Goal: Task Accomplishment & Management: Manage account settings

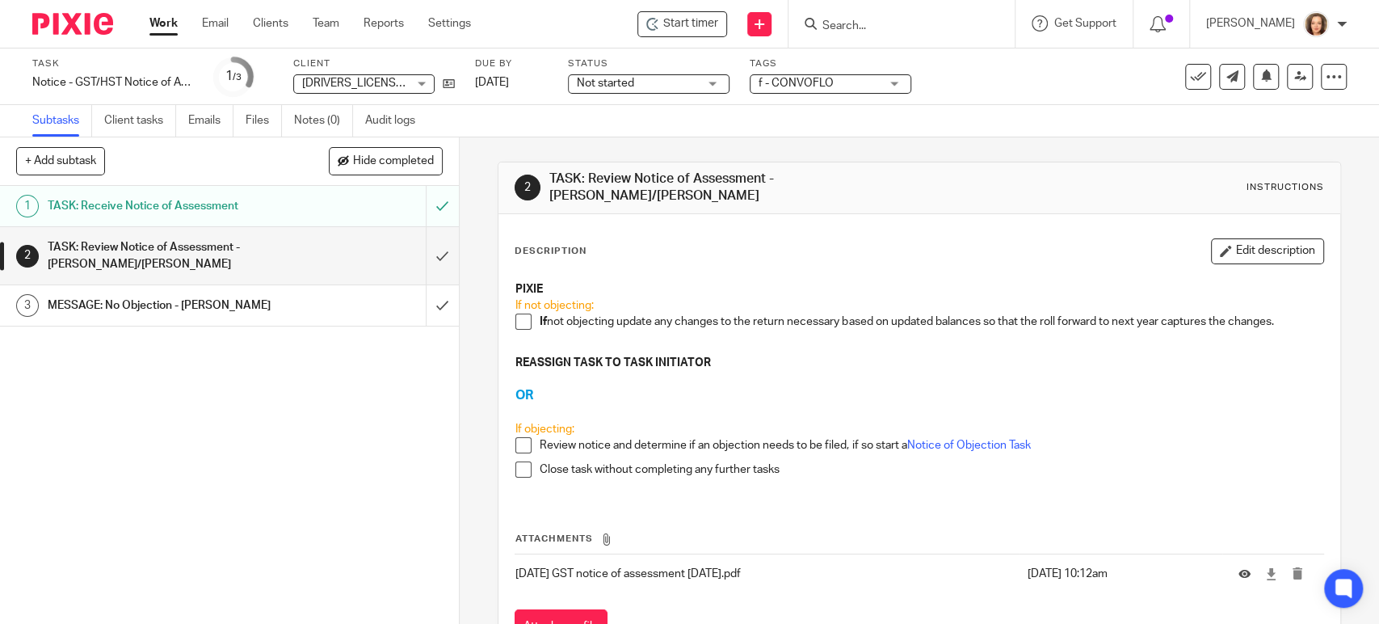
click at [521, 313] on span at bounding box center [523, 321] width 16 height 16
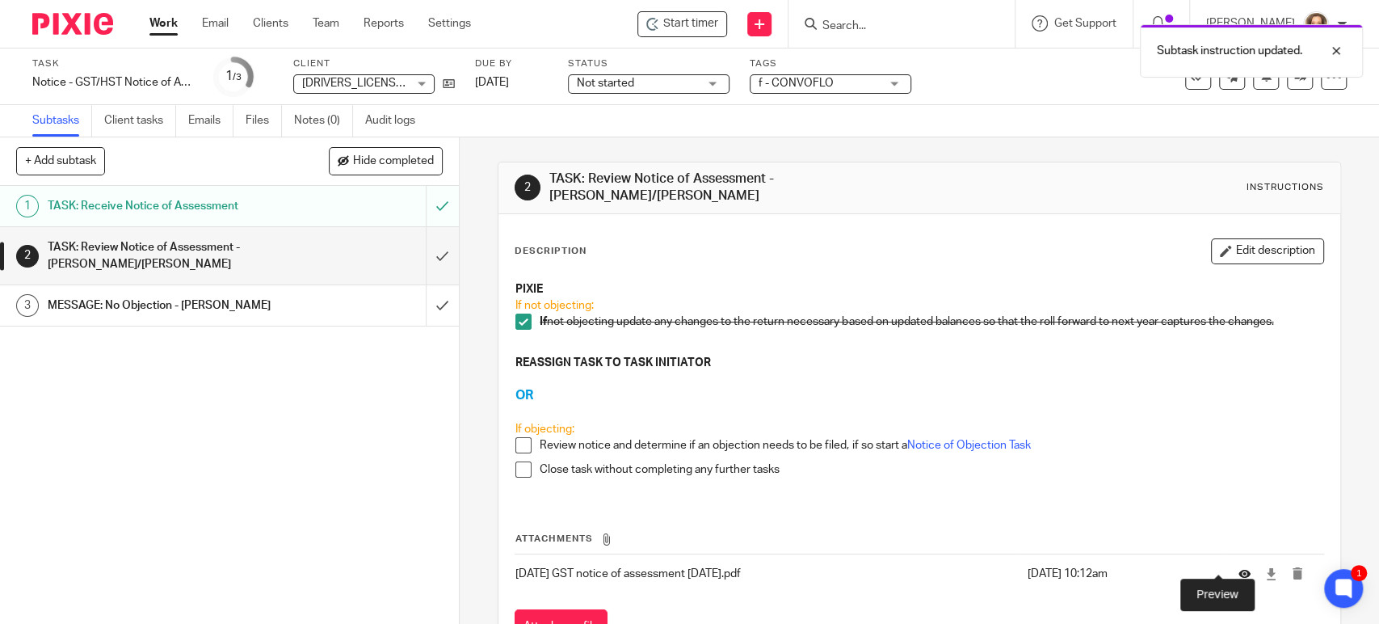
click at [1238, 568] on icon at bounding box center [1244, 574] width 12 height 12
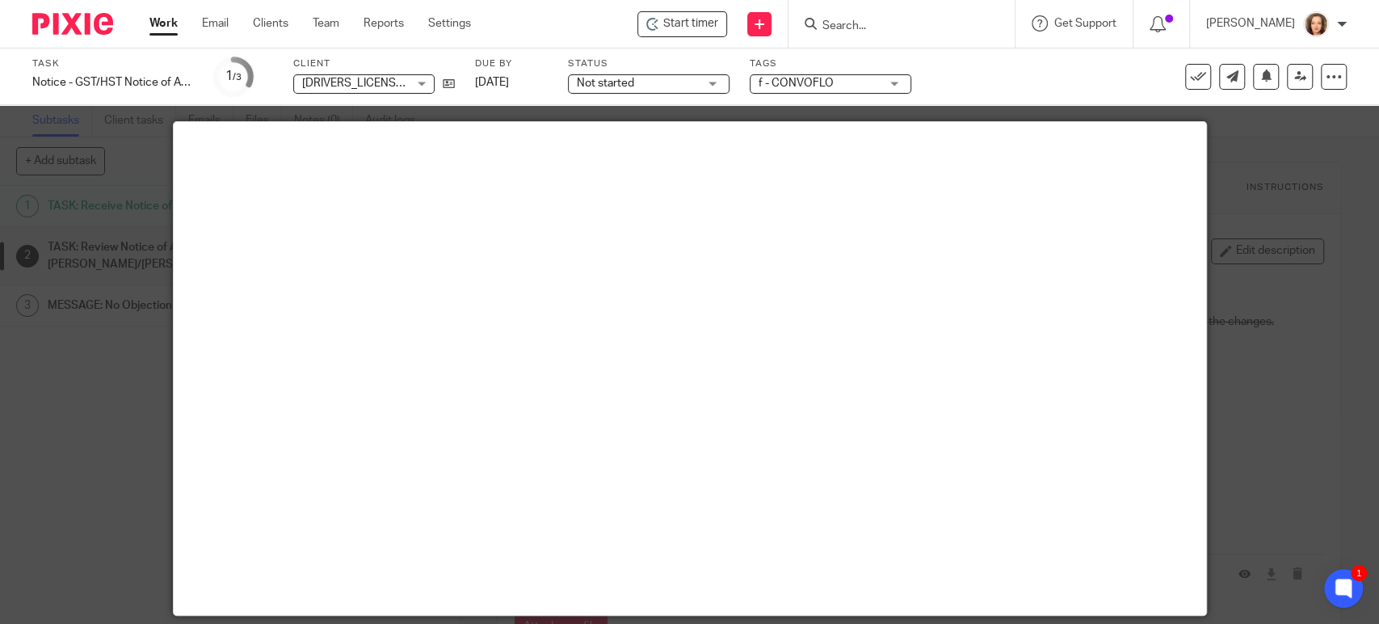
click at [100, 402] on div at bounding box center [689, 312] width 1379 height 624
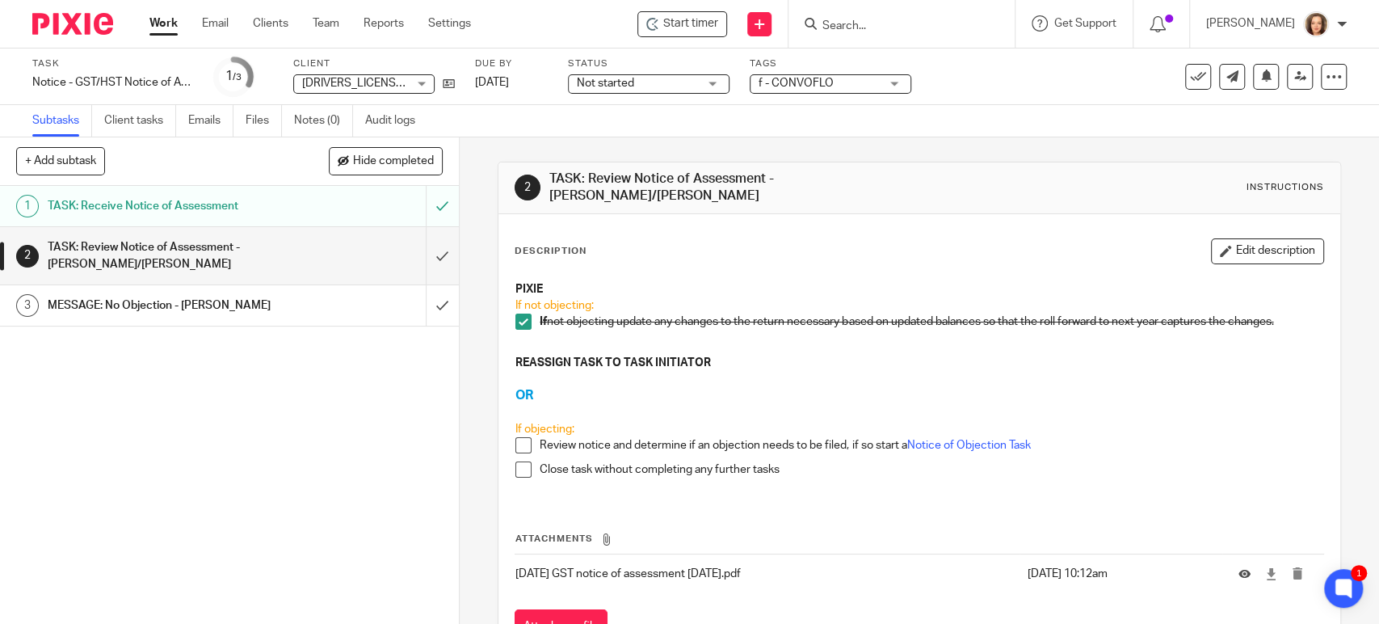
click at [204, 309] on h1 "MESSAGE: No Objection - MICHELE" at bounding box center [169, 305] width 242 height 24
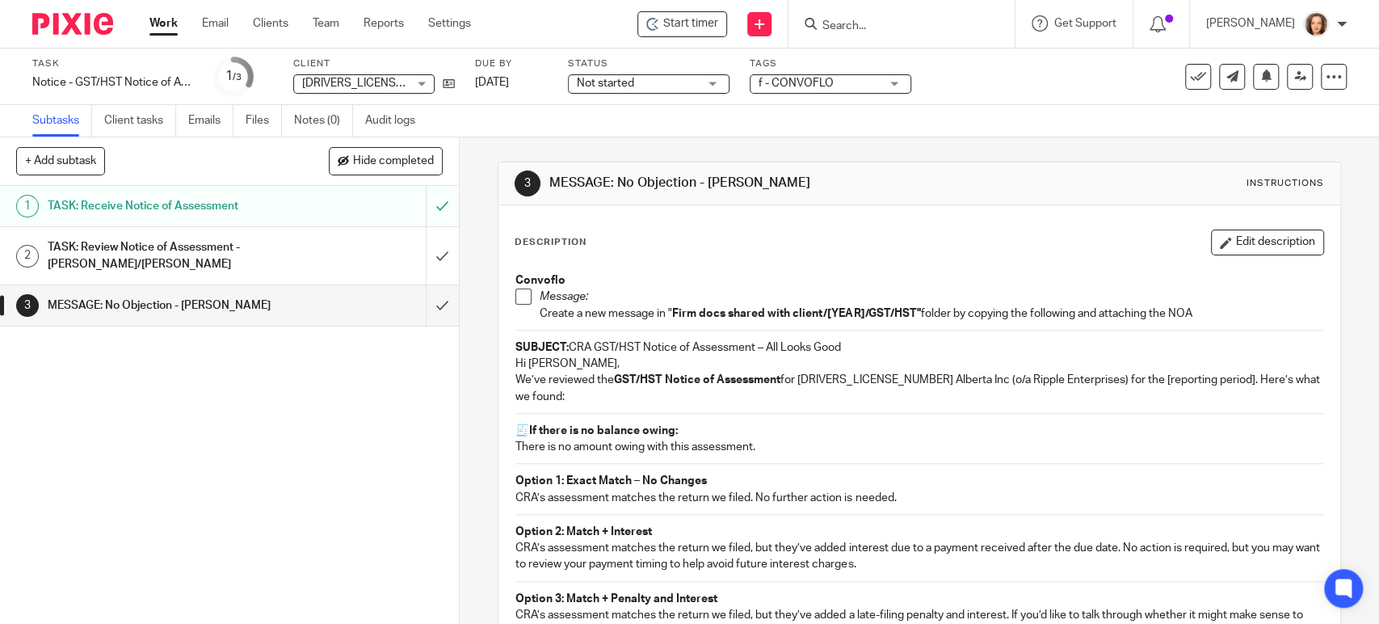
scroll to position [448, 0]
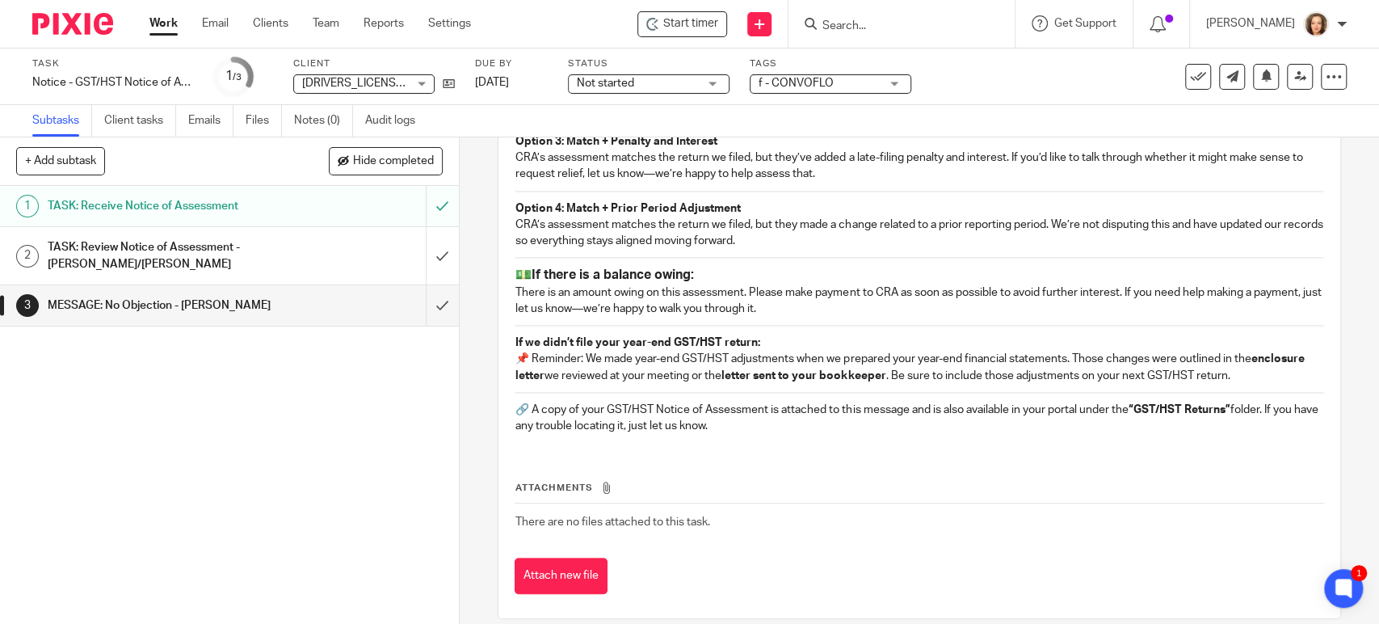
drag, startPoint x: 758, startPoint y: 424, endPoint x: 536, endPoint y: 169, distance: 338.9
click at [536, 169] on div "Convoflo Message: Create a new message in " Firm docs shared with client/[YEAR]…" at bounding box center [918, 127] width 823 height 640
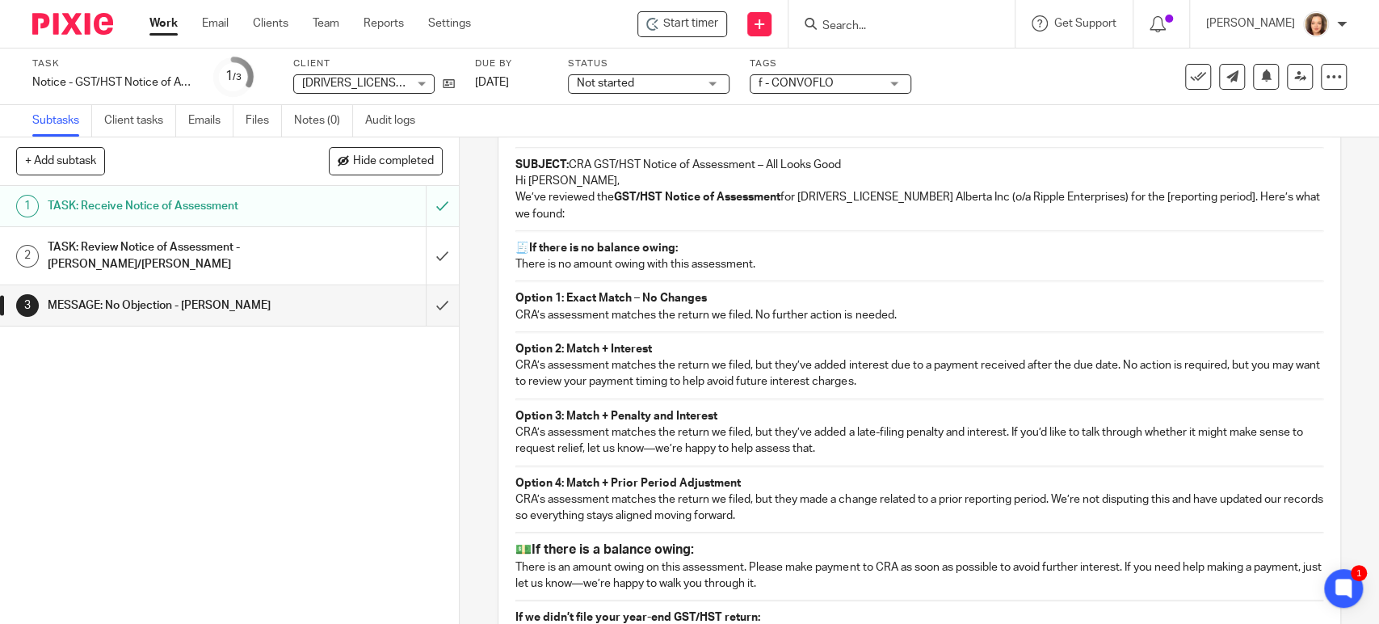
scroll to position [120, 0]
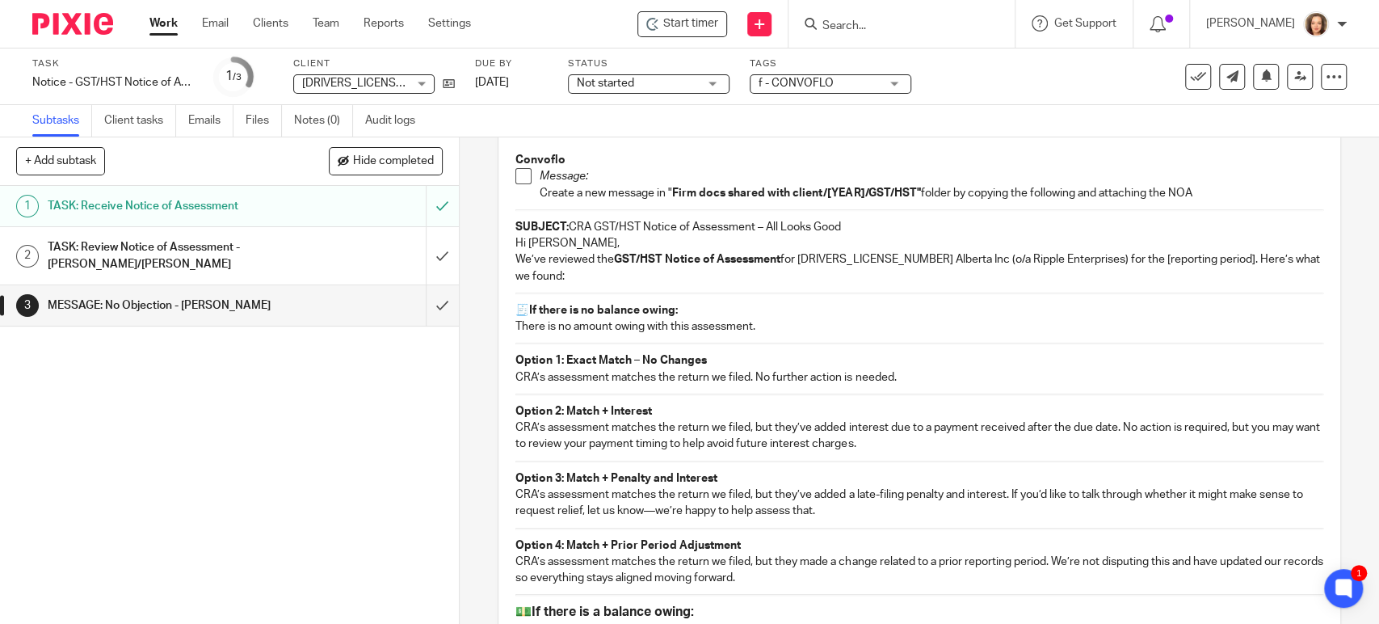
click at [515, 226] on strong "SUBJECT:" at bounding box center [541, 226] width 53 height 11
copy div "SUBJECT: CRA GST/HST Notice of Assessment – All Looks Good Hi Carmen, We’ve rev…"
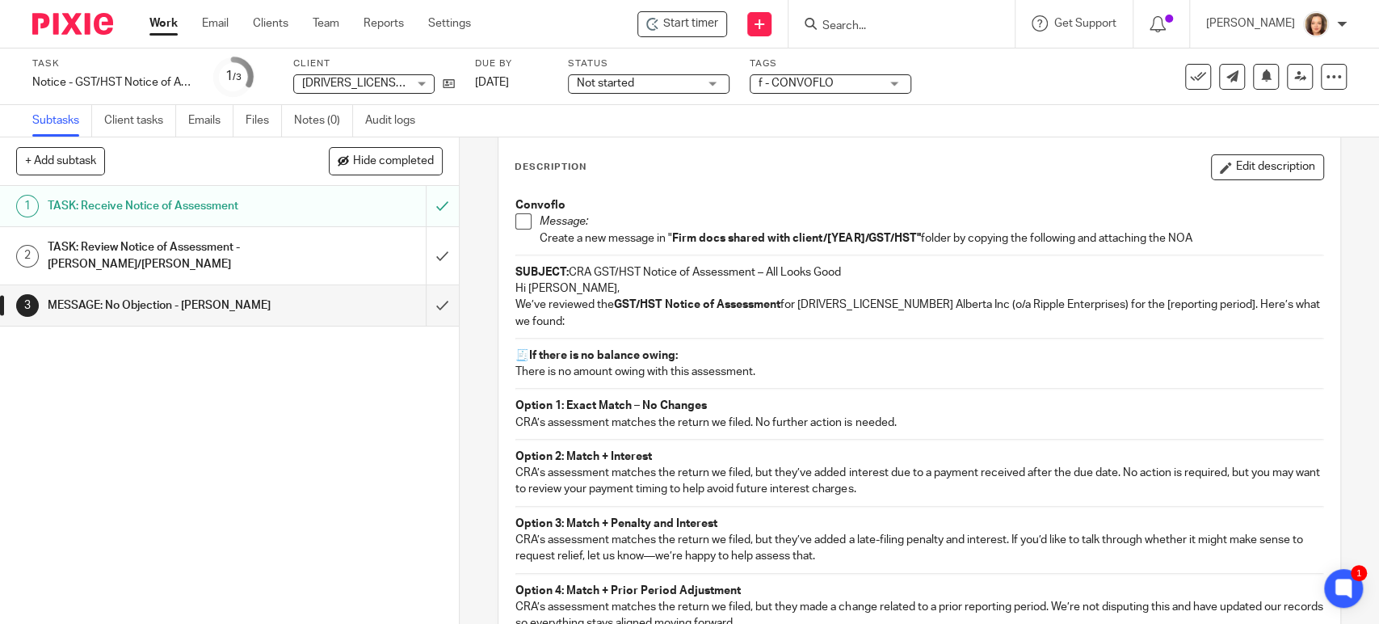
scroll to position [0, 0]
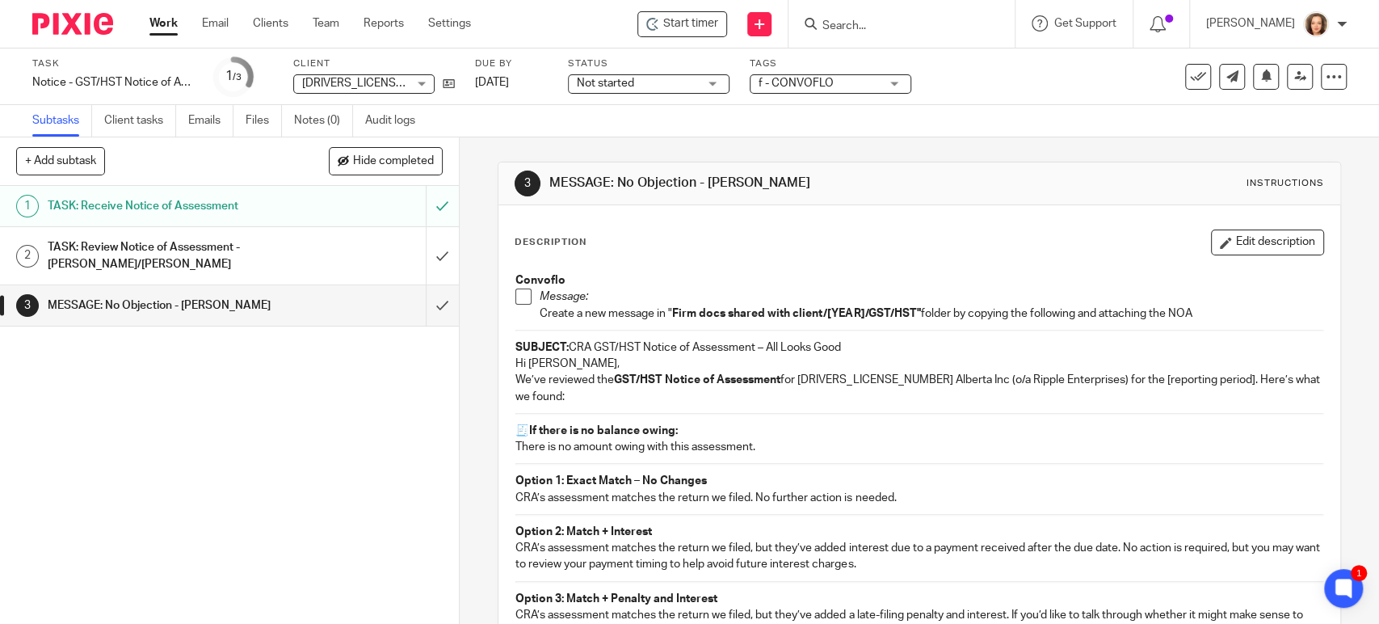
click at [872, 242] on div "Description Edit description" at bounding box center [919, 242] width 809 height 26
click at [1325, 78] on icon at bounding box center [1333, 77] width 16 height 16
click at [1267, 112] on span "See template in use" at bounding box center [1266, 116] width 100 height 11
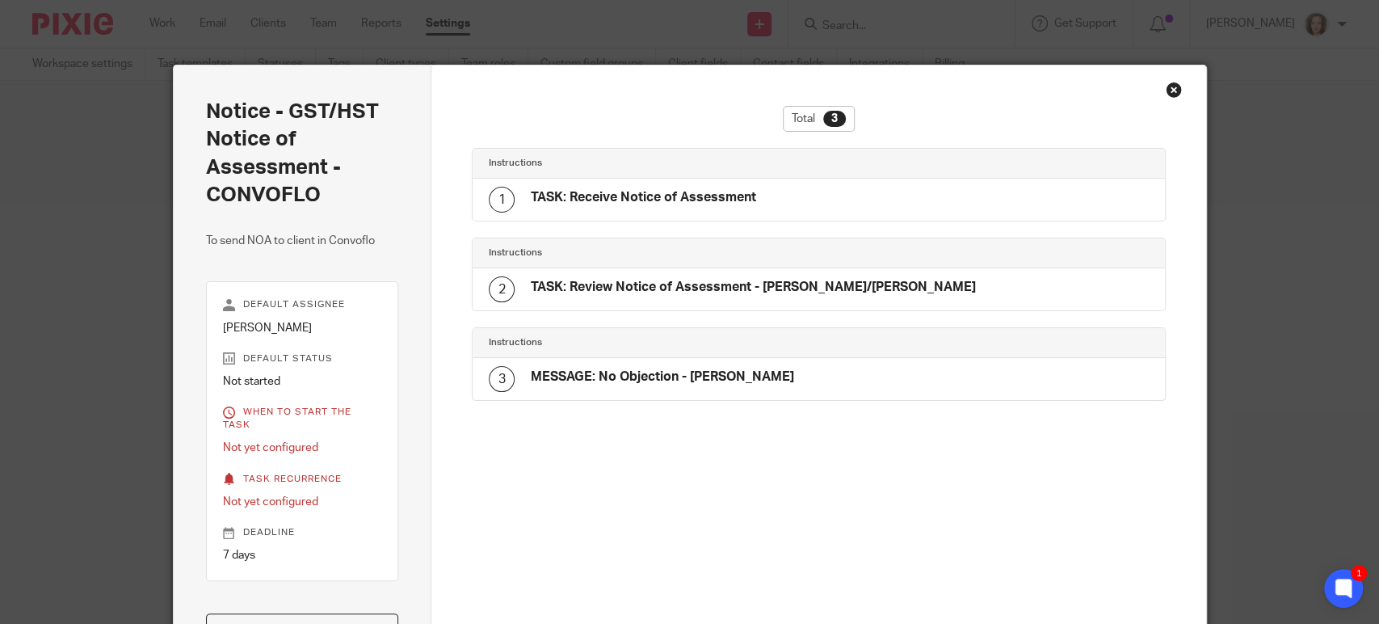
click at [1166, 89] on div "Close this dialog window" at bounding box center [1174, 90] width 16 height 16
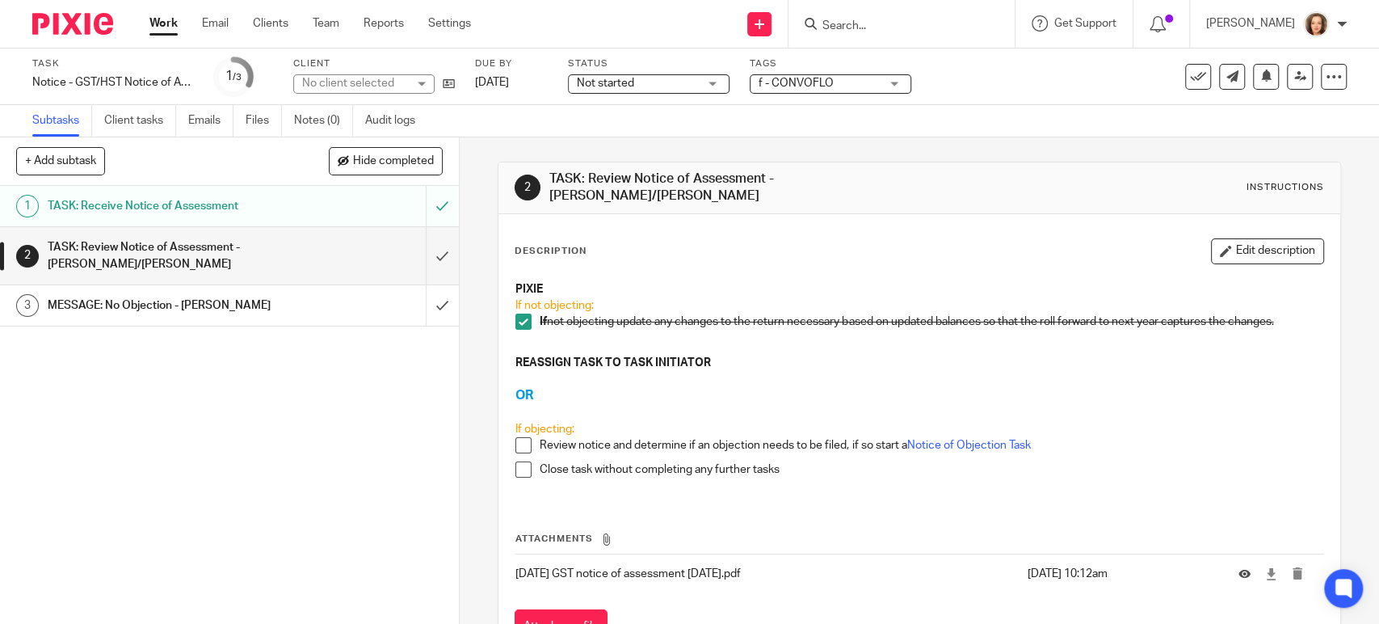
click at [1009, 78] on div "Task Notice - GST/HST Notice of Assessment - CONVOFLO Save Notice - GST/HST Not…" at bounding box center [579, 76] width 1095 height 39
click at [1077, 23] on span "Get Support" at bounding box center [1085, 23] width 62 height 11
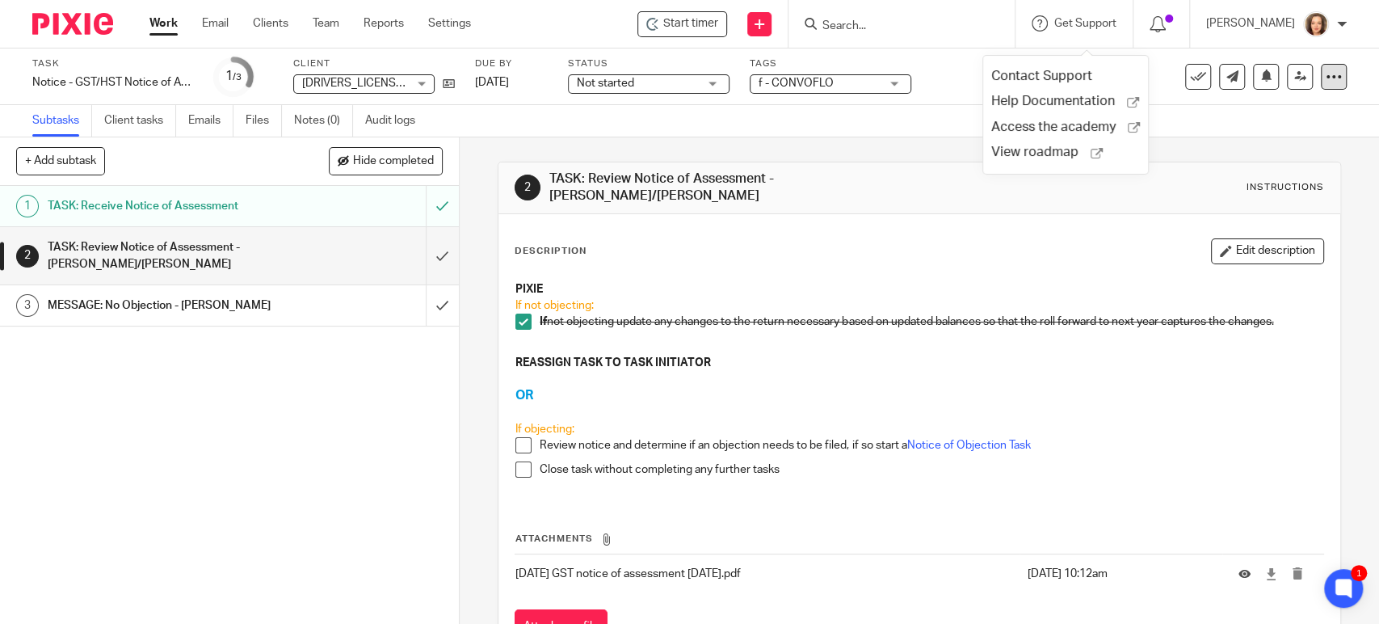
click at [1325, 73] on icon at bounding box center [1333, 77] width 16 height 16
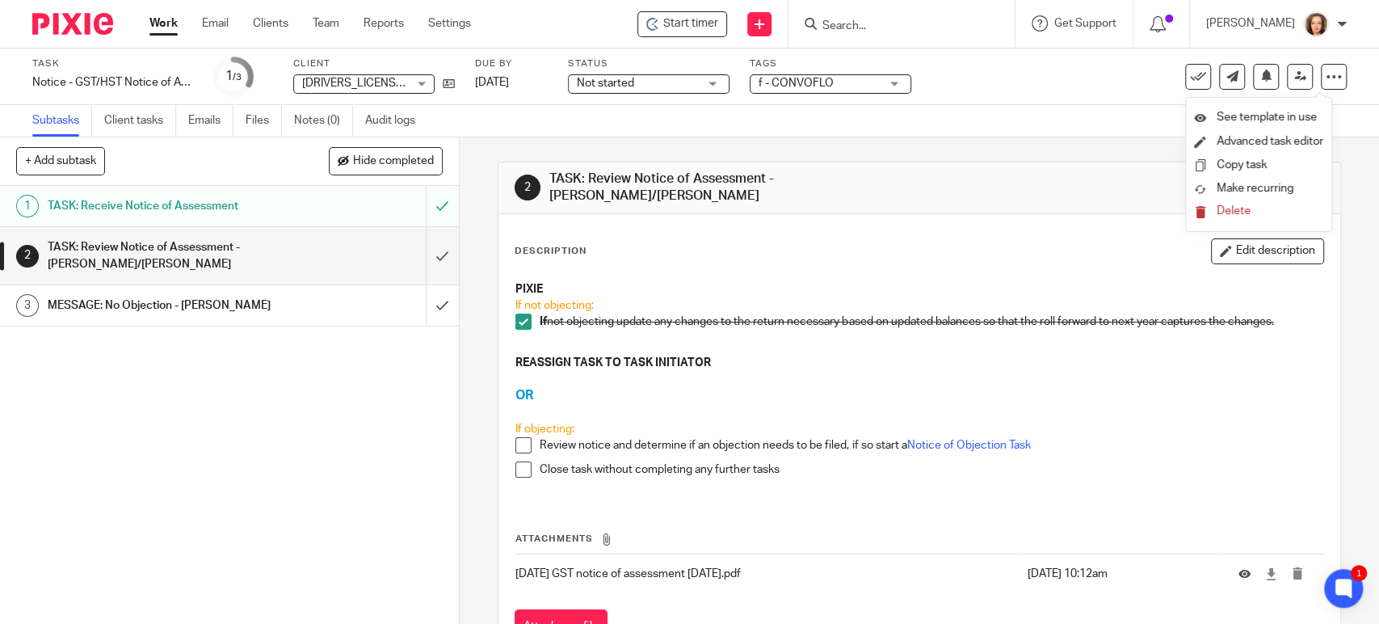
click at [1010, 69] on div "Task Notice - GST/HST Notice of Assessment - CONVOFLO Save Notice - GST/HST Not…" at bounding box center [579, 76] width 1095 height 39
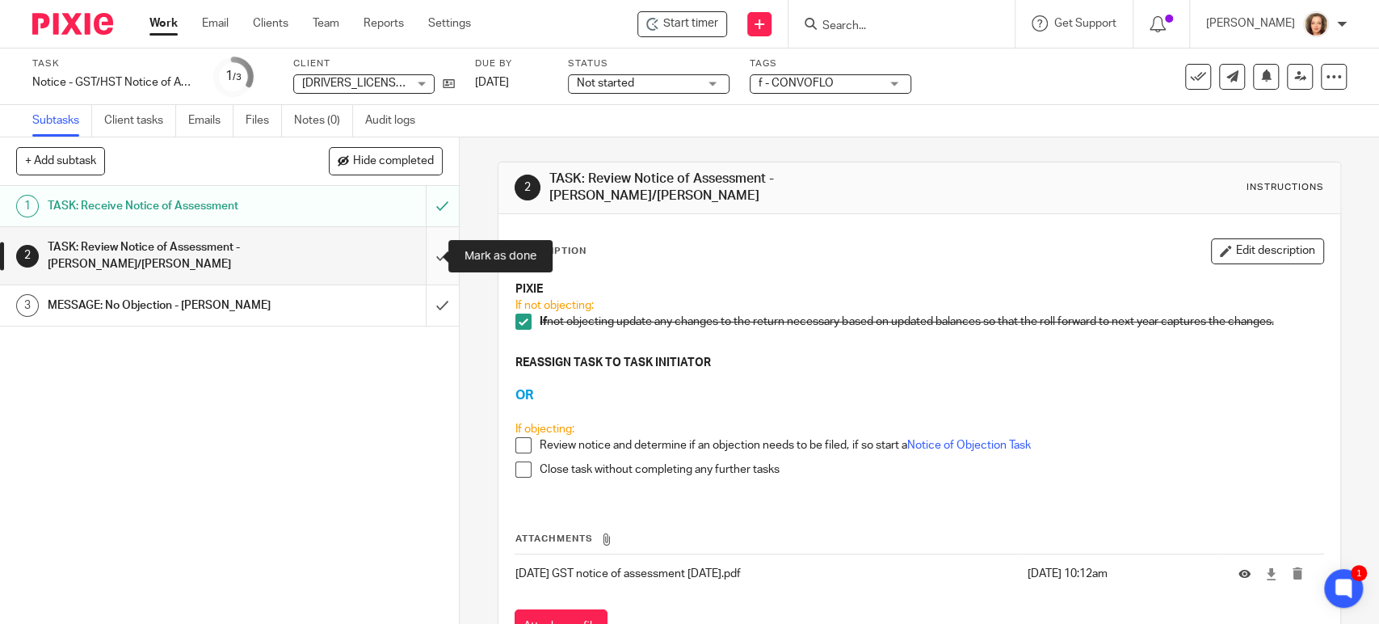
click at [420, 255] on input "submit" at bounding box center [229, 255] width 459 height 57
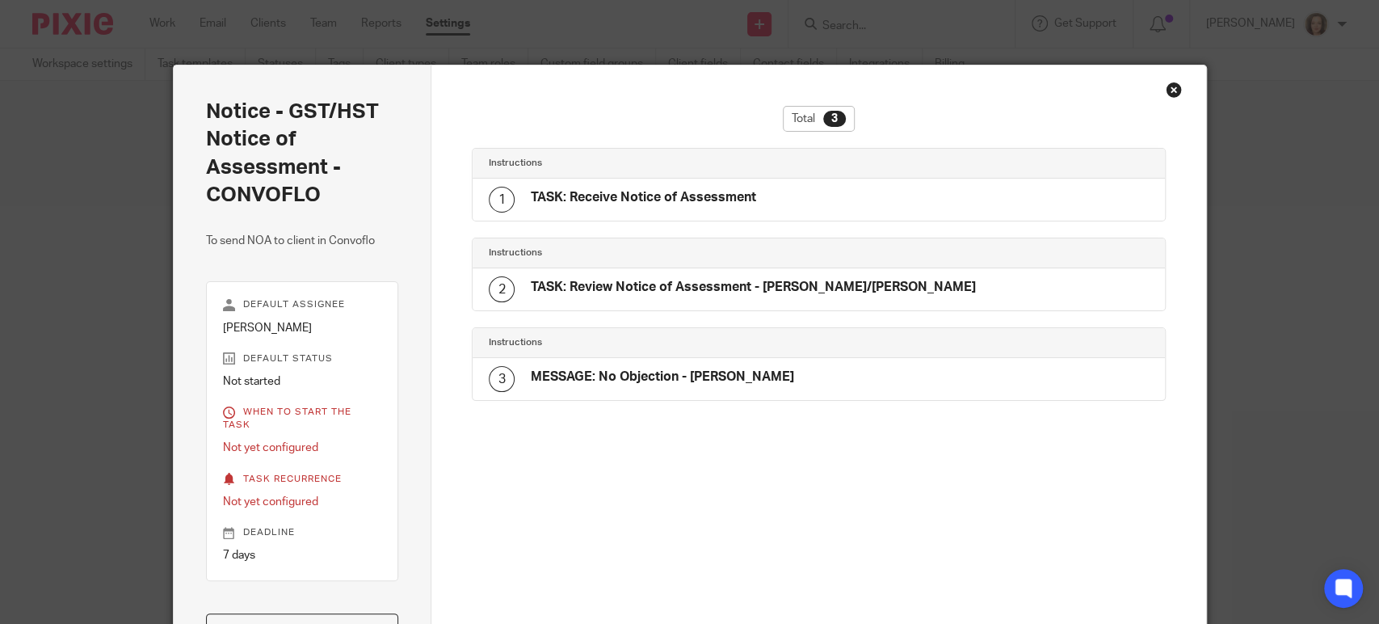
scroll to position [14, 0]
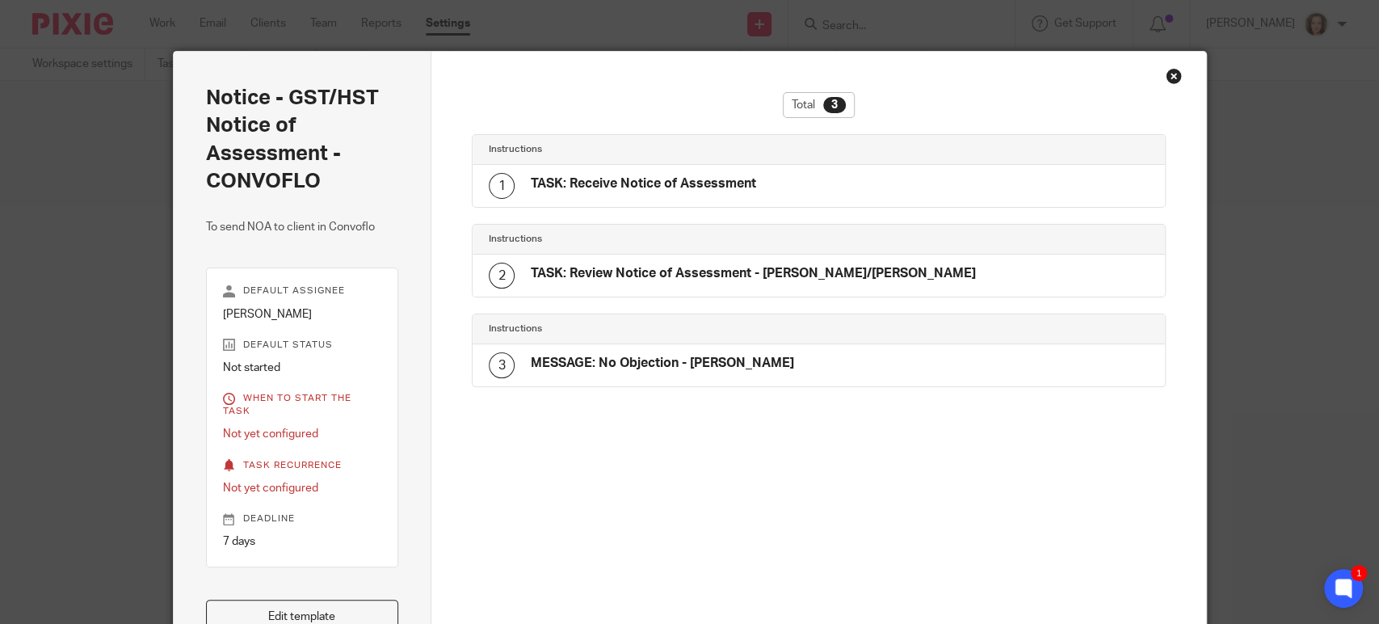
click at [1168, 72] on div "Close this dialog window" at bounding box center [1174, 76] width 16 height 16
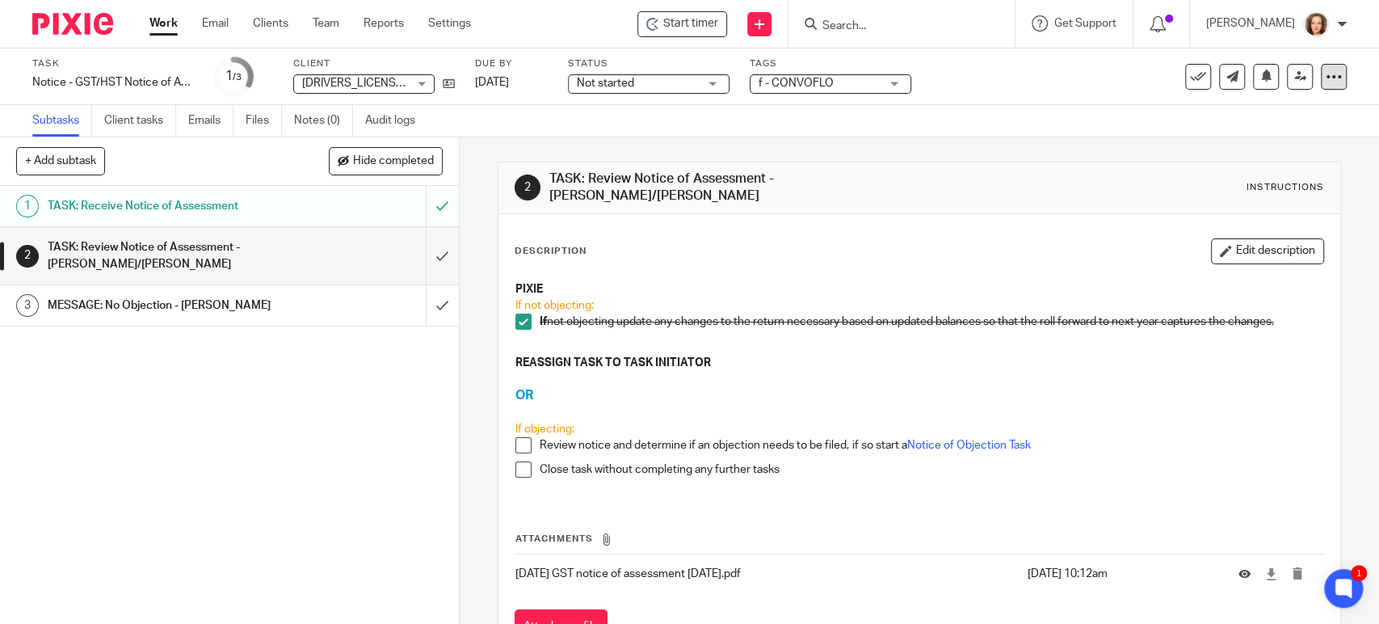
click at [1325, 77] on icon at bounding box center [1333, 77] width 16 height 16
click at [1246, 111] on span "See template in use" at bounding box center [1266, 116] width 100 height 11
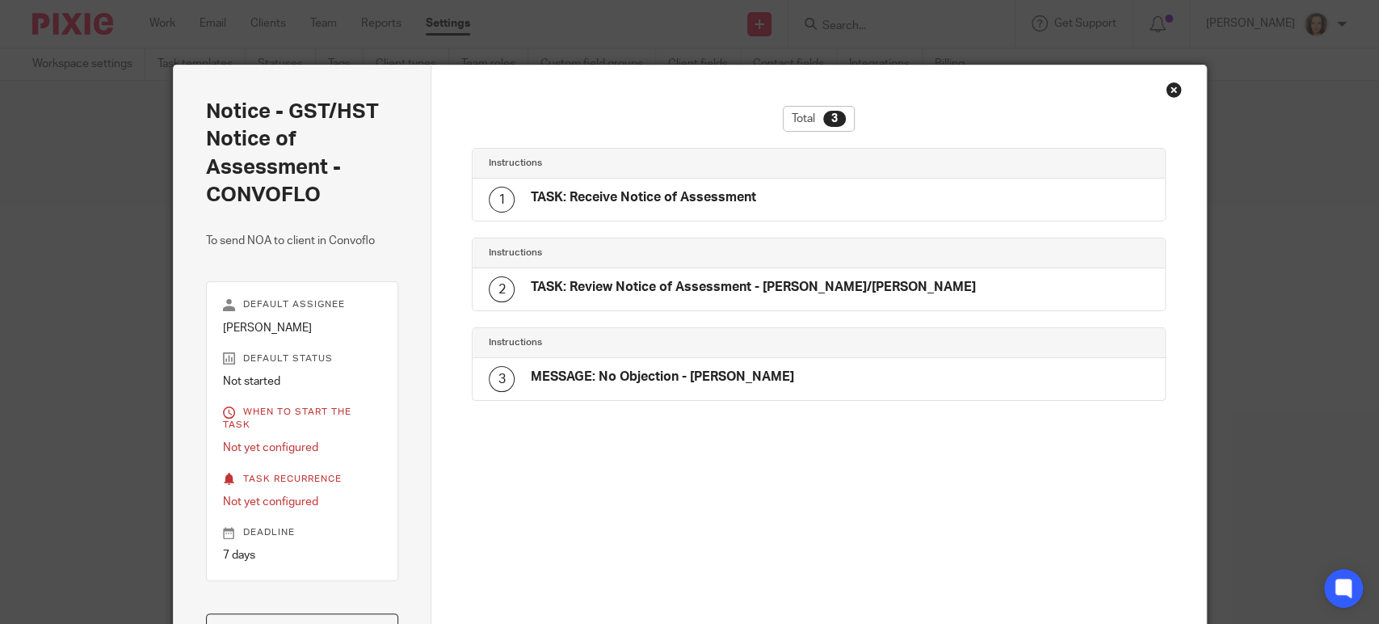
scroll to position [10, 0]
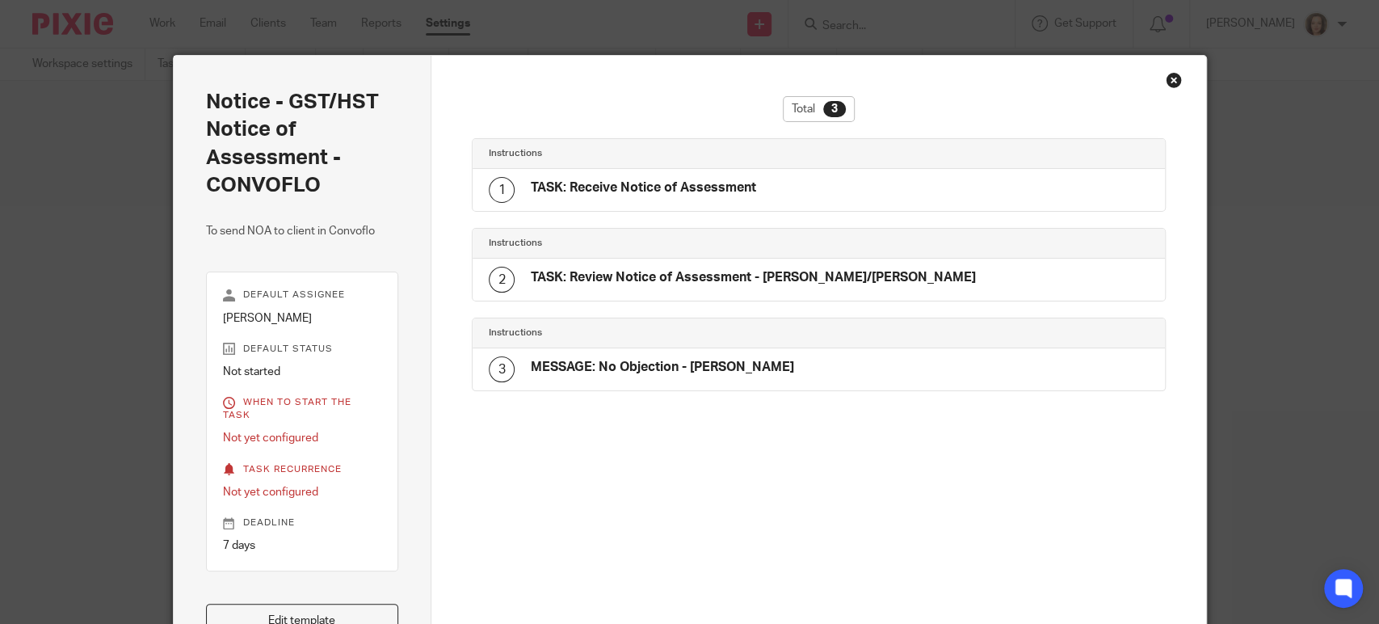
click at [1170, 76] on div "Close this dialog window" at bounding box center [1174, 80] width 16 height 16
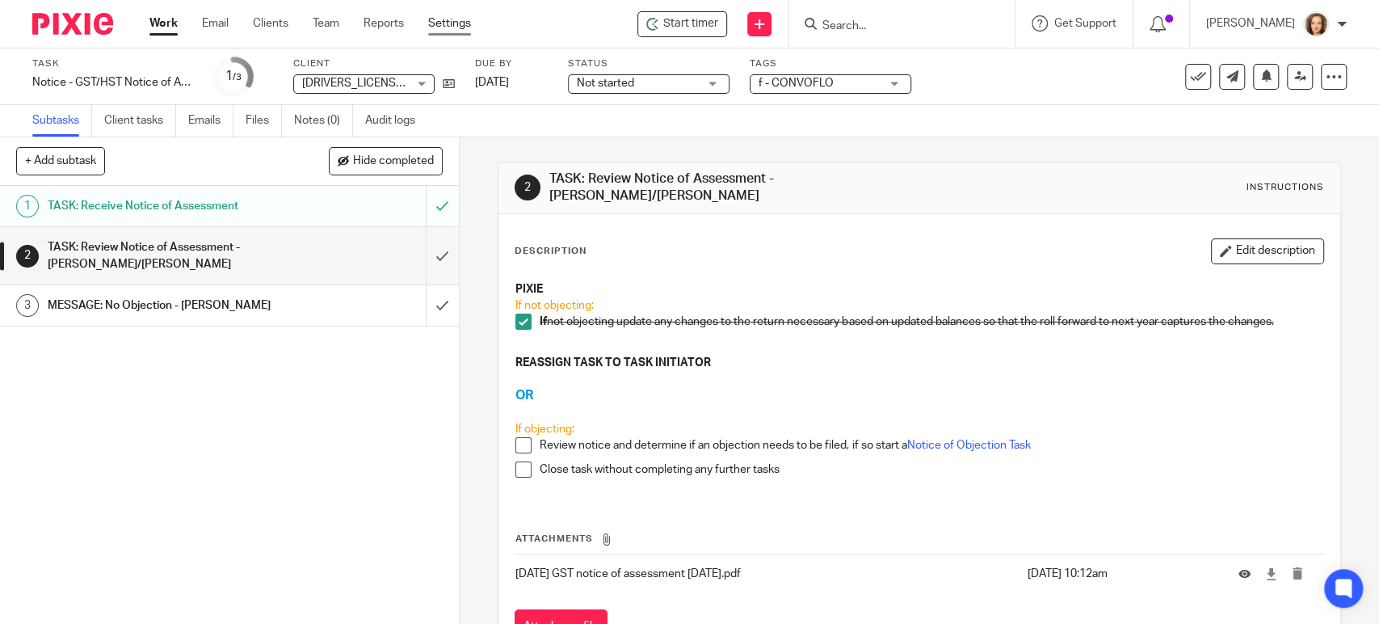
click at [449, 28] on link "Settings" at bounding box center [449, 23] width 43 height 16
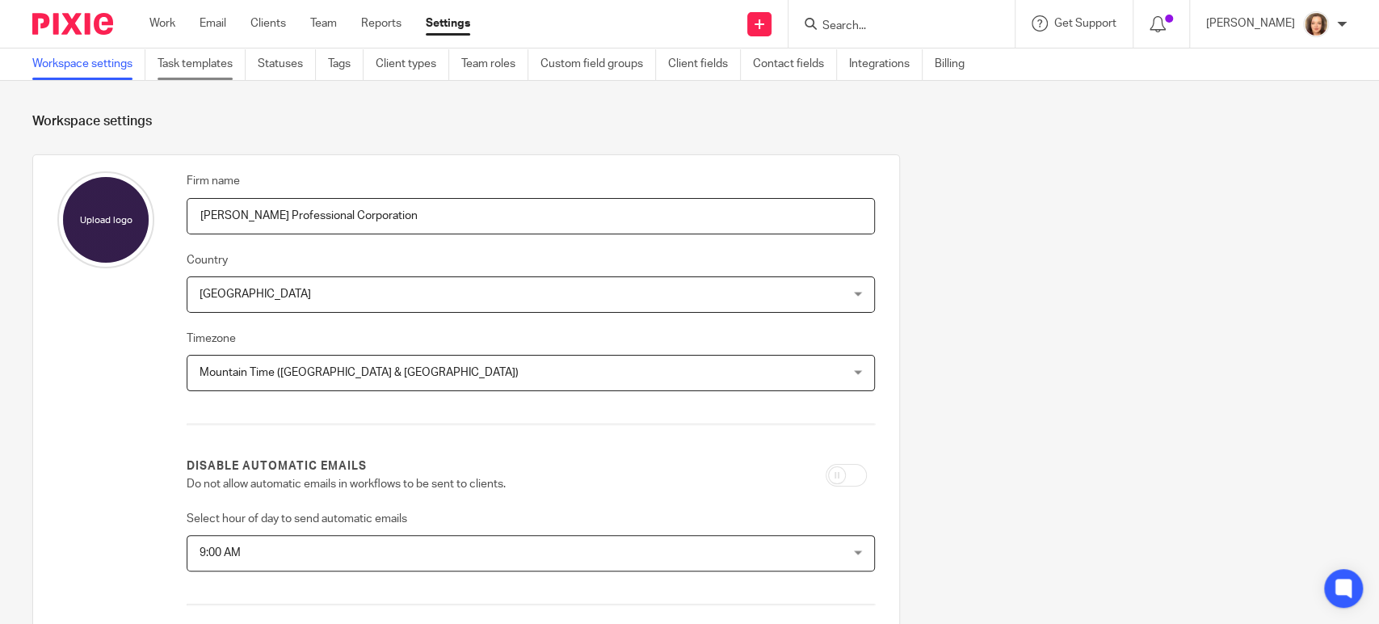
click at [182, 65] on link "Task templates" at bounding box center [202, 64] width 88 height 32
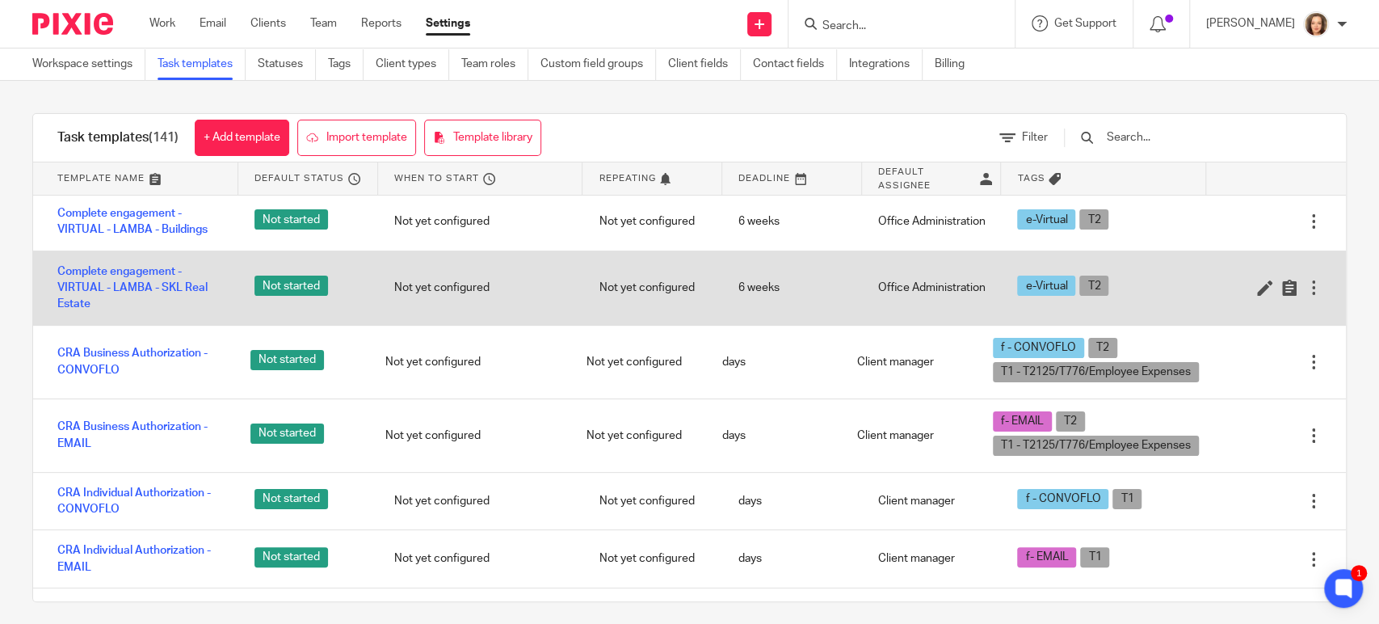
scroll to position [538, 0]
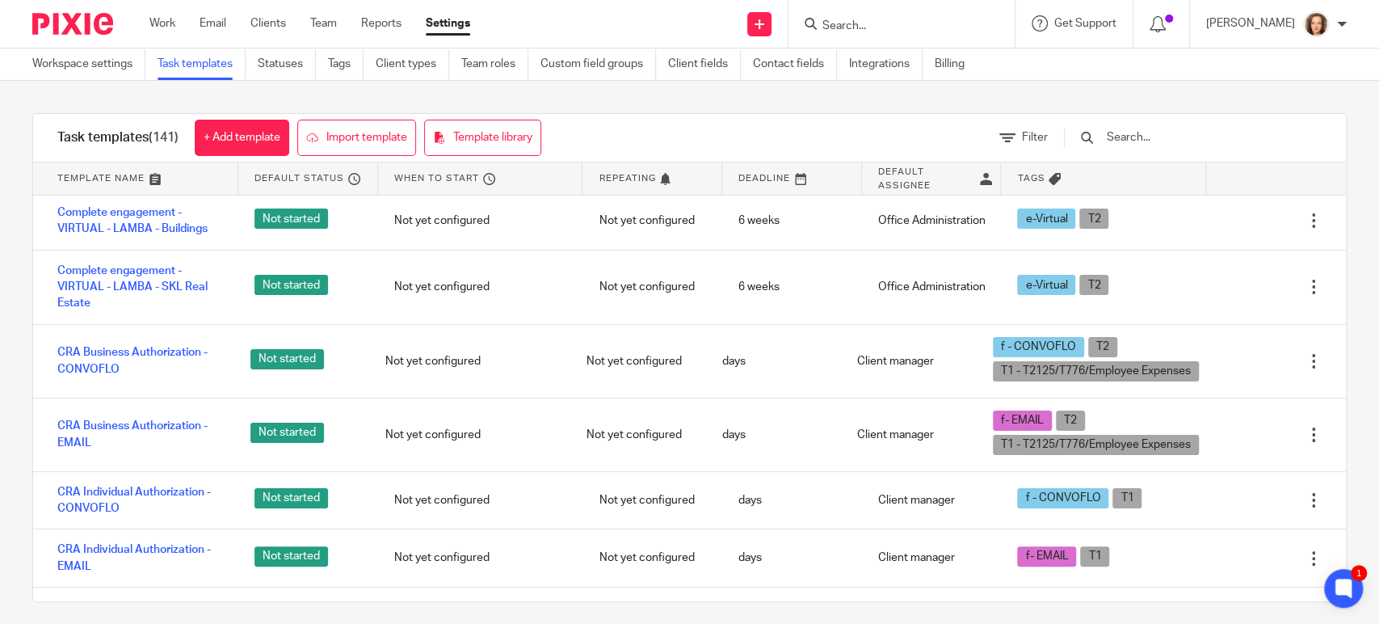
click at [1197, 134] on input "text" at bounding box center [1199, 137] width 188 height 18
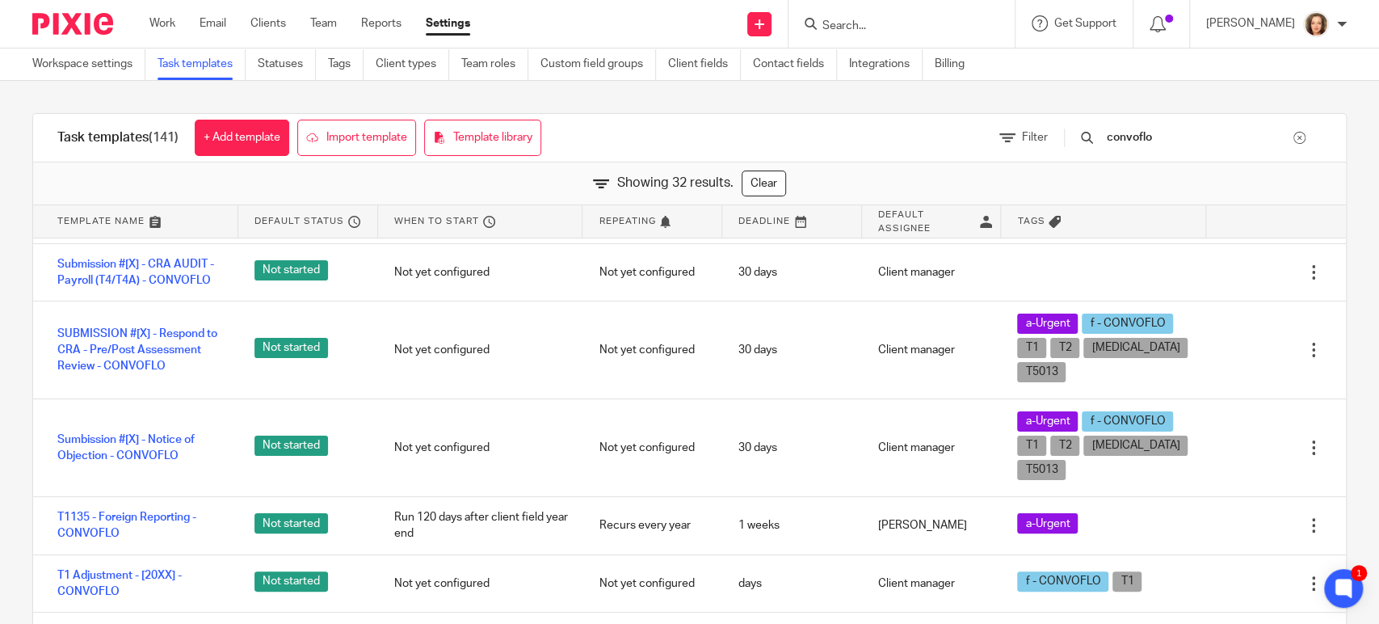
scroll to position [964, 0]
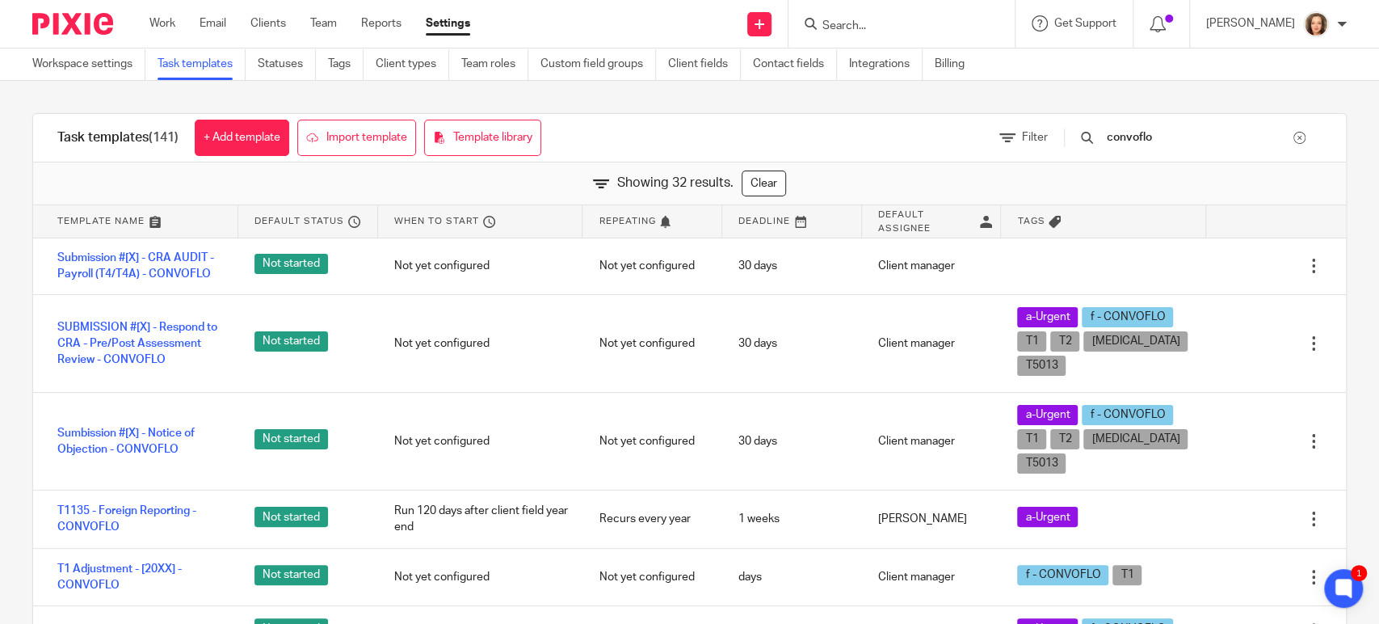
drag, startPoint x: 1199, startPoint y: 132, endPoint x: 1114, endPoint y: 139, distance: 85.1
click at [1114, 139] on div "convoflo" at bounding box center [1193, 137] width 258 height 18
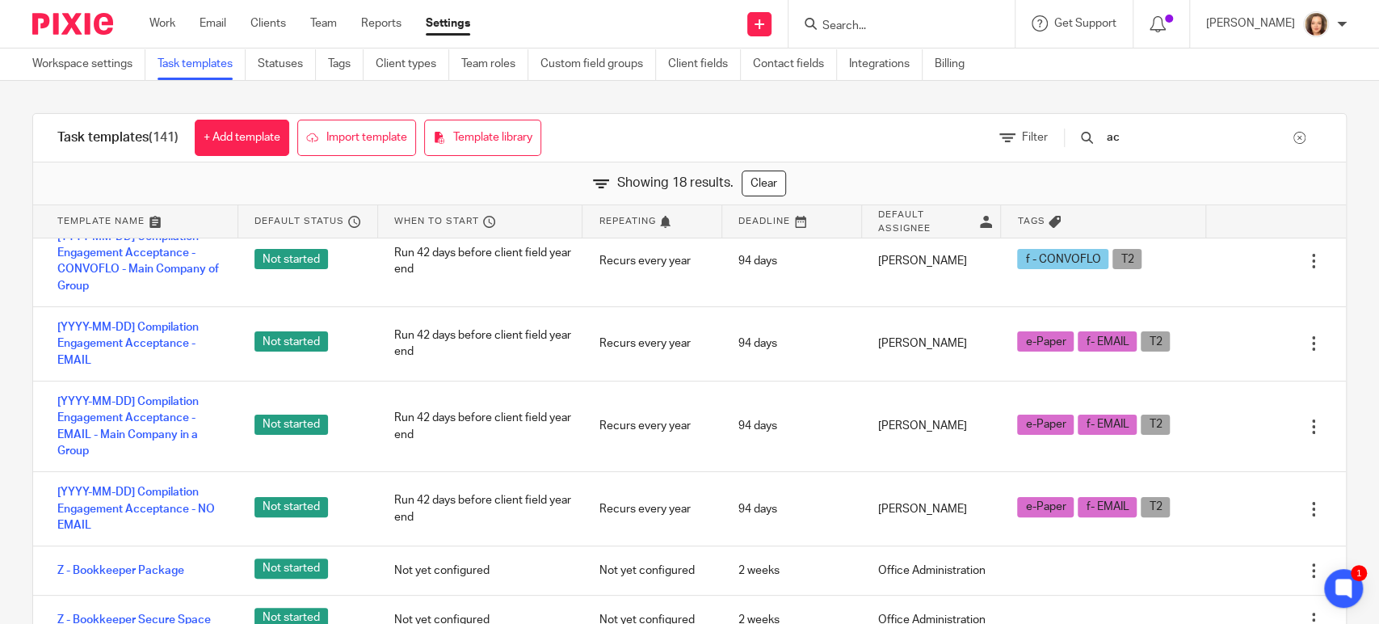
scroll to position [360, 0]
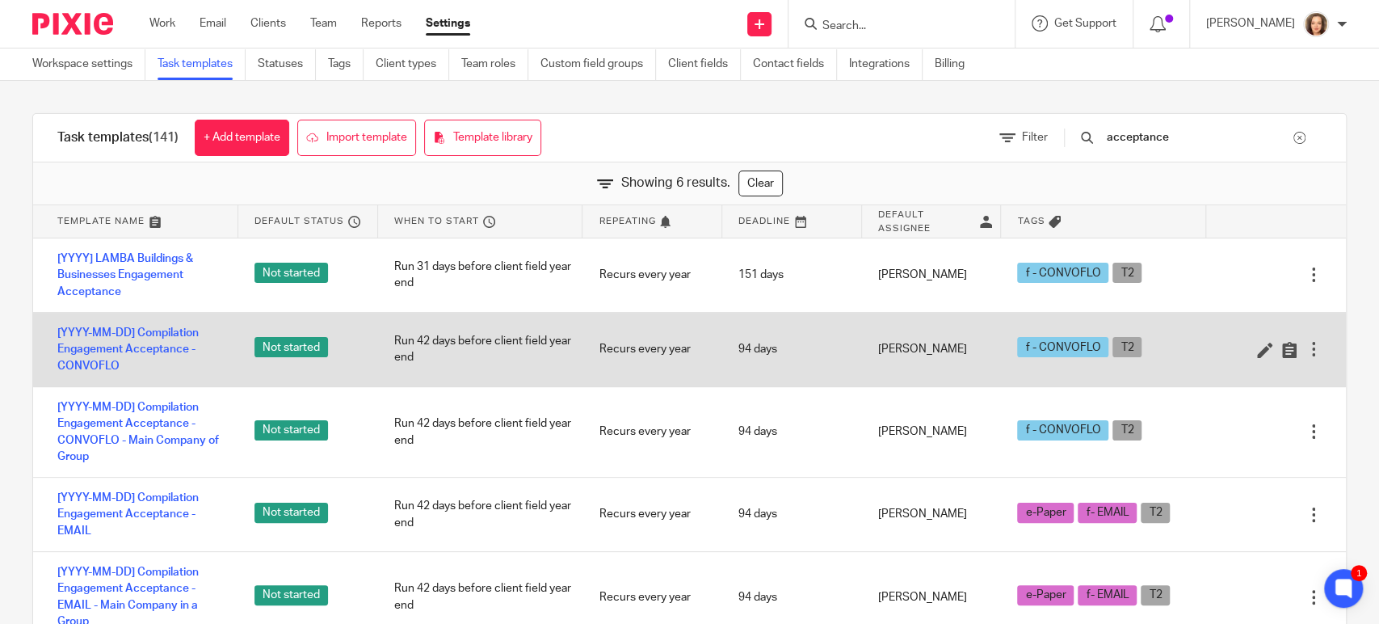
click at [1305, 350] on div at bounding box center [1313, 349] width 16 height 16
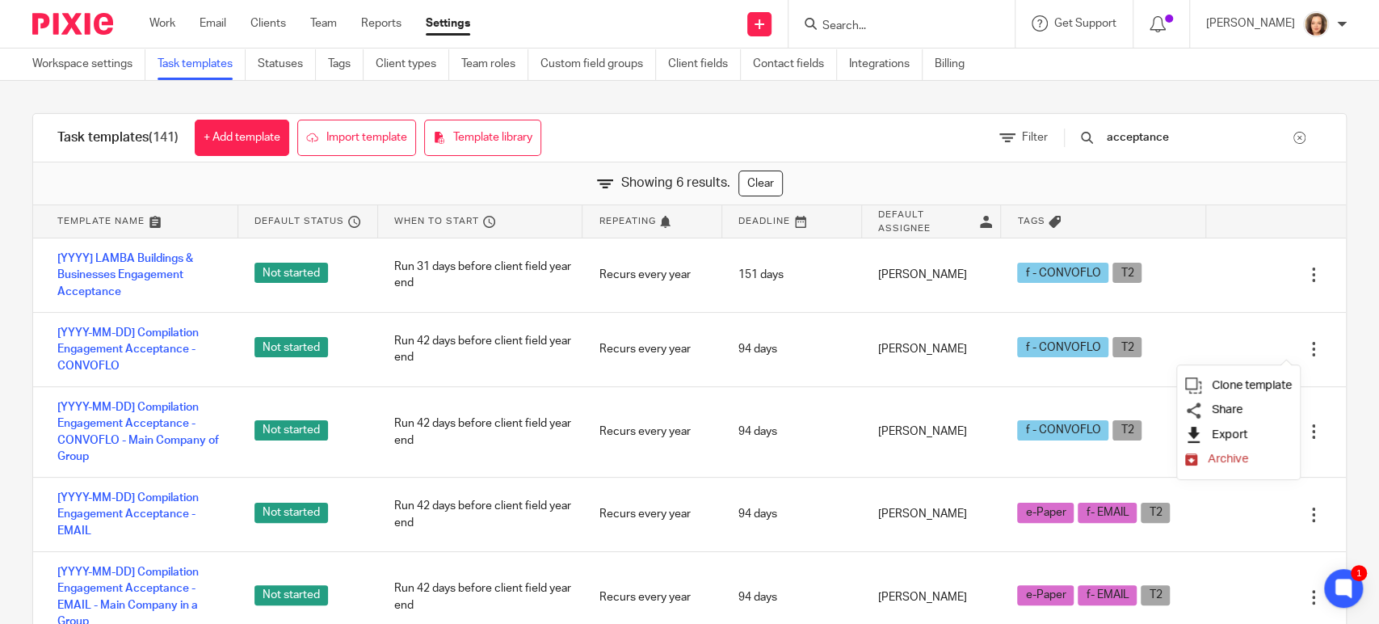
click at [1229, 429] on span "Export" at bounding box center [1230, 434] width 36 height 12
drag, startPoint x: 1209, startPoint y: 137, endPoint x: 1107, endPoint y: 128, distance: 103.0
click at [1111, 127] on div "acceptance" at bounding box center [1185, 138] width 274 height 48
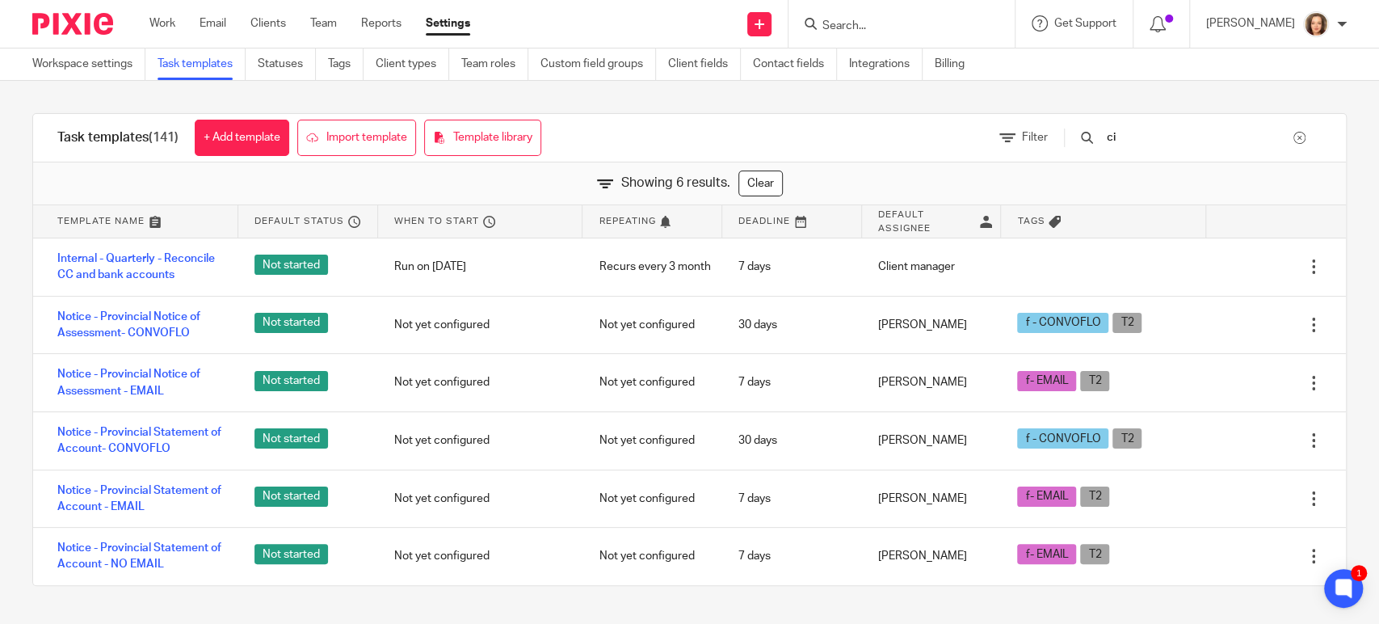
type input "c"
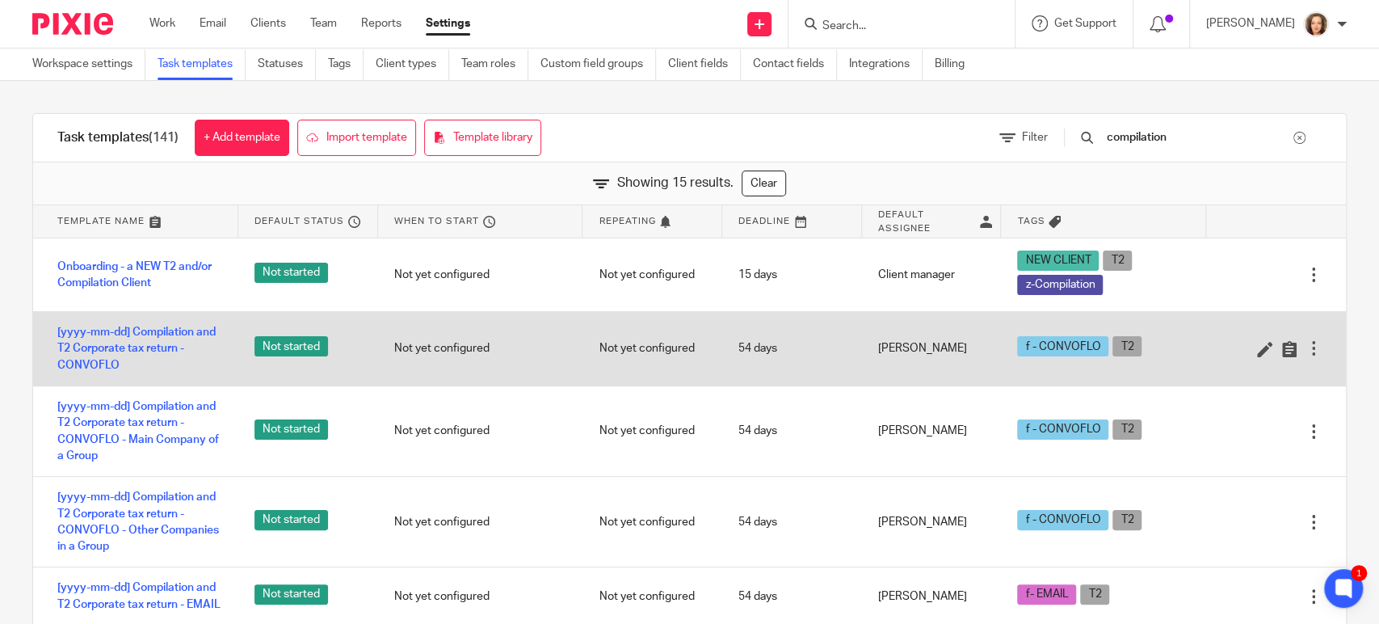
click at [1305, 342] on div at bounding box center [1313, 348] width 16 height 16
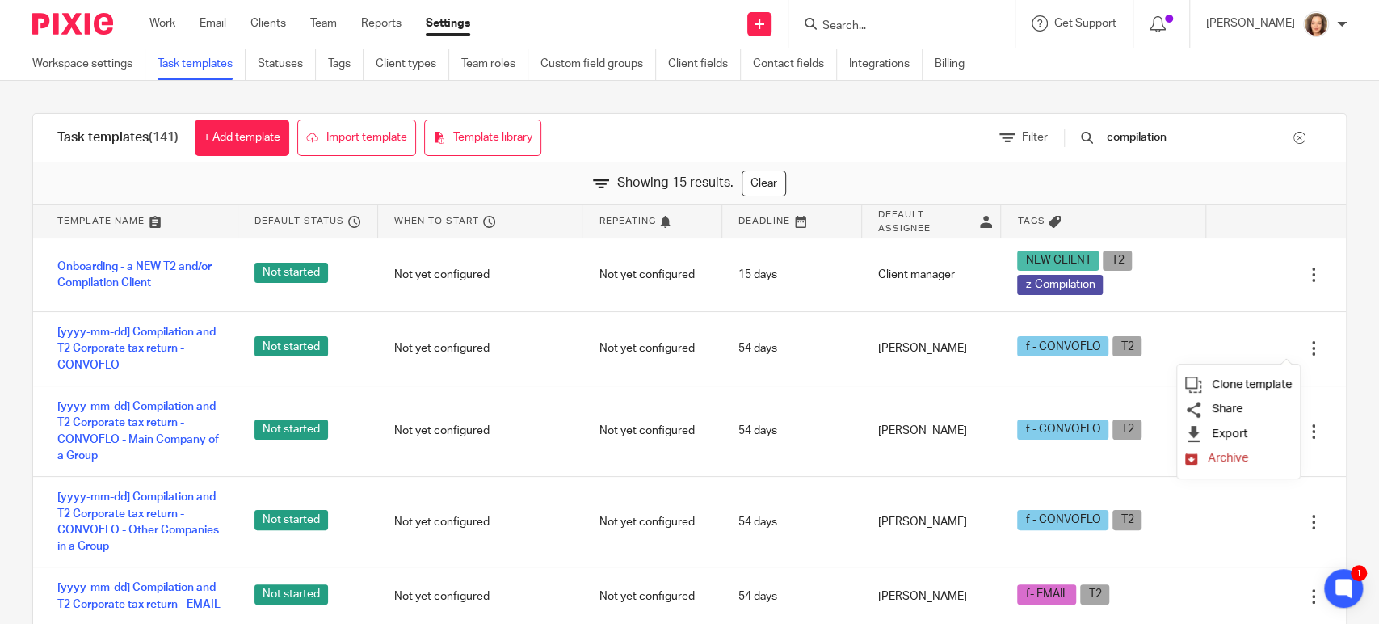
click at [1229, 426] on li "Export" at bounding box center [1238, 434] width 107 height 24
click at [1218, 431] on span "Export" at bounding box center [1230, 433] width 36 height 12
click at [844, 100] on div "Task templates (141) + Add template Import template Template library Filter com…" at bounding box center [689, 379] width 1379 height 596
drag, startPoint x: 1208, startPoint y: 133, endPoint x: 1070, endPoint y: 128, distance: 137.4
click at [1072, 128] on div "Filter compilation" at bounding box center [1160, 138] width 371 height 48
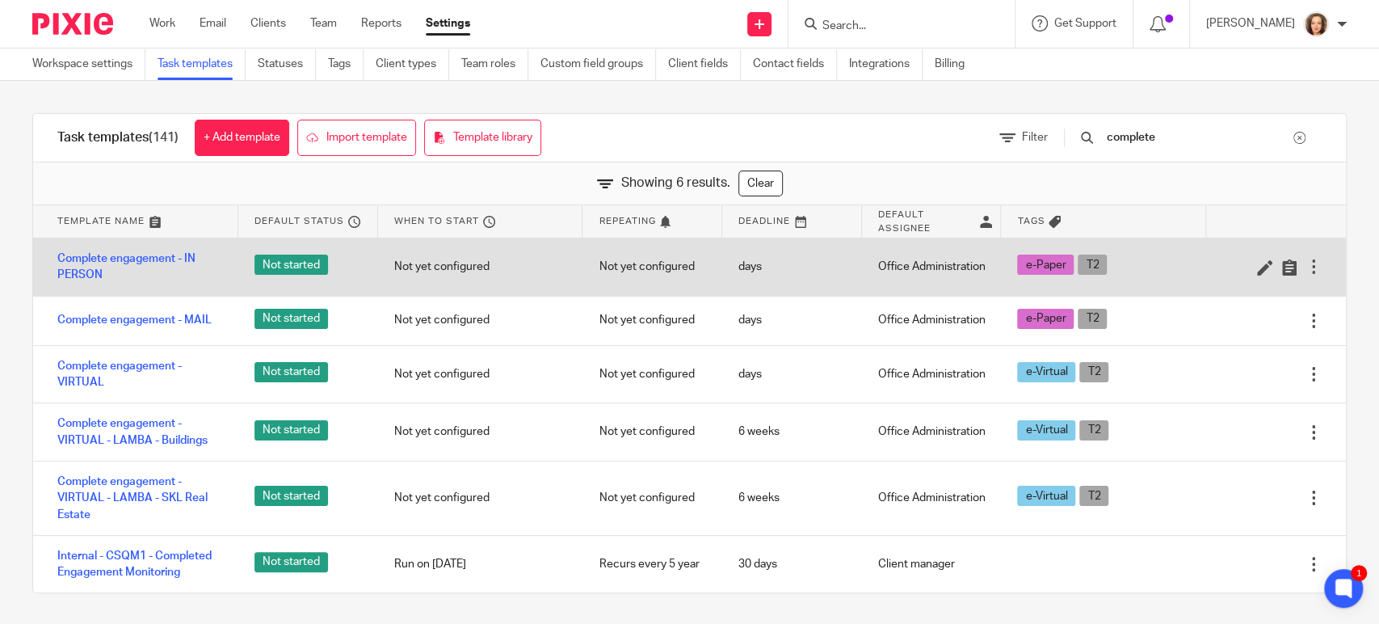
type input "complete"
click at [1305, 264] on div at bounding box center [1313, 266] width 16 height 16
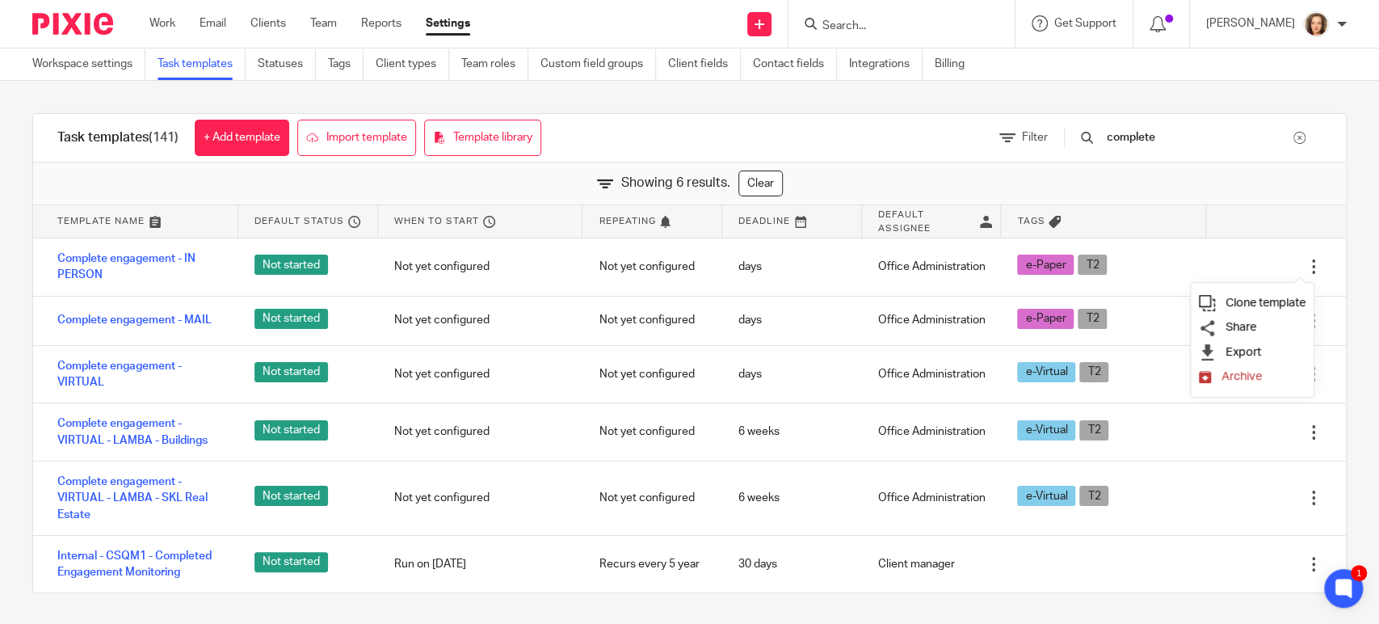
click at [1275, 302] on span "Clone template" at bounding box center [1265, 302] width 80 height 12
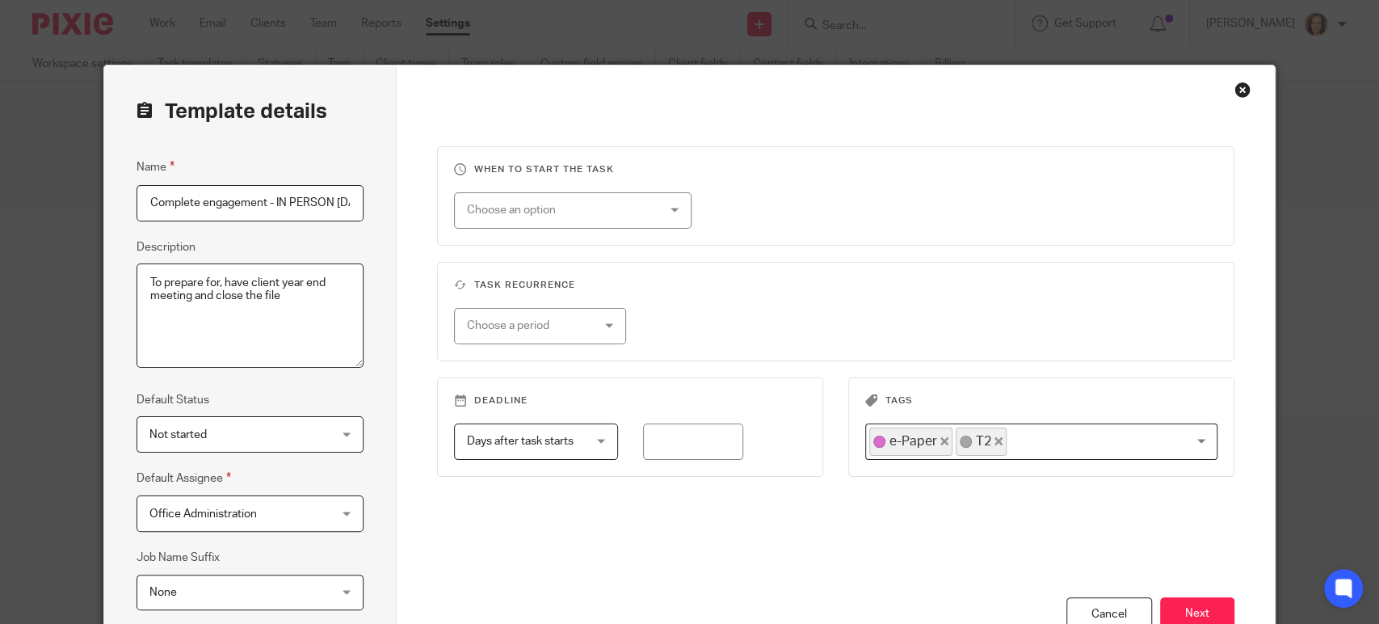
scroll to position [0, 48]
click at [1236, 88] on div "Close this dialog window" at bounding box center [1242, 90] width 16 height 16
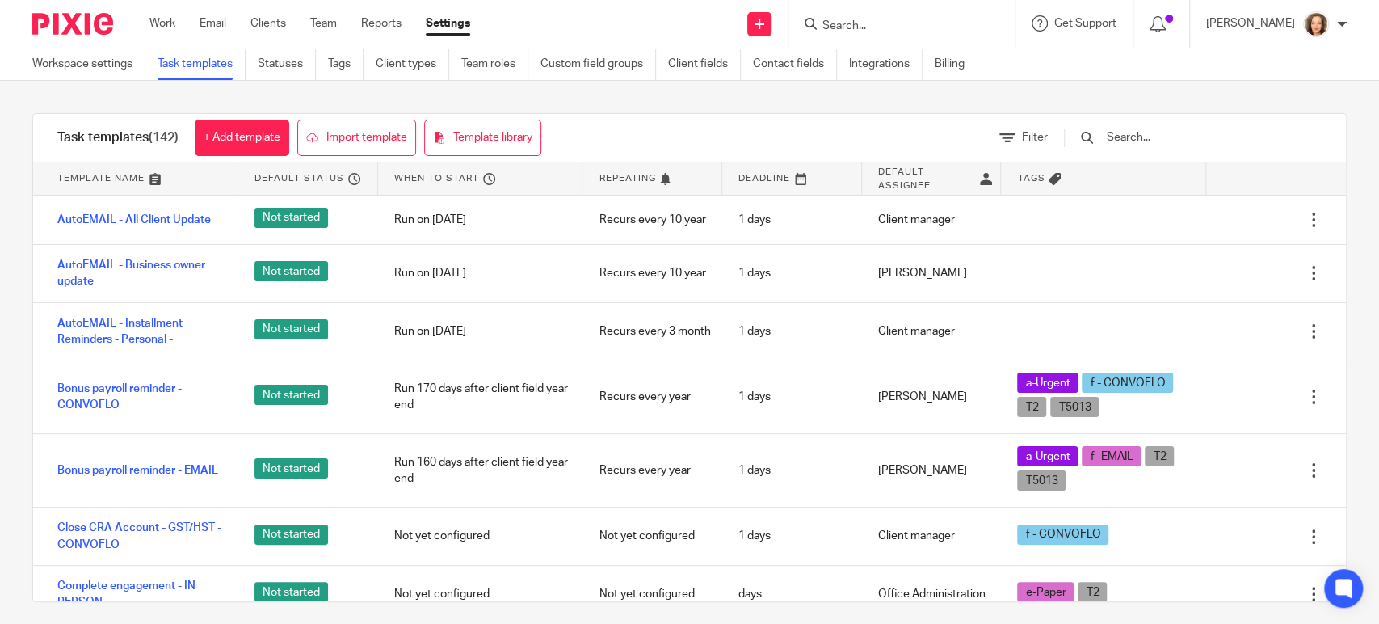
click at [1163, 134] on input "text" at bounding box center [1199, 137] width 188 height 18
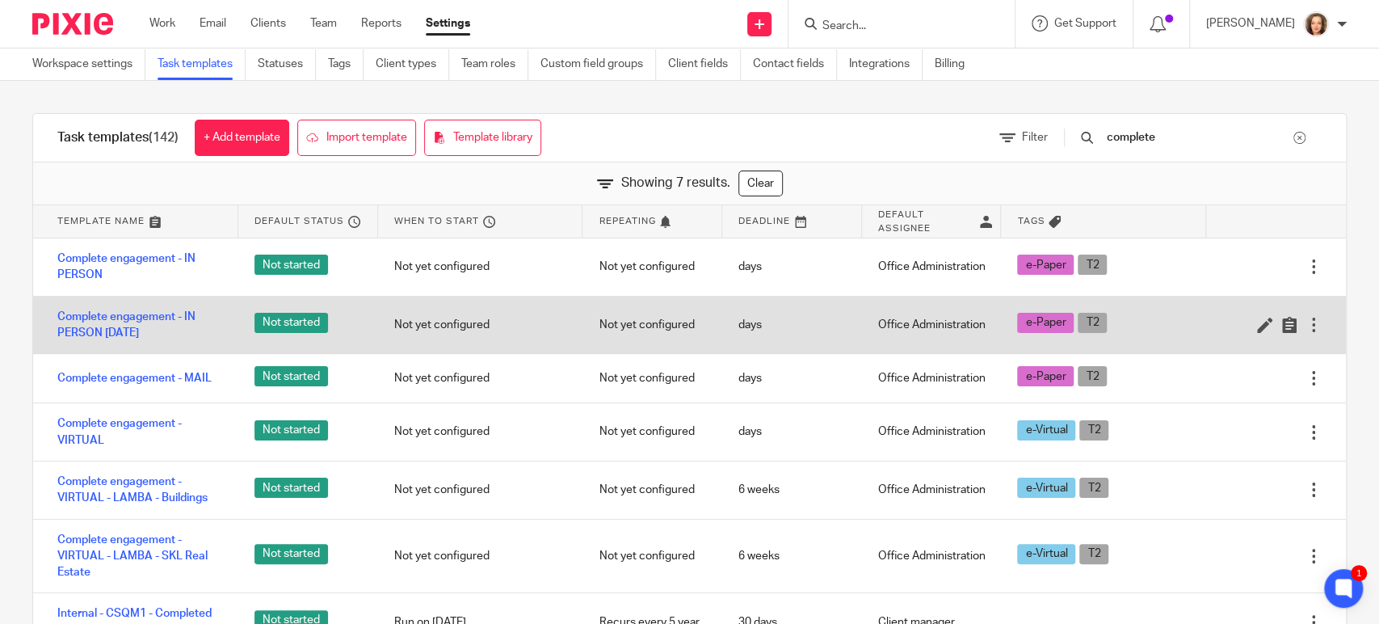
type input "complete"
click at [1305, 322] on div at bounding box center [1313, 325] width 16 height 16
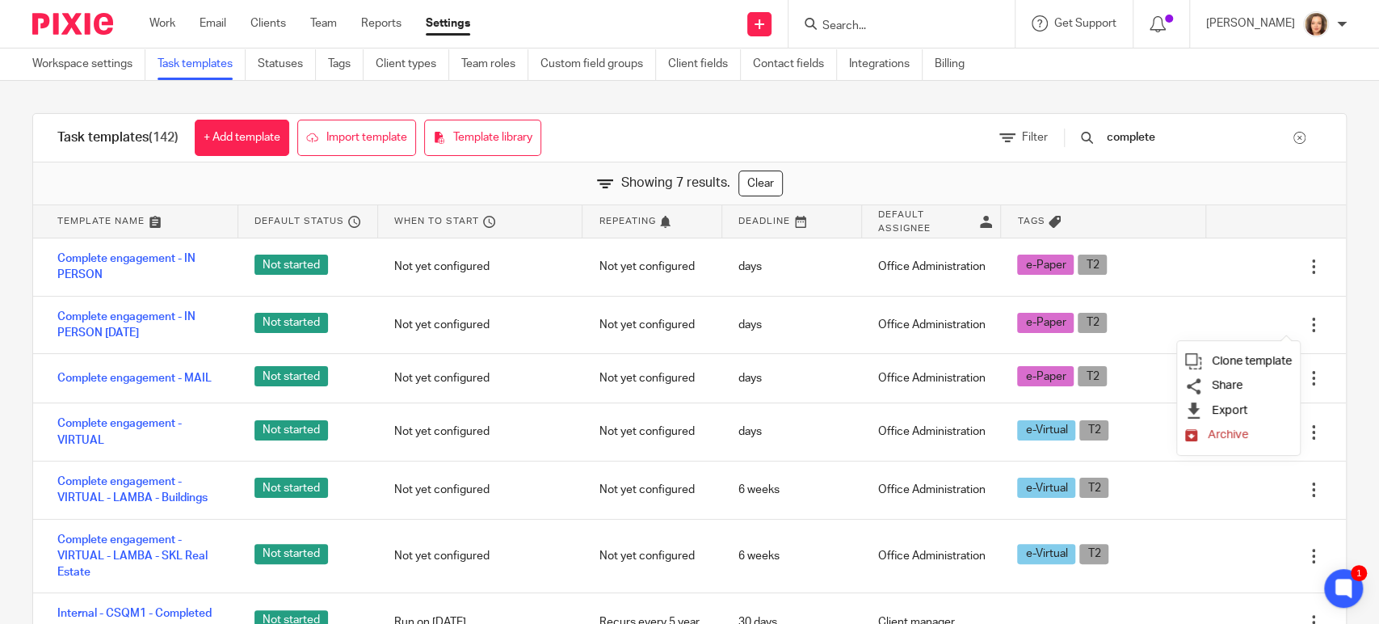
click at [1231, 430] on span "Archive" at bounding box center [1228, 434] width 40 height 12
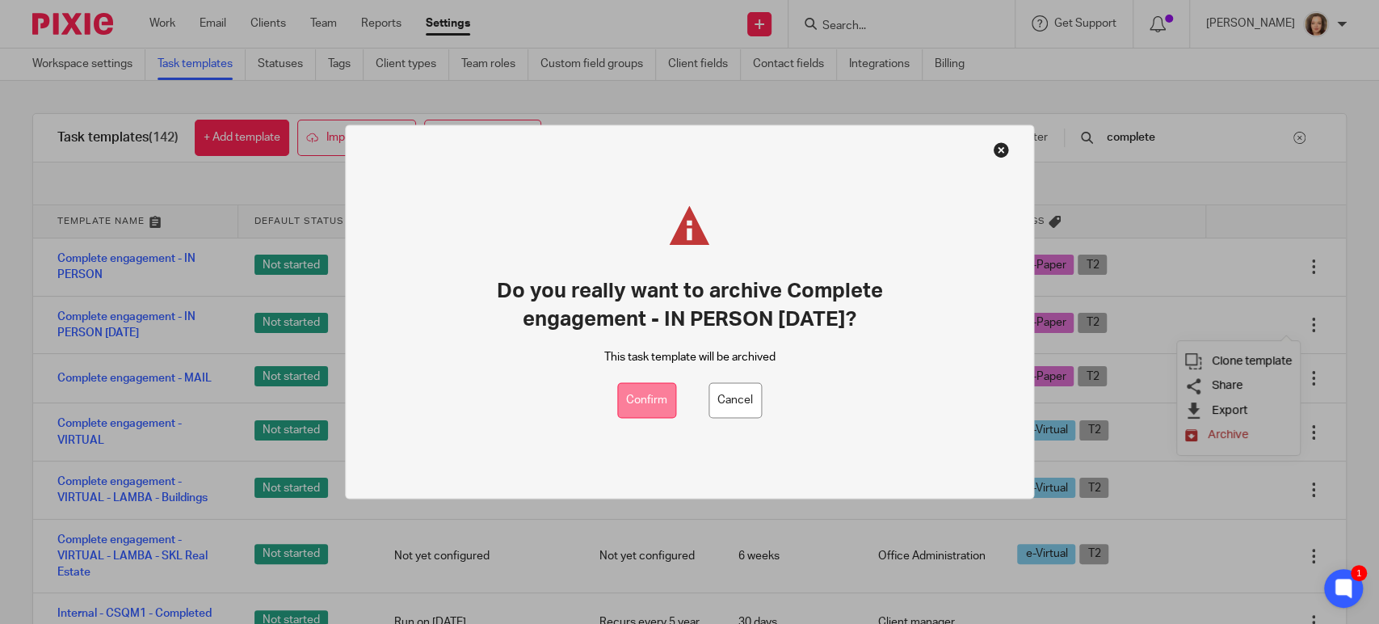
click at [646, 399] on button "Confirm" at bounding box center [646, 400] width 59 height 36
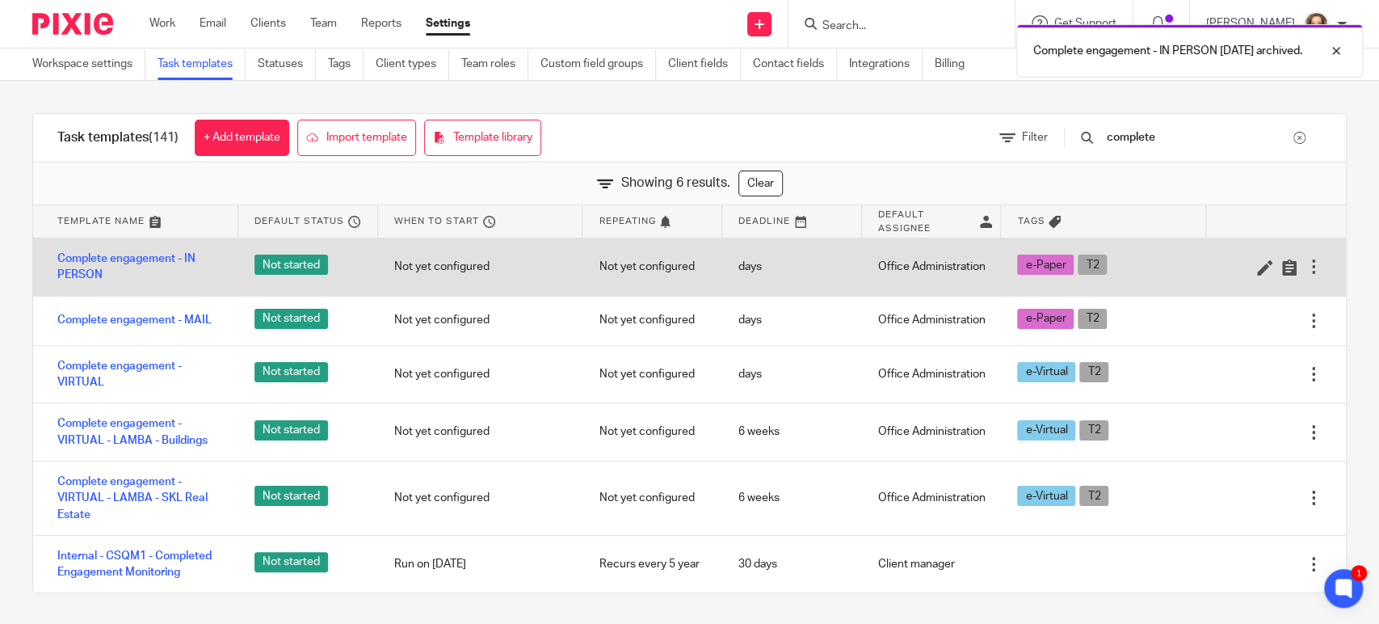
click at [1305, 267] on div at bounding box center [1313, 266] width 16 height 16
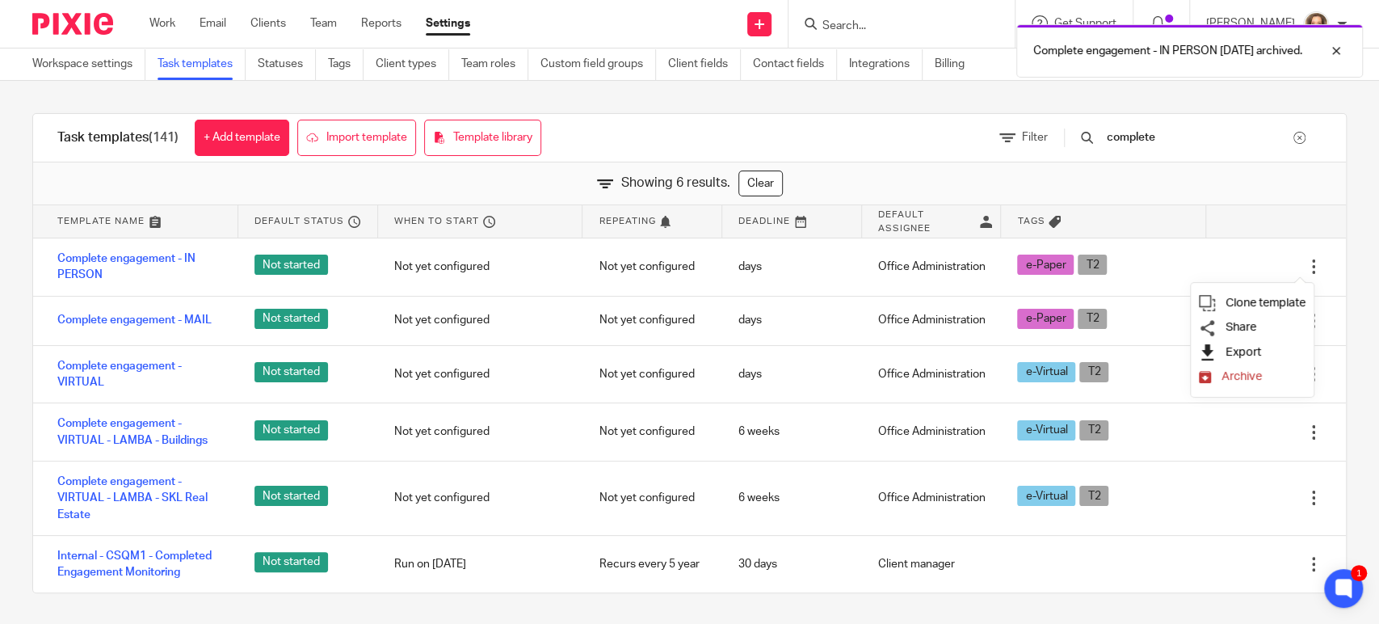
click at [1236, 347] on span "Export" at bounding box center [1243, 352] width 36 height 12
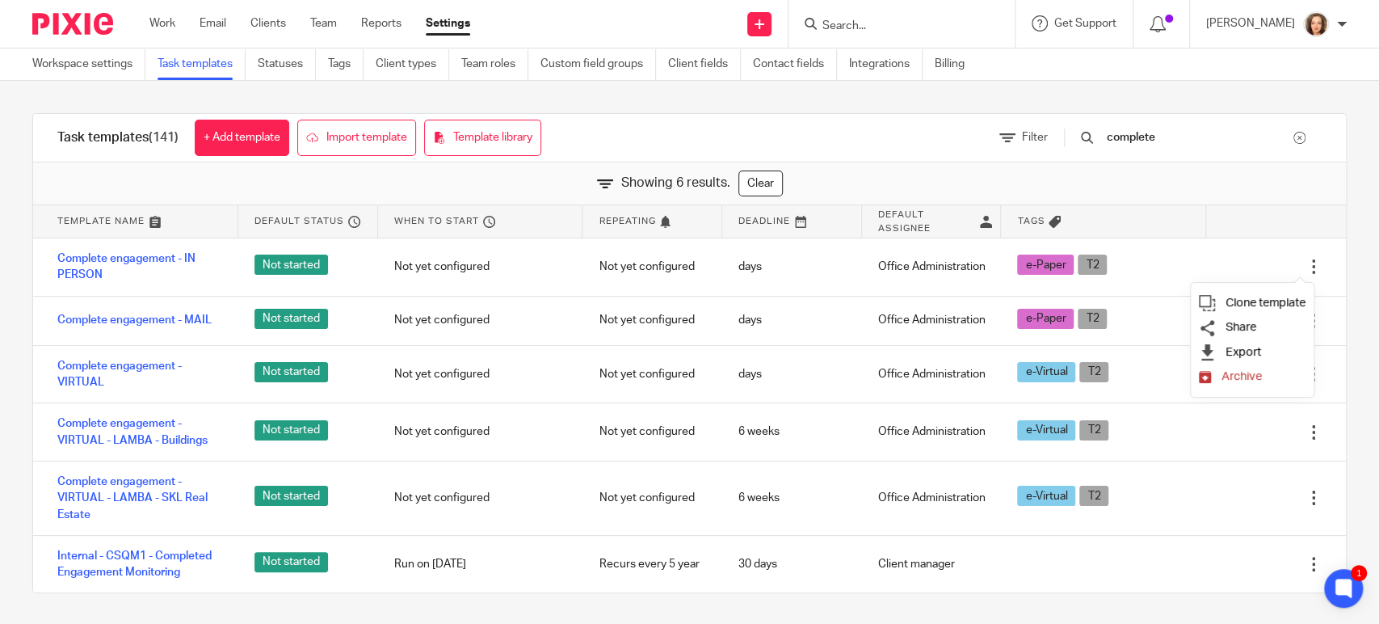
click at [1342, 246] on div "Task templates (141) + Add template Import template Template library Filter com…" at bounding box center [689, 353] width 1379 height 544
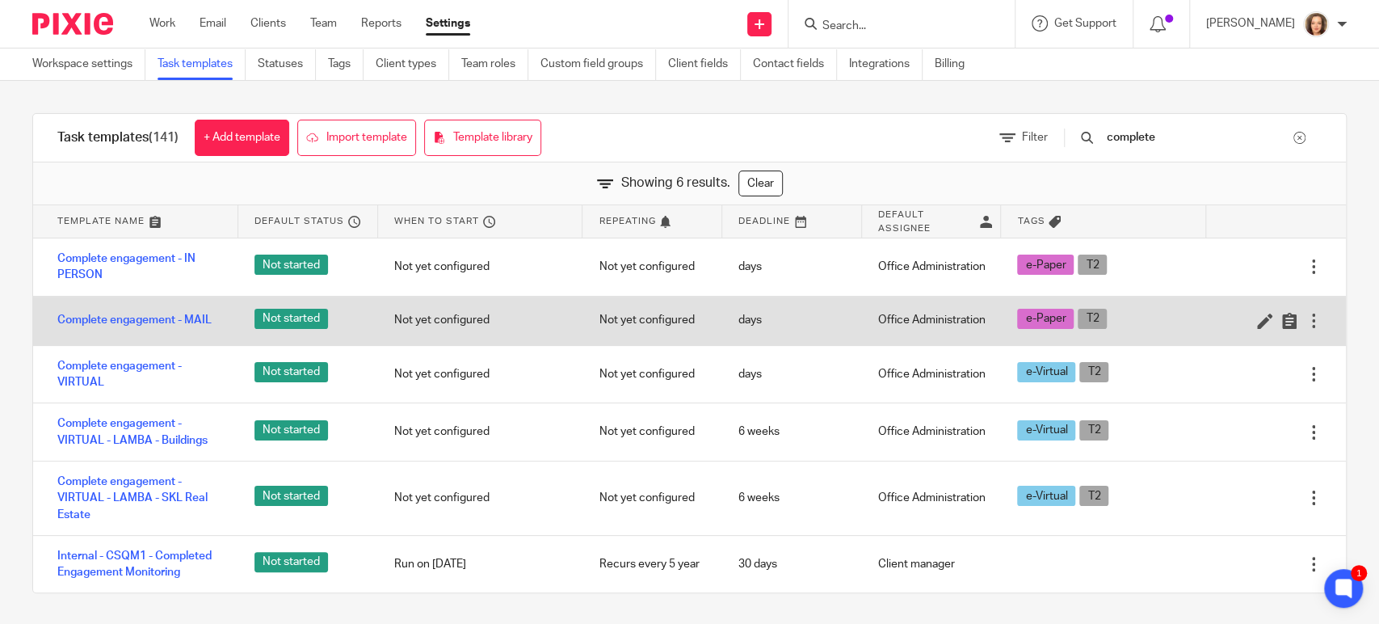
click at [1305, 320] on div at bounding box center [1313, 321] width 16 height 16
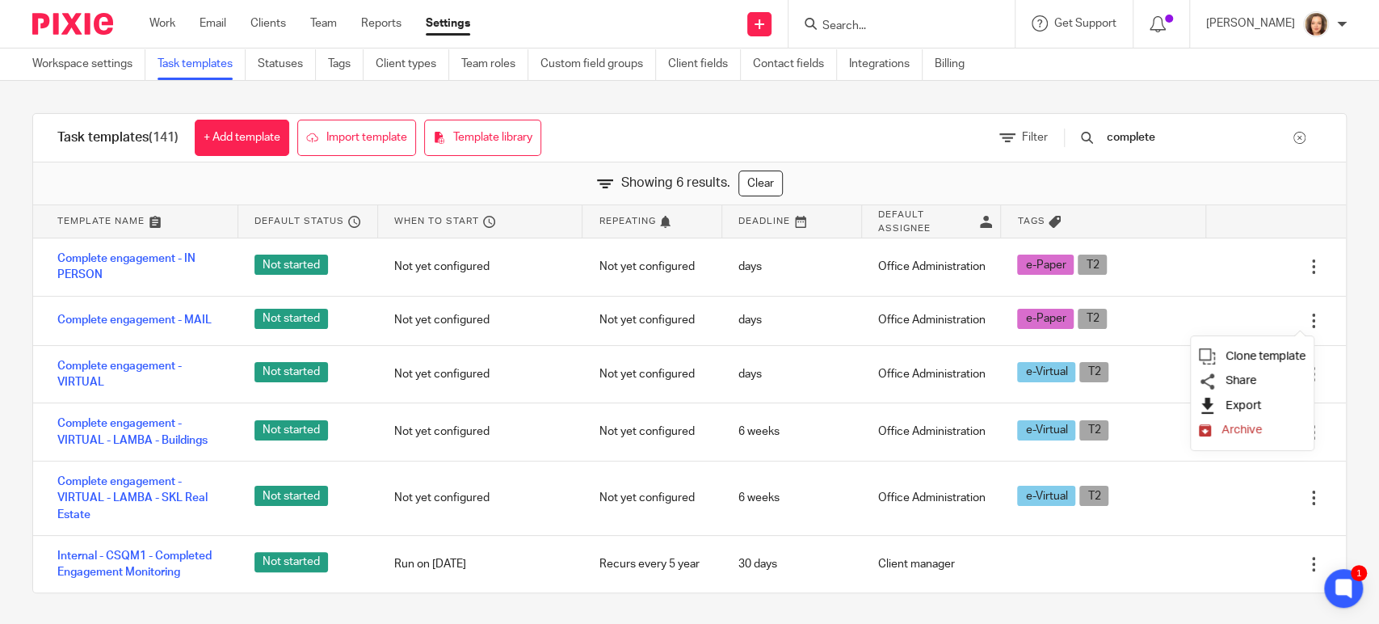
click at [1254, 400] on span "Export" at bounding box center [1243, 405] width 36 height 12
click at [1351, 160] on div "Task templates (141) + Add template Import template Template library Filter com…" at bounding box center [689, 353] width 1379 height 544
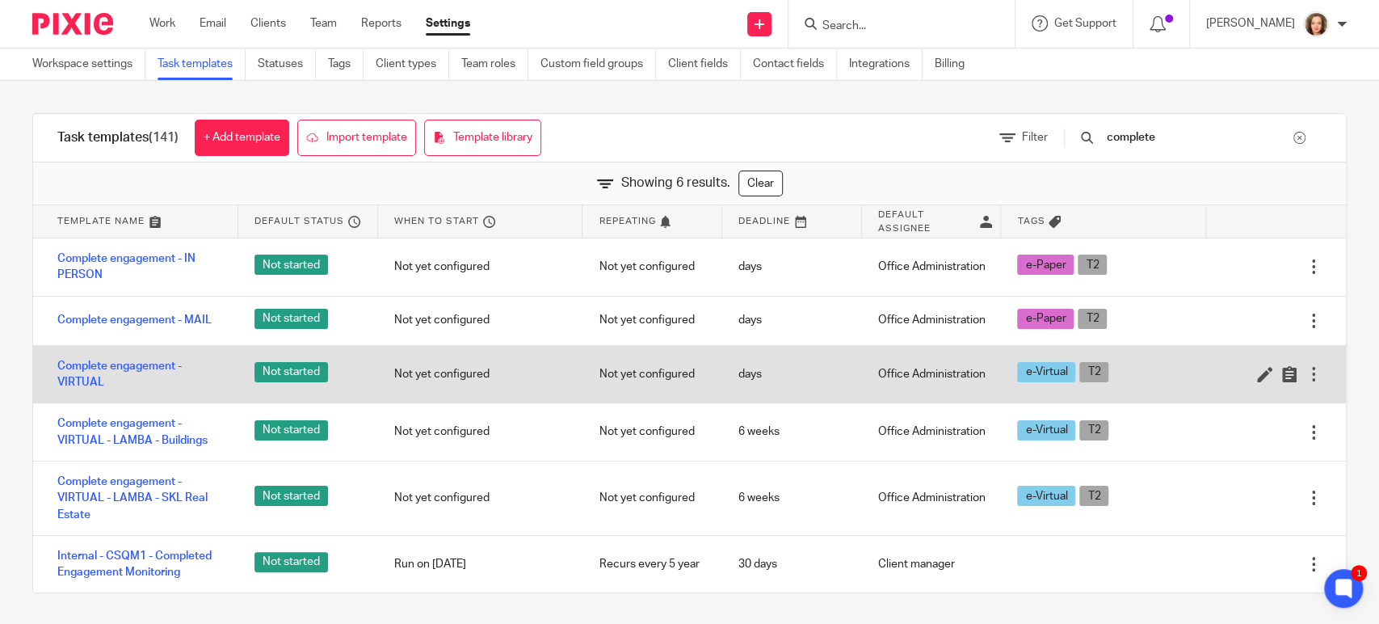
click at [1305, 377] on div at bounding box center [1313, 374] width 16 height 16
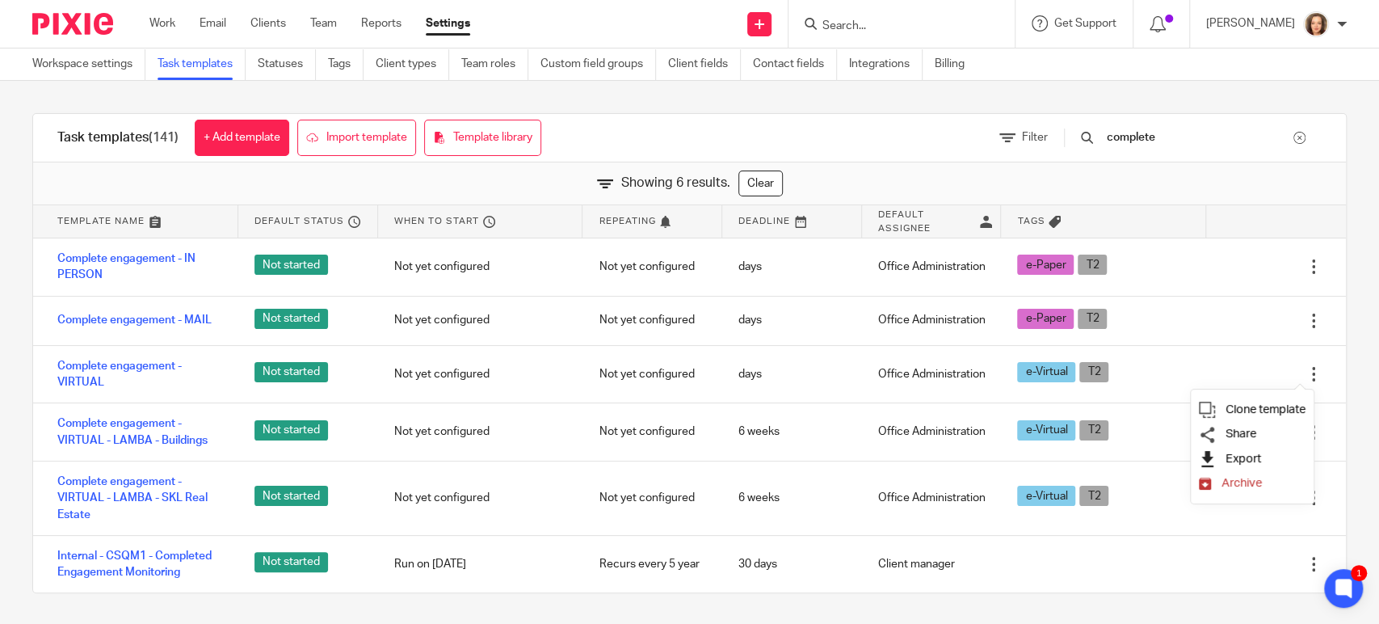
click at [1243, 454] on span "Export" at bounding box center [1243, 458] width 36 height 12
click at [707, 85] on div "Task templates (141) + Add template Import template Template library Filter com…" at bounding box center [689, 353] width 1379 height 544
click at [866, 26] on input "Search" at bounding box center [893, 26] width 145 height 15
type input "d"
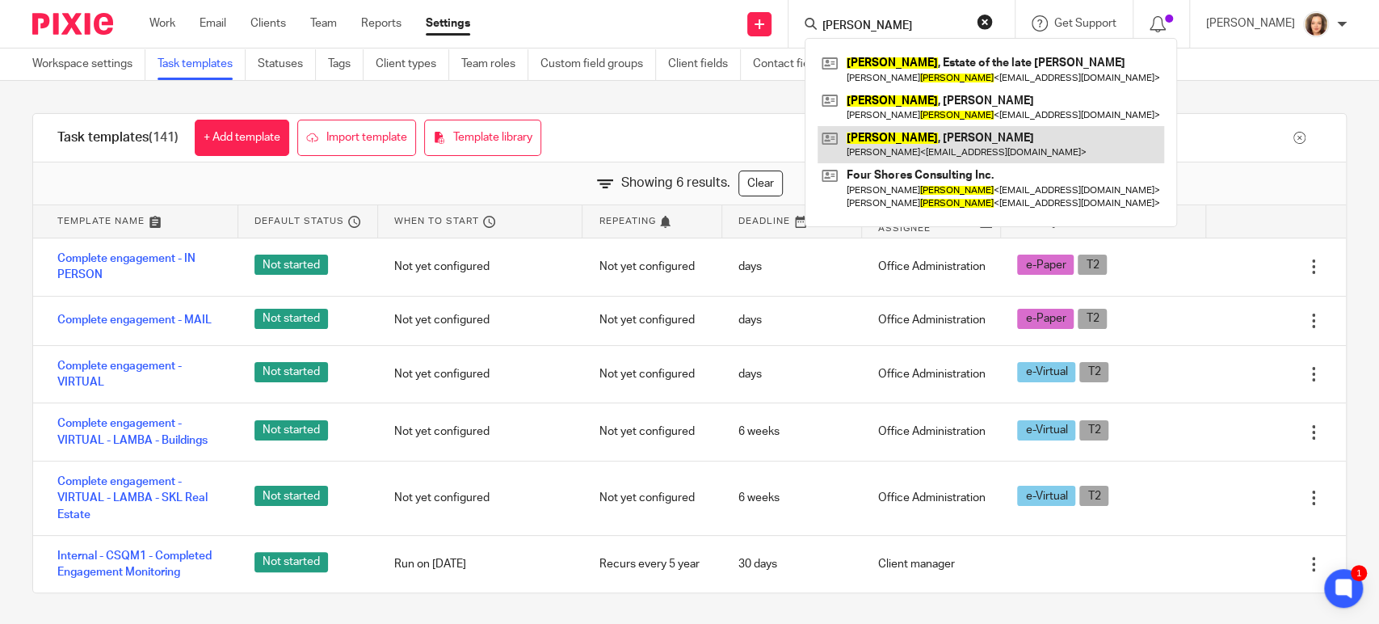
type input "reesor"
click at [890, 141] on link at bounding box center [990, 144] width 347 height 37
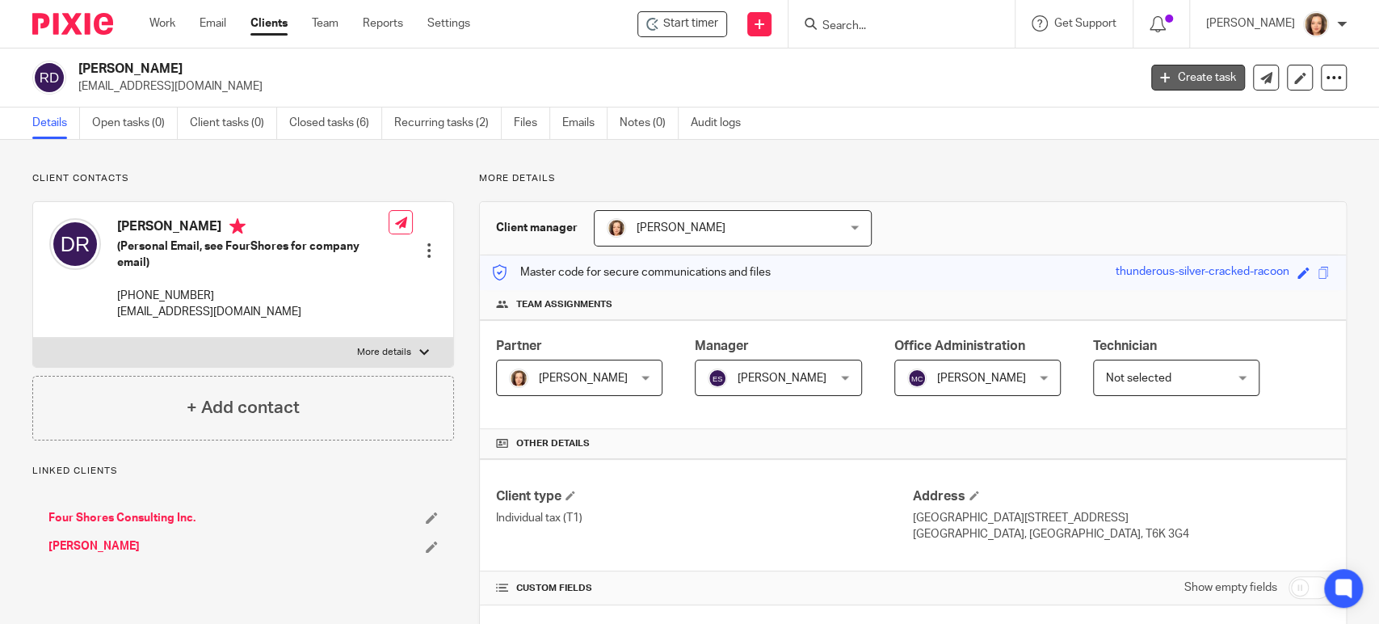
click at [1191, 73] on link "Create task" at bounding box center [1198, 78] width 94 height 26
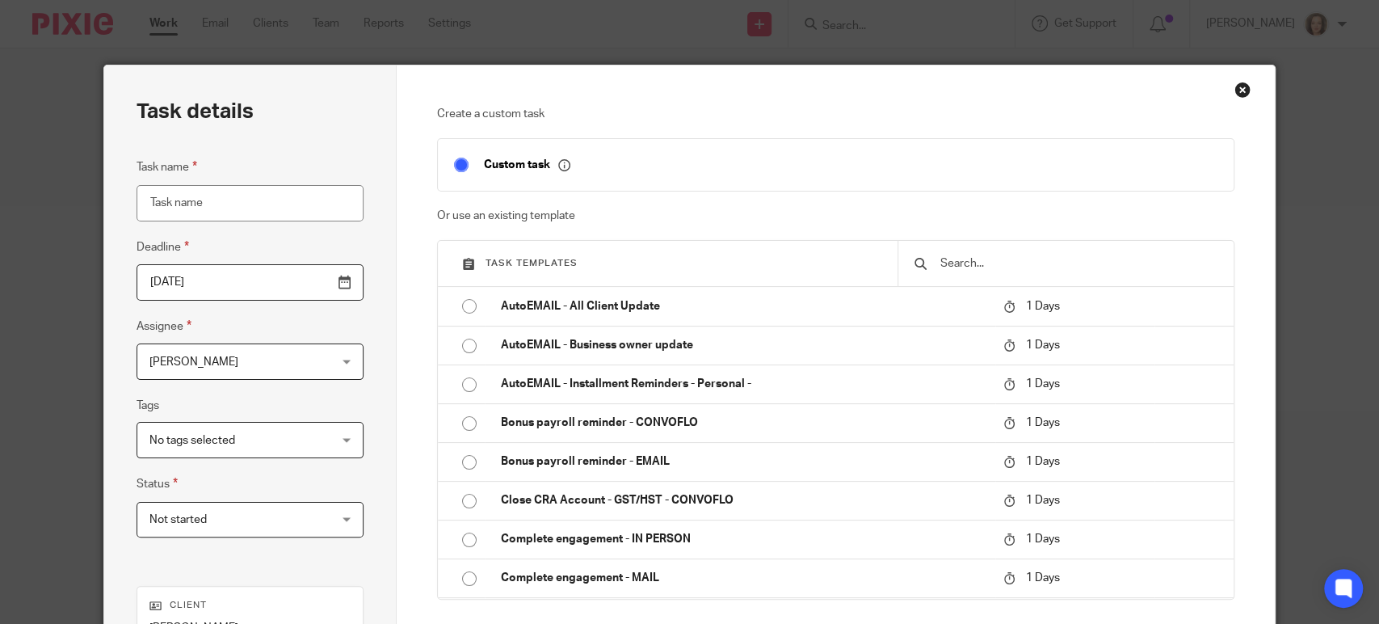
click at [1001, 267] on input "text" at bounding box center [1078, 263] width 279 height 18
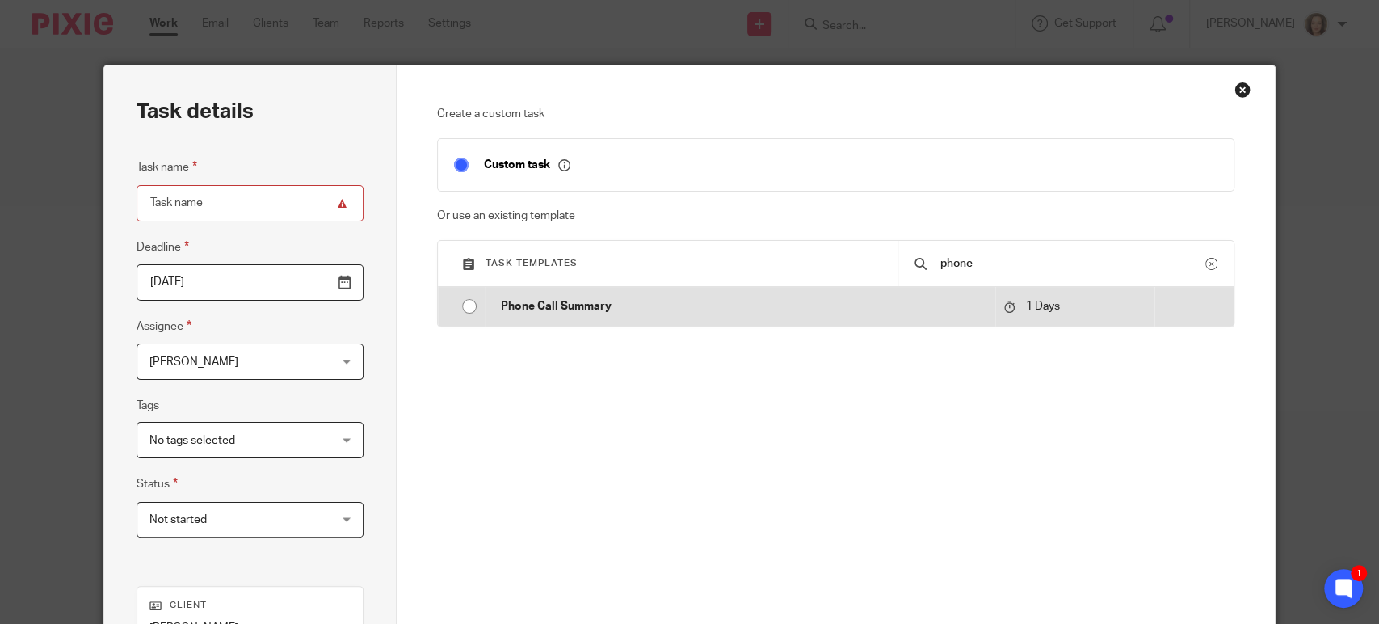
type input "phone"
click at [540, 306] on p "Phone Call Summary" at bounding box center [743, 306] width 485 height 16
type input "2025-09-20"
type input "Phone Call Summary"
checkbox input "false"
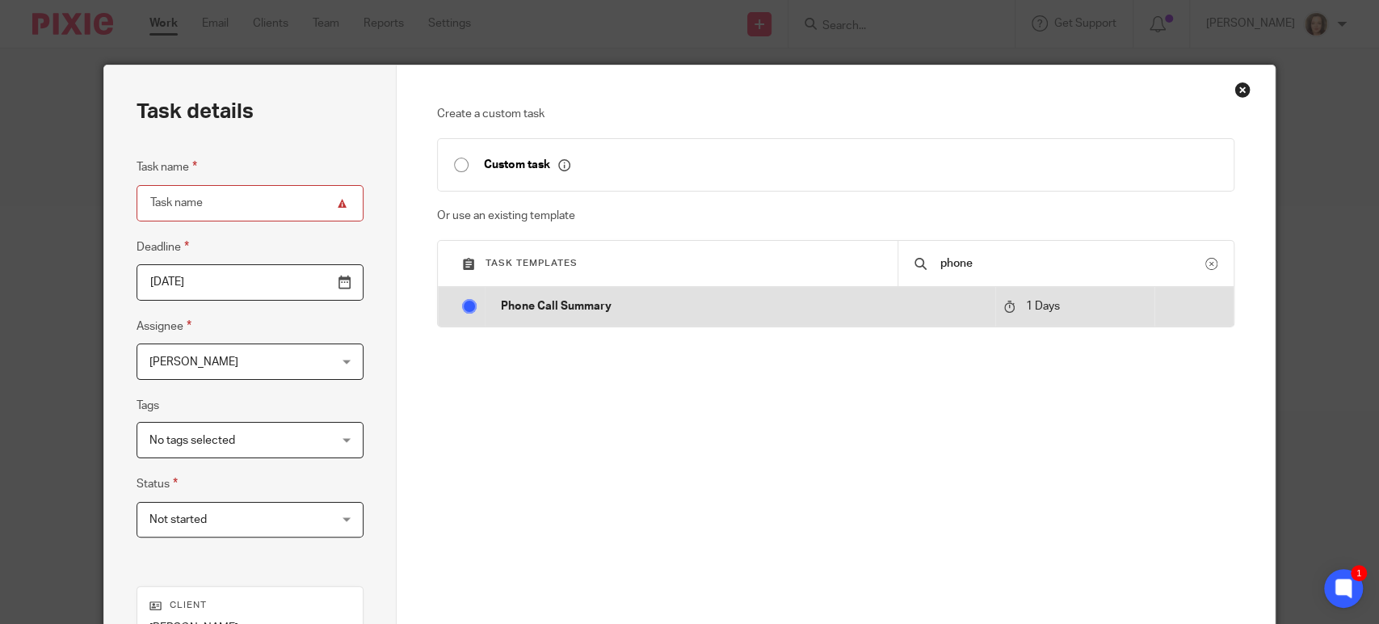
radio input "true"
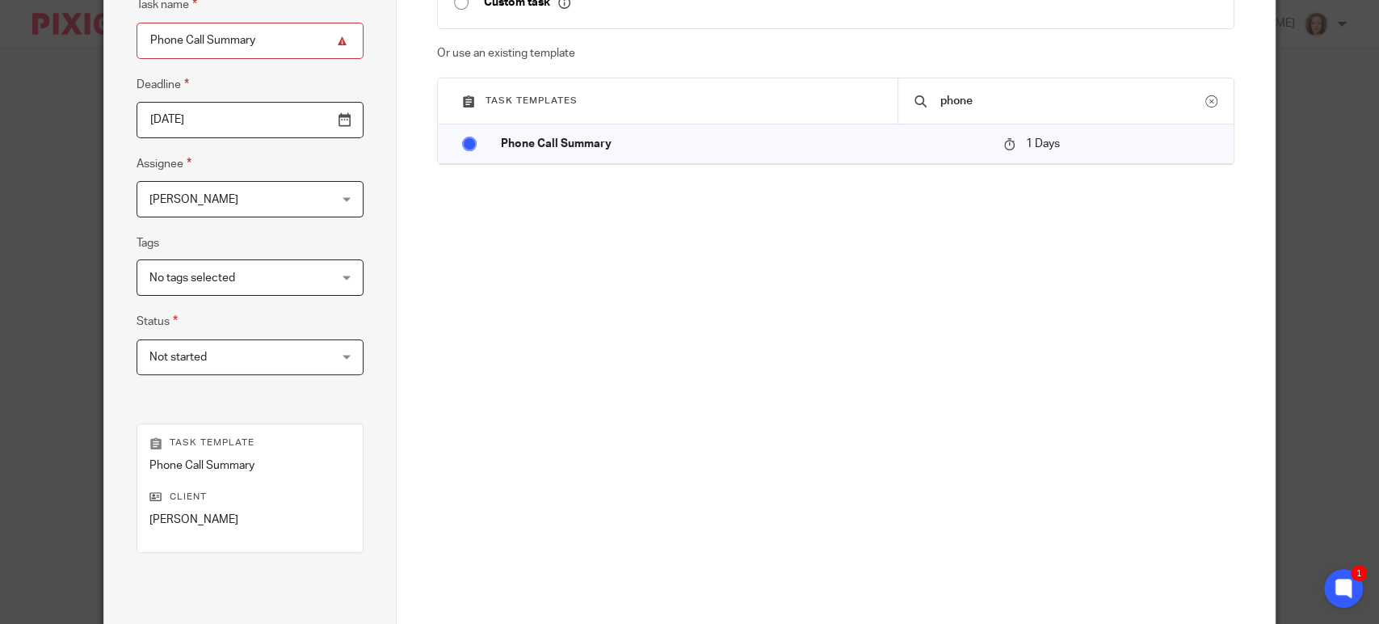
scroll to position [330, 0]
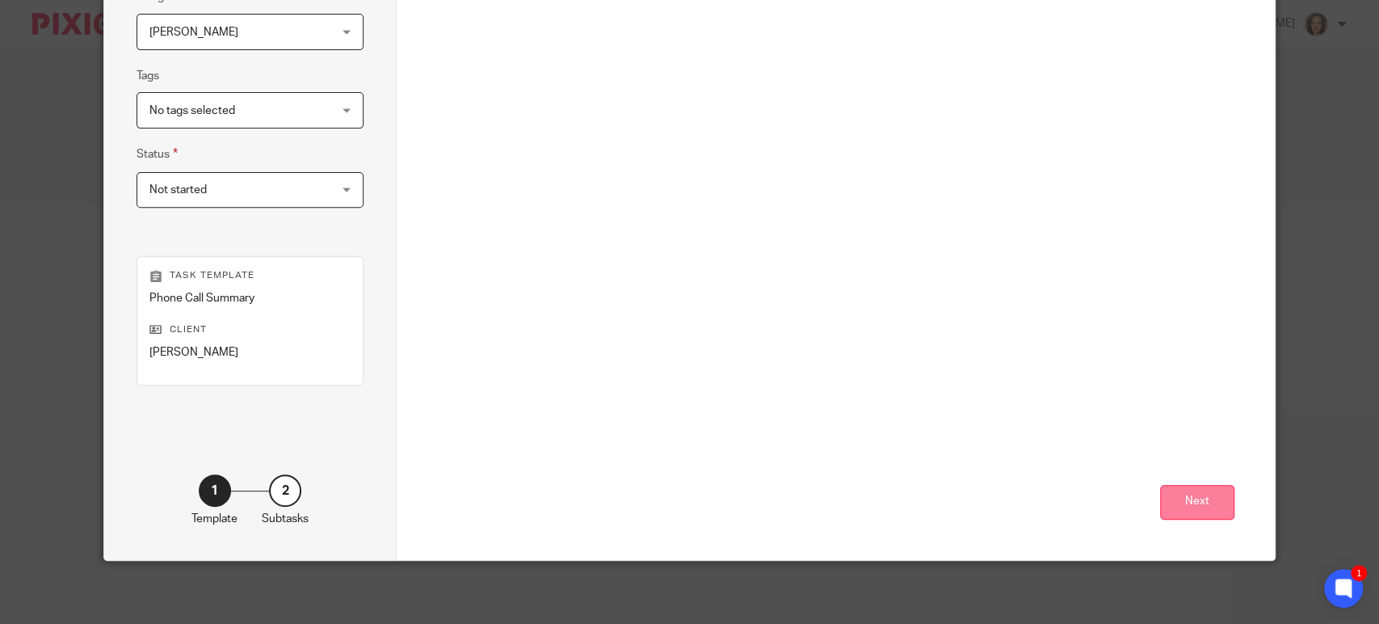
click at [1188, 495] on button "Next" at bounding box center [1197, 502] width 74 height 35
click at [1192, 499] on button "Create task" at bounding box center [1180, 502] width 108 height 35
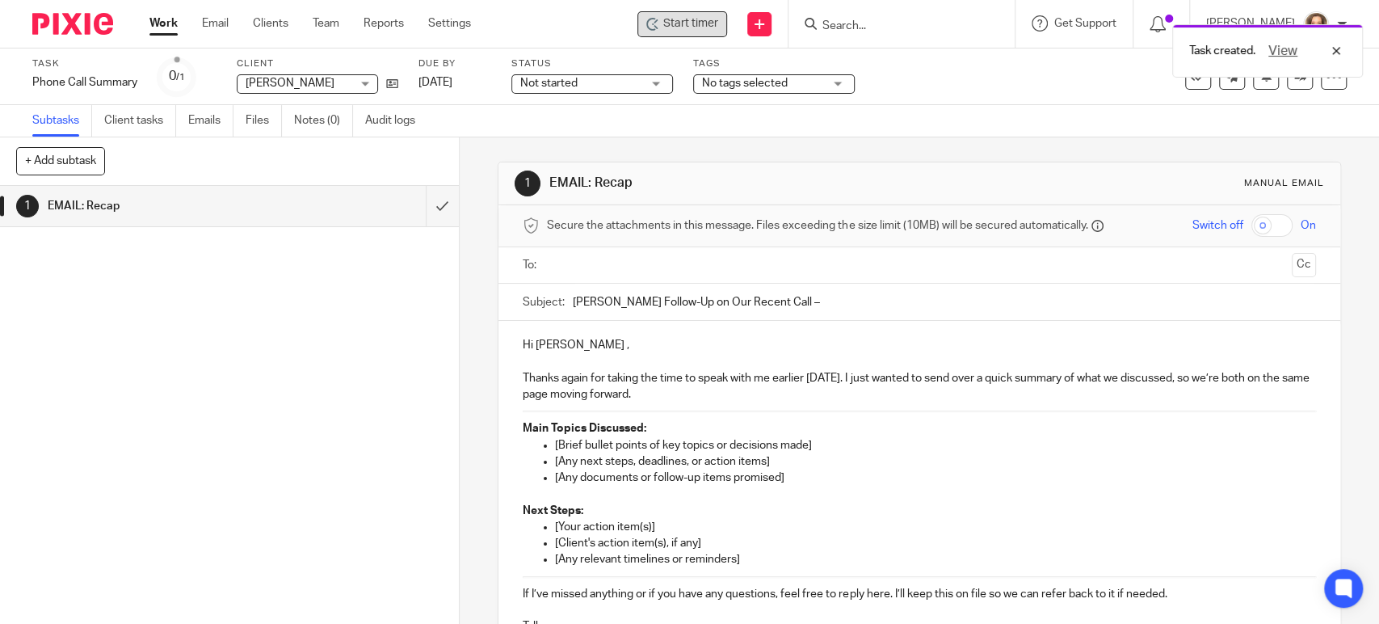
click at [686, 23] on span "Start timer" at bounding box center [690, 23] width 55 height 17
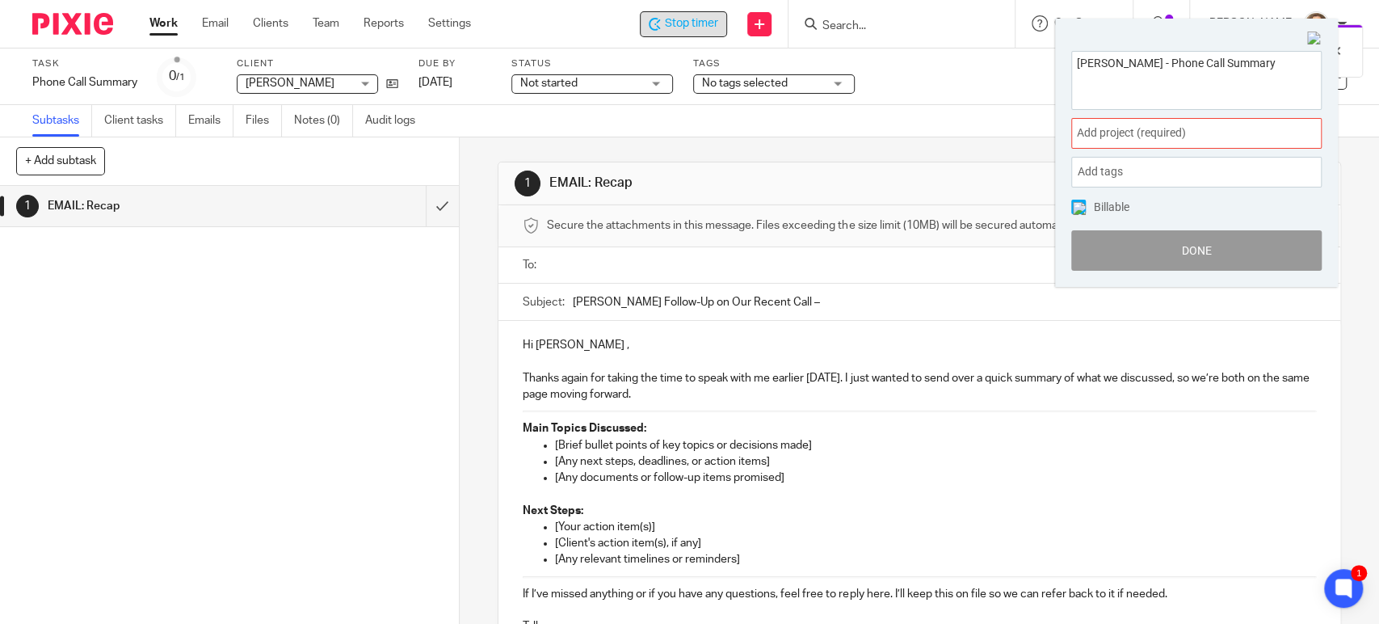
drag, startPoint x: 1261, startPoint y: 62, endPoint x: 1031, endPoint y: 39, distance: 230.6
click at [1032, 39] on body "Work Email Clients Team Reports Settings Work Email Clients Team Reports Settin…" at bounding box center [689, 312] width 1379 height 624
click at [1314, 34] on img at bounding box center [1314, 39] width 15 height 15
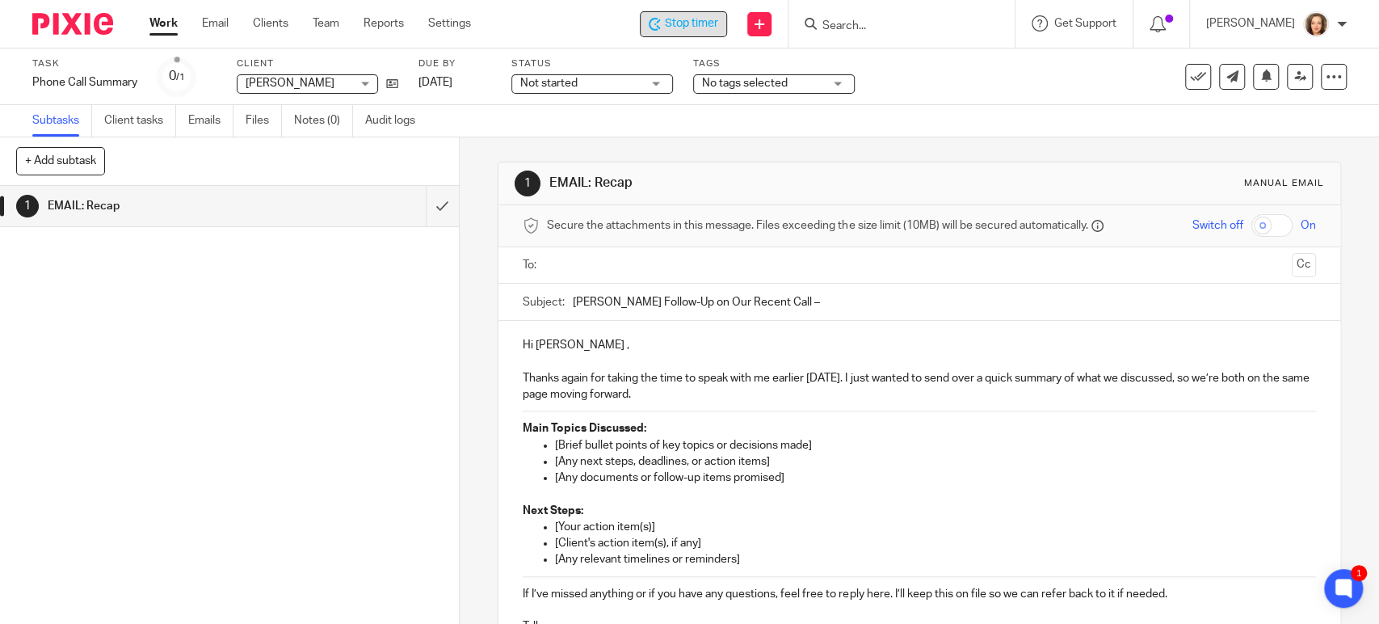
click at [628, 121] on div "Subtasks Client tasks Emails Files Notes (0) Audit logs" at bounding box center [689, 121] width 1379 height 32
click at [640, 85] on span "Not started" at bounding box center [580, 83] width 121 height 17
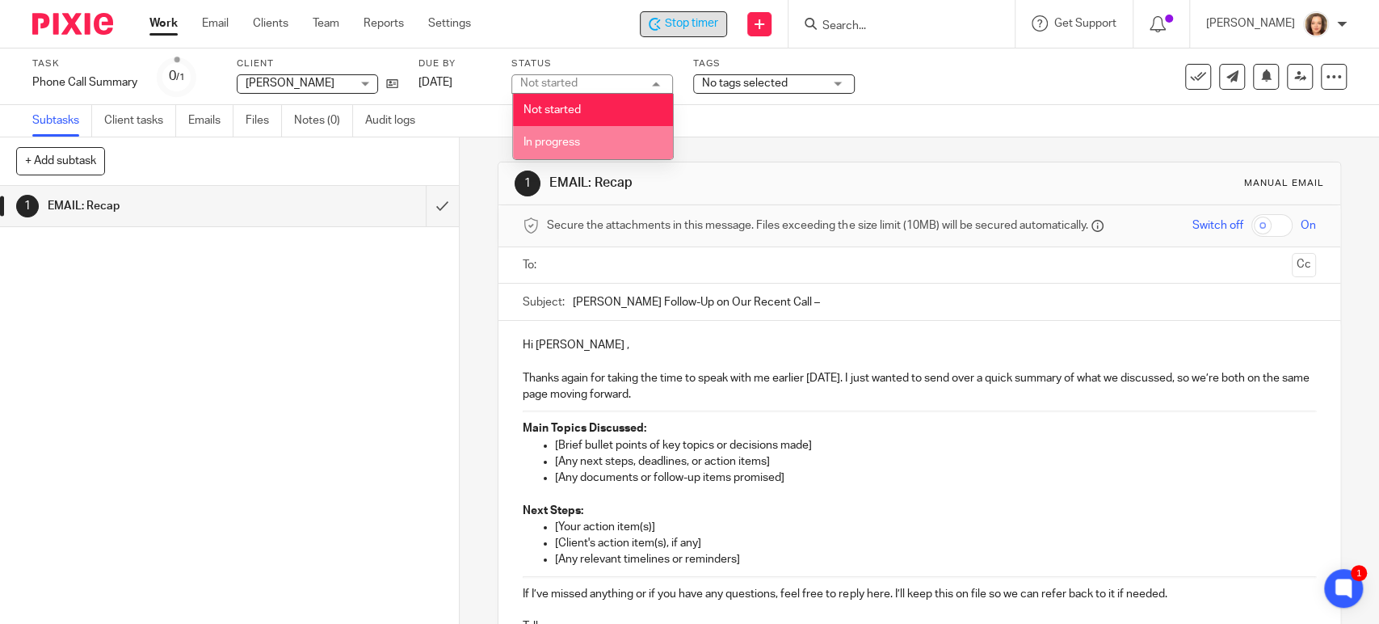
click at [552, 138] on span "In progress" at bounding box center [551, 142] width 57 height 11
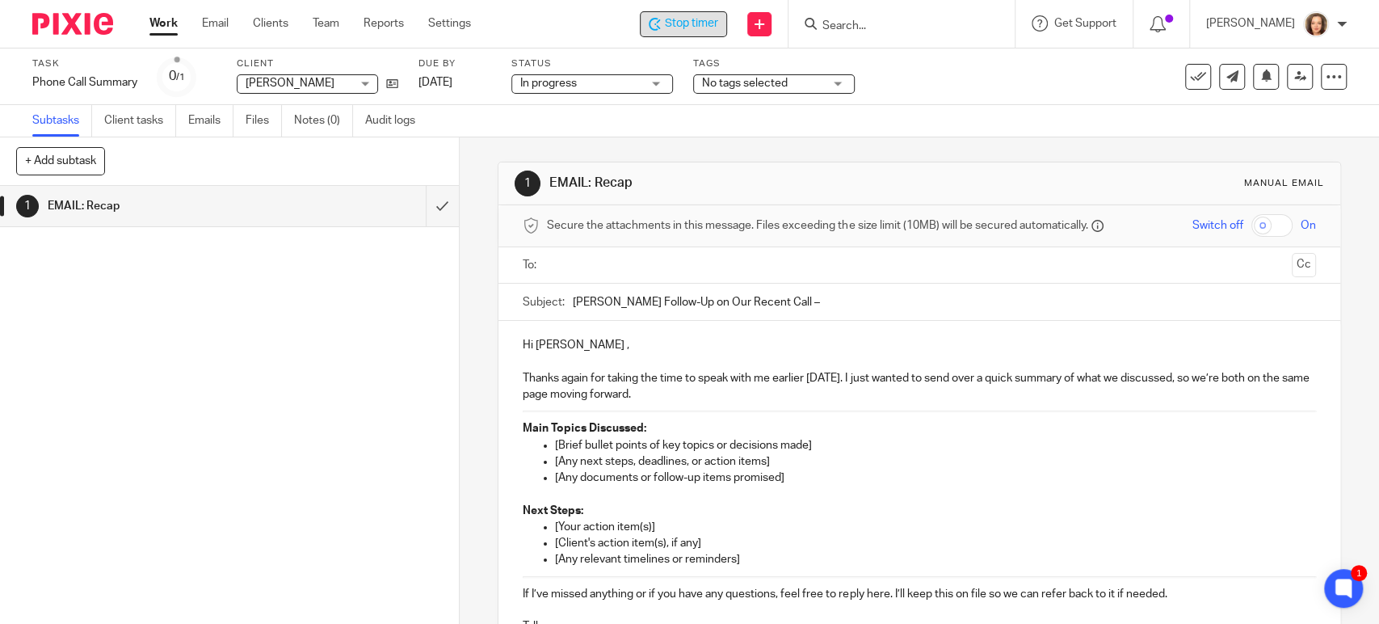
click at [799, 125] on div "Subtasks Client tasks Emails Files Notes (0) Audit logs" at bounding box center [689, 121] width 1379 height 32
click at [779, 477] on p "[Any documents or follow-up items promised]" at bounding box center [935, 477] width 760 height 16
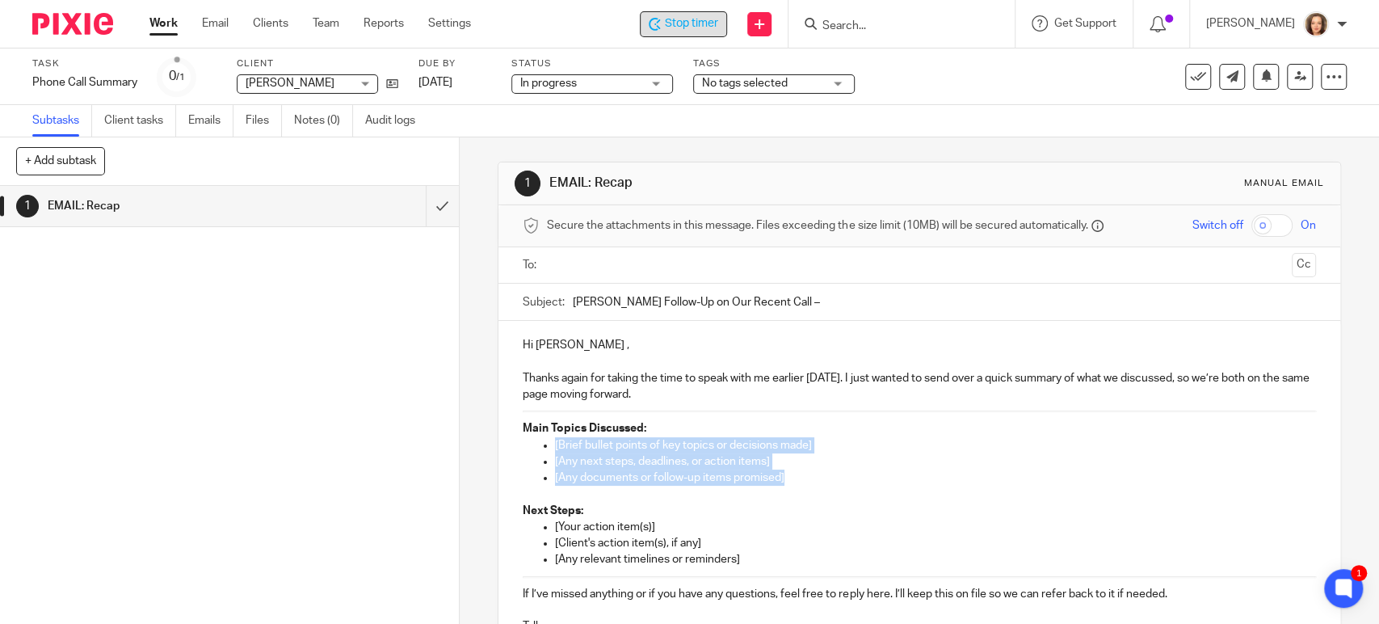
drag, startPoint x: 729, startPoint y: 469, endPoint x: 559, endPoint y: 444, distance: 172.3
click at [551, 442] on ul "[Brief bullet points of key topics or decisions made] [Any next steps, deadline…" at bounding box center [919, 461] width 792 height 49
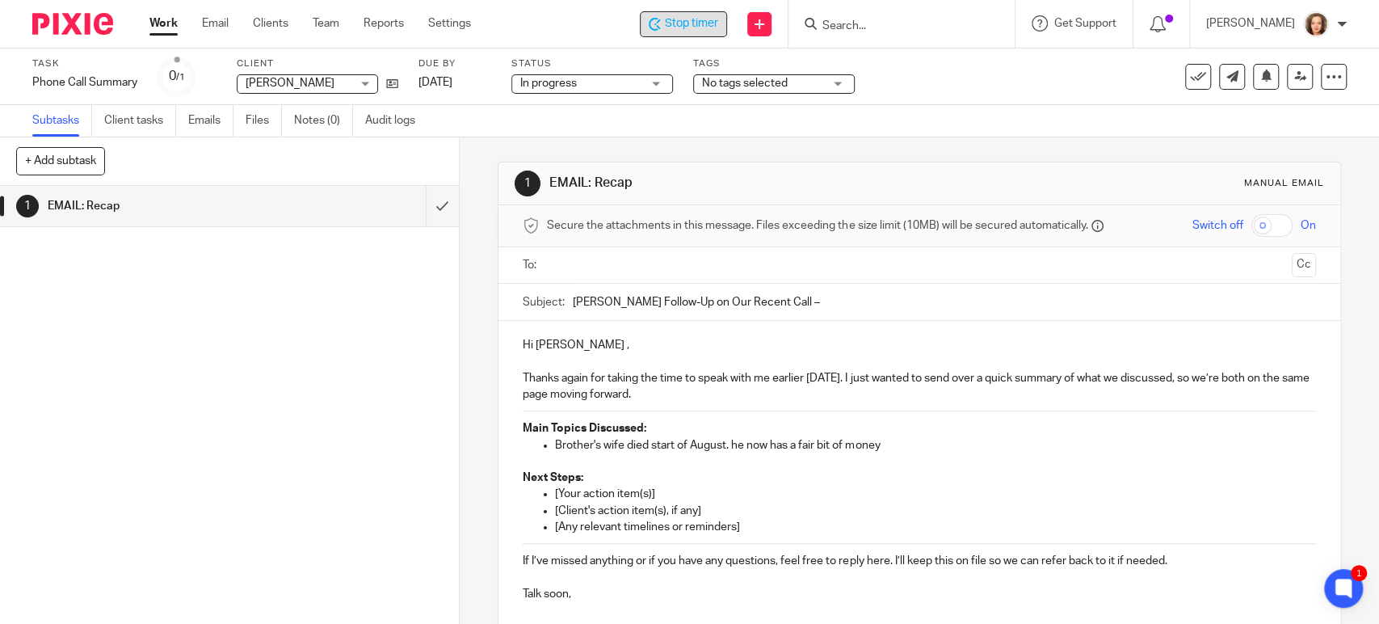
click at [730, 442] on p "Brother's wife died start of August. he now has a fair bit of money" at bounding box center [935, 445] width 760 height 16
click at [732, 443] on p "Brother's wife died start of August. he now has a fair bit of money" at bounding box center [935, 445] width 760 height 16
click at [887, 442] on p "Brother's wife died start of August. He now has a fair bit of money," at bounding box center [935, 445] width 760 height 16
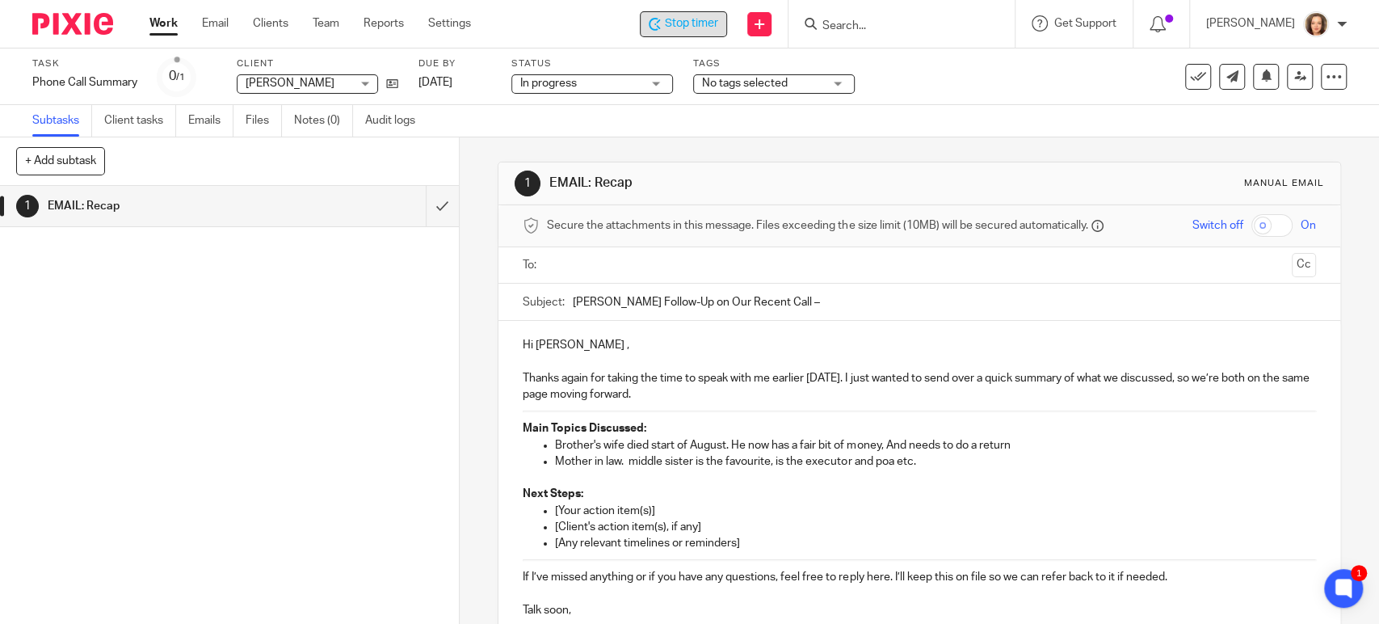
click at [614, 458] on p "Mother in law. middle sister is the favourite, is the executor and poa etc." at bounding box center [935, 461] width 760 height 16
drag, startPoint x: 697, startPoint y: 461, endPoint x: 719, endPoint y: 468, distance: 23.0
click at [730, 468] on p "Mother in law, died in March. middle sister is the favourite, is the executor a…" at bounding box center [935, 461] width 760 height 16
click at [1253, 457] on p "Mother in law, died in March. oldest sister is the favourite, is the executor a…" at bounding box center [935, 461] width 760 height 16
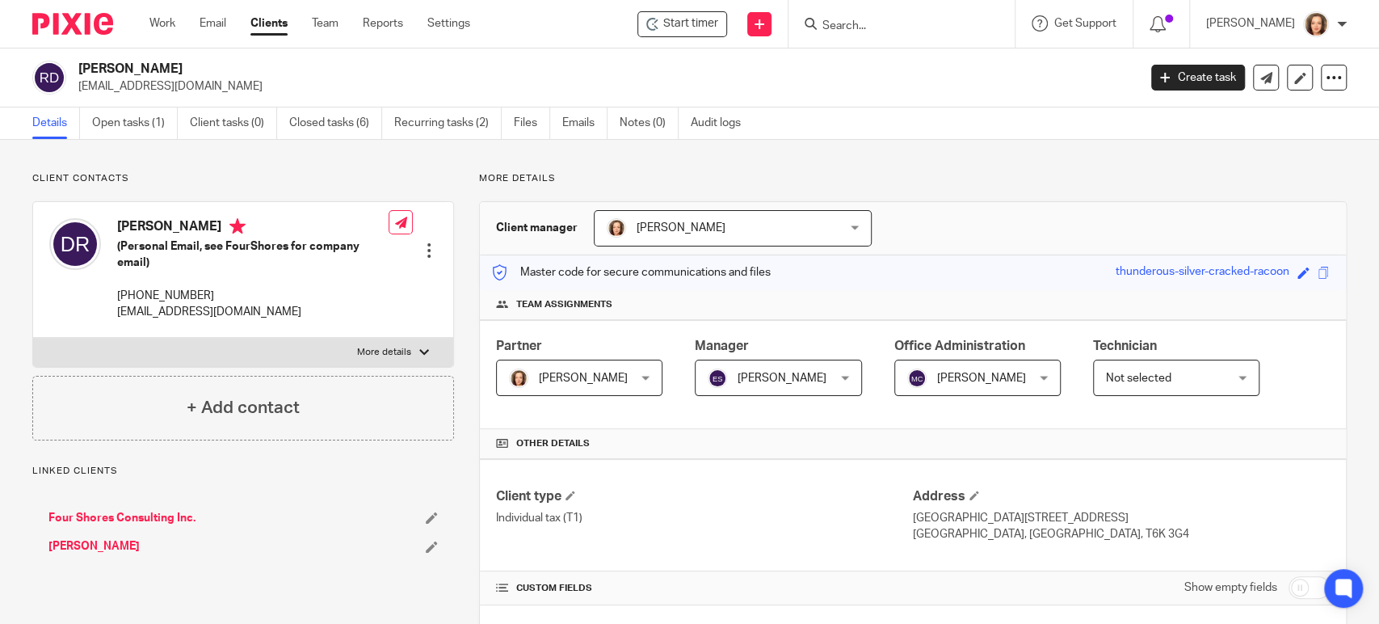
scroll to position [516, 0]
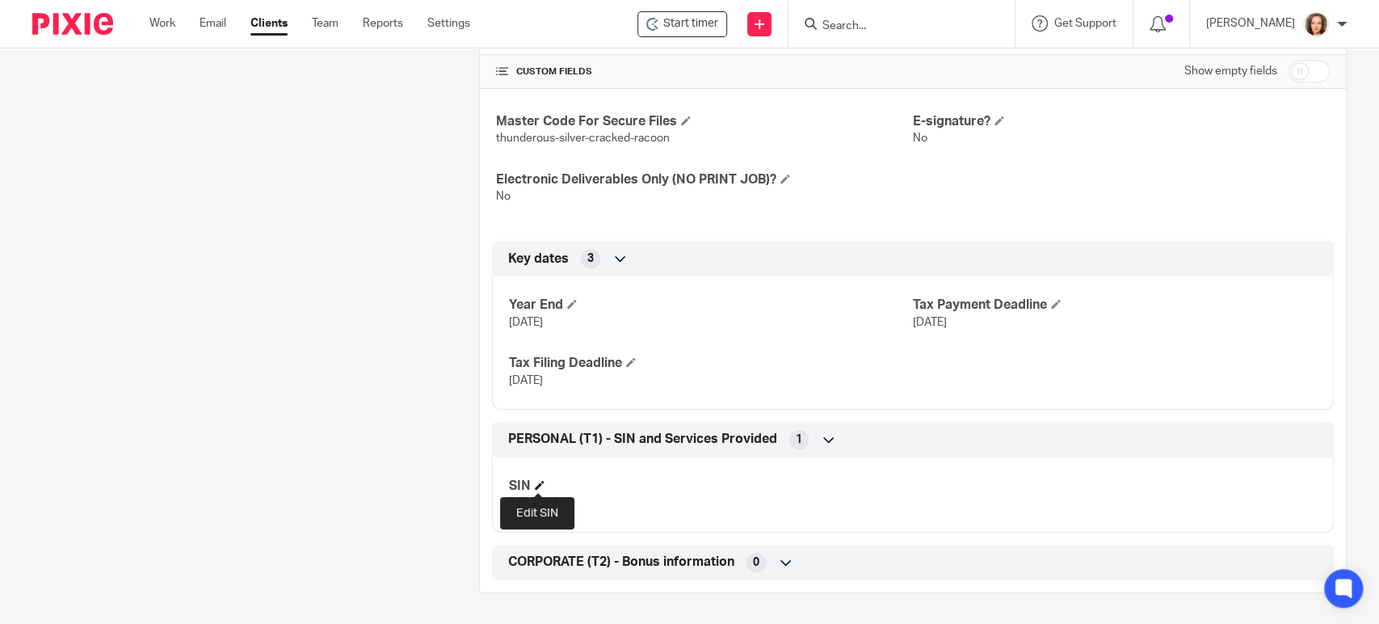
click at [536, 483] on span at bounding box center [540, 485] width 10 height 10
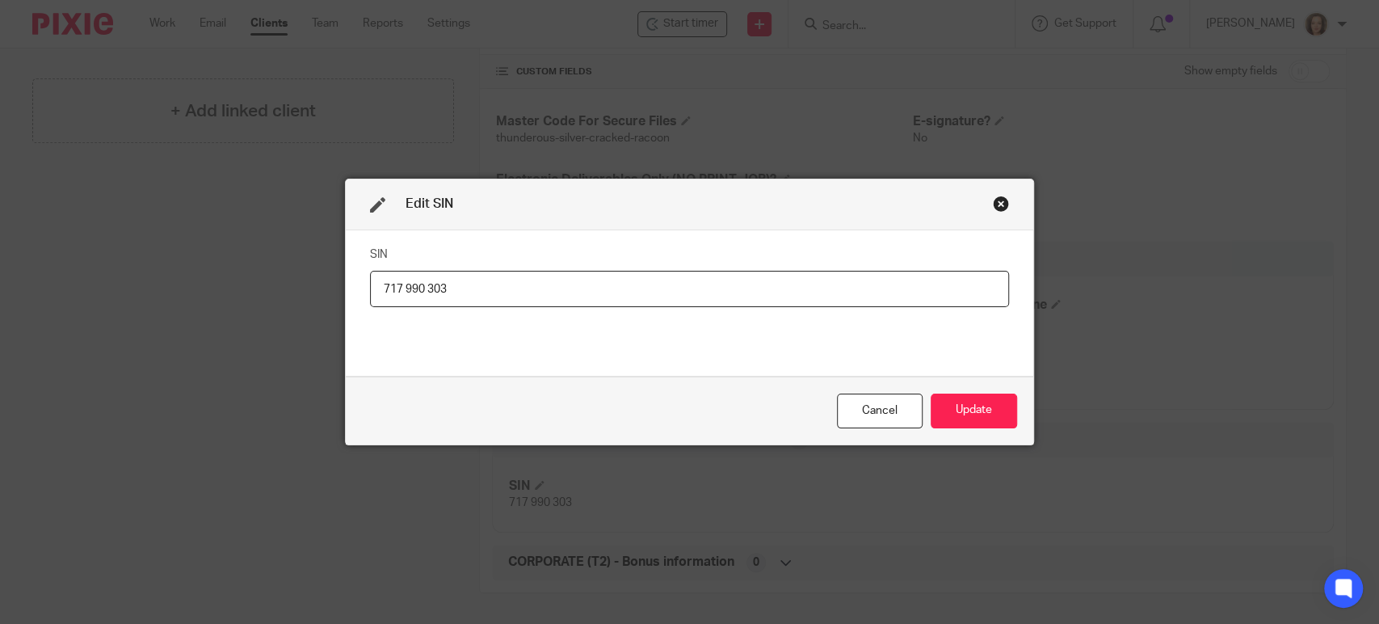
click at [398, 285] on input "717 990 303" at bounding box center [690, 289] width 640 height 36
type input "717990303"
click at [974, 405] on button "Update" at bounding box center [974, 410] width 86 height 35
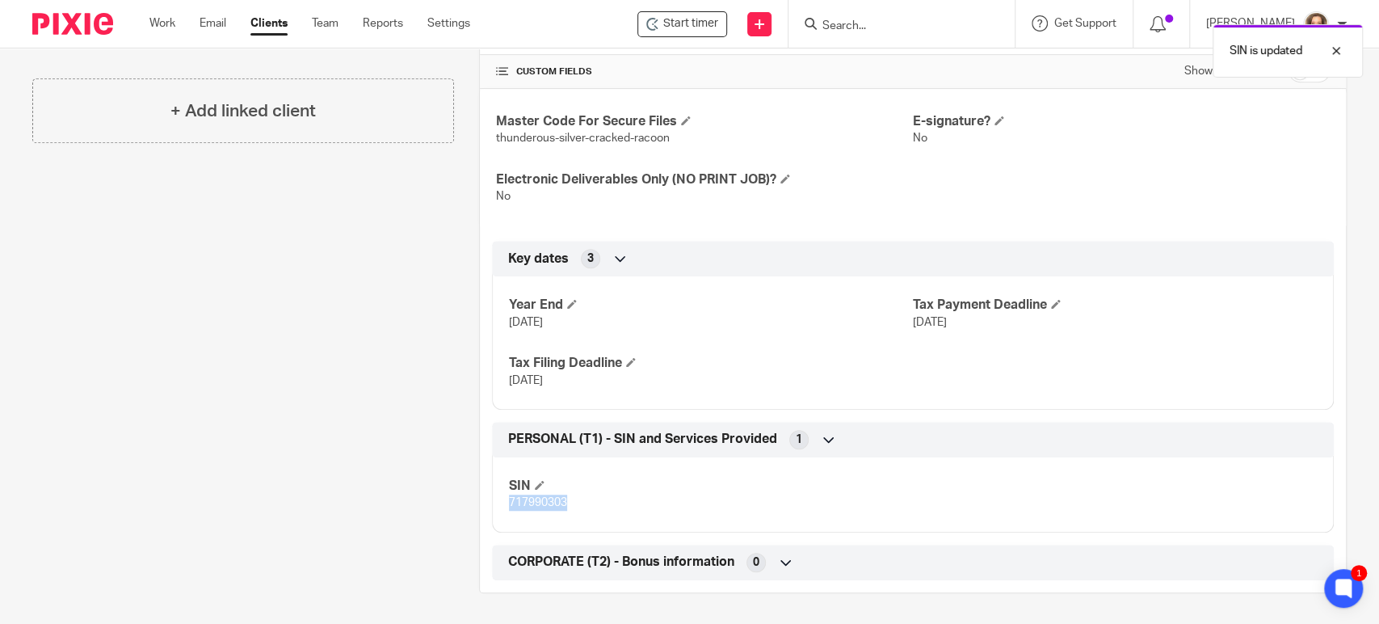
drag, startPoint x: 562, startPoint y: 499, endPoint x: 497, endPoint y: 502, distance: 65.5
click at [497, 502] on div "SIN 717990303" at bounding box center [913, 488] width 842 height 87
copy span "717990303"
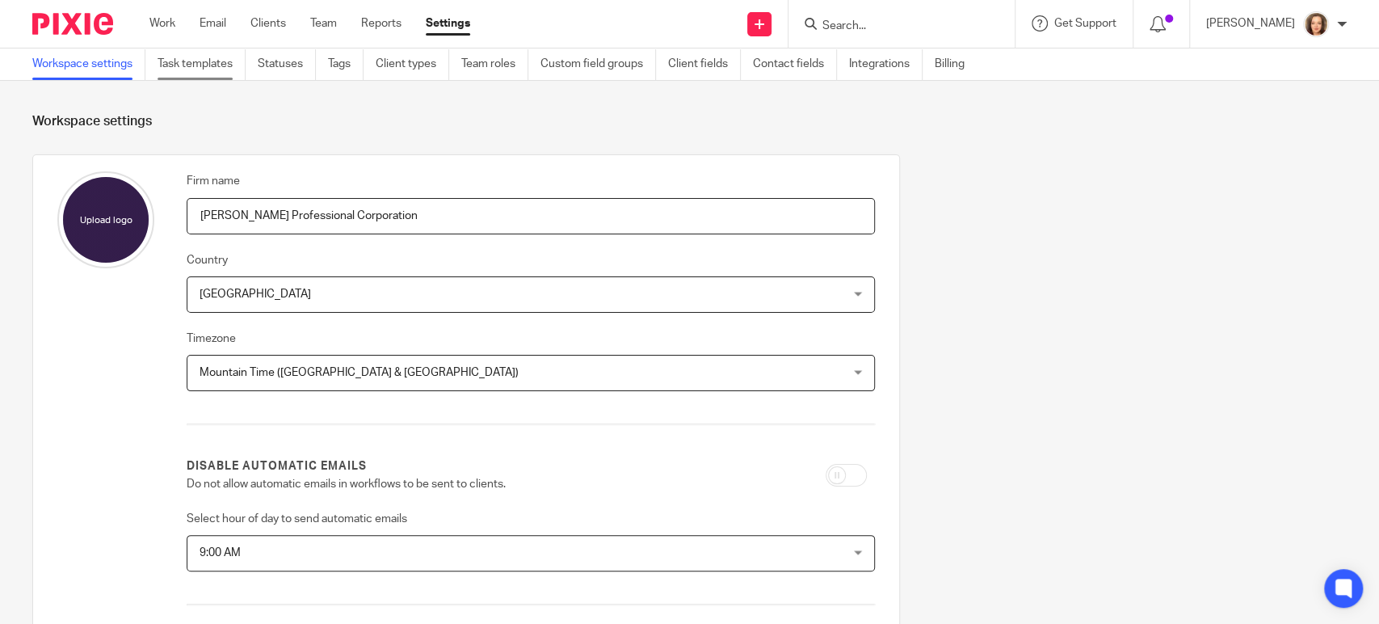
click at [200, 61] on link "Task templates" at bounding box center [202, 64] width 88 height 32
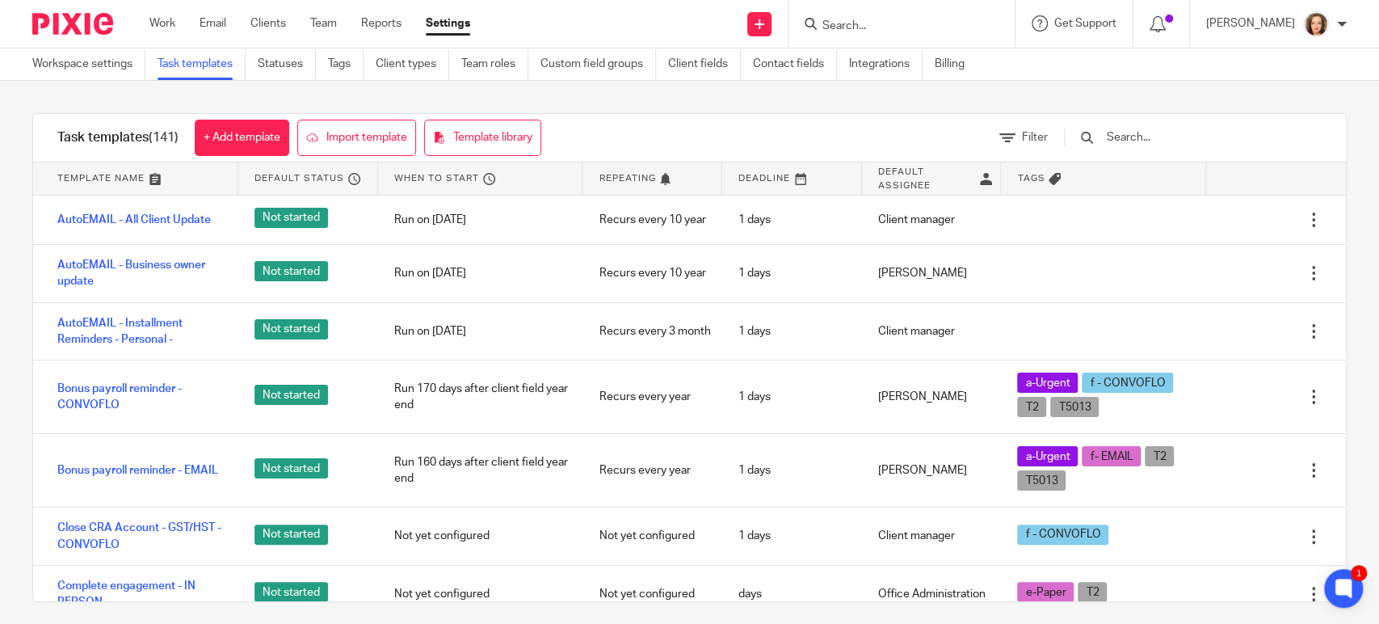
click at [1157, 138] on input "text" at bounding box center [1199, 137] width 188 height 18
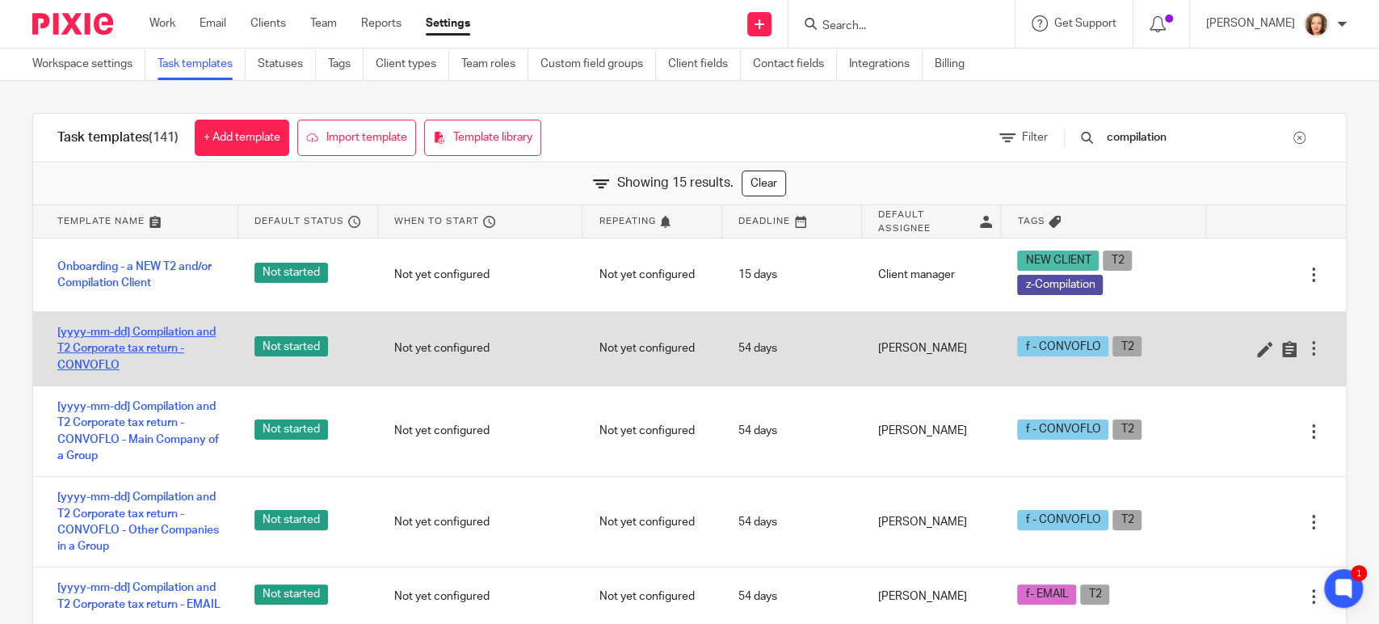
type input "compilation"
click at [142, 347] on link "[yyyy-mm-dd] Compilation and T2 Corporate tax return - CONVOFLO" at bounding box center [139, 348] width 165 height 49
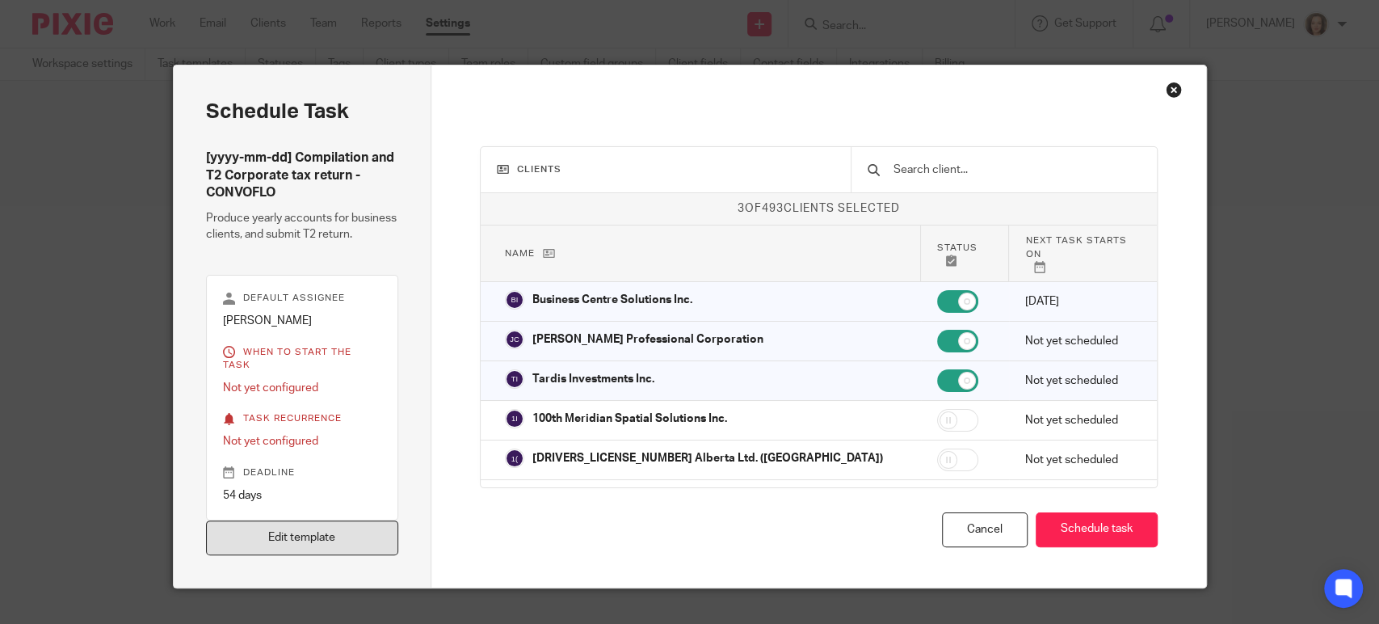
click at [349, 522] on link "Edit template" at bounding box center [302, 537] width 193 height 35
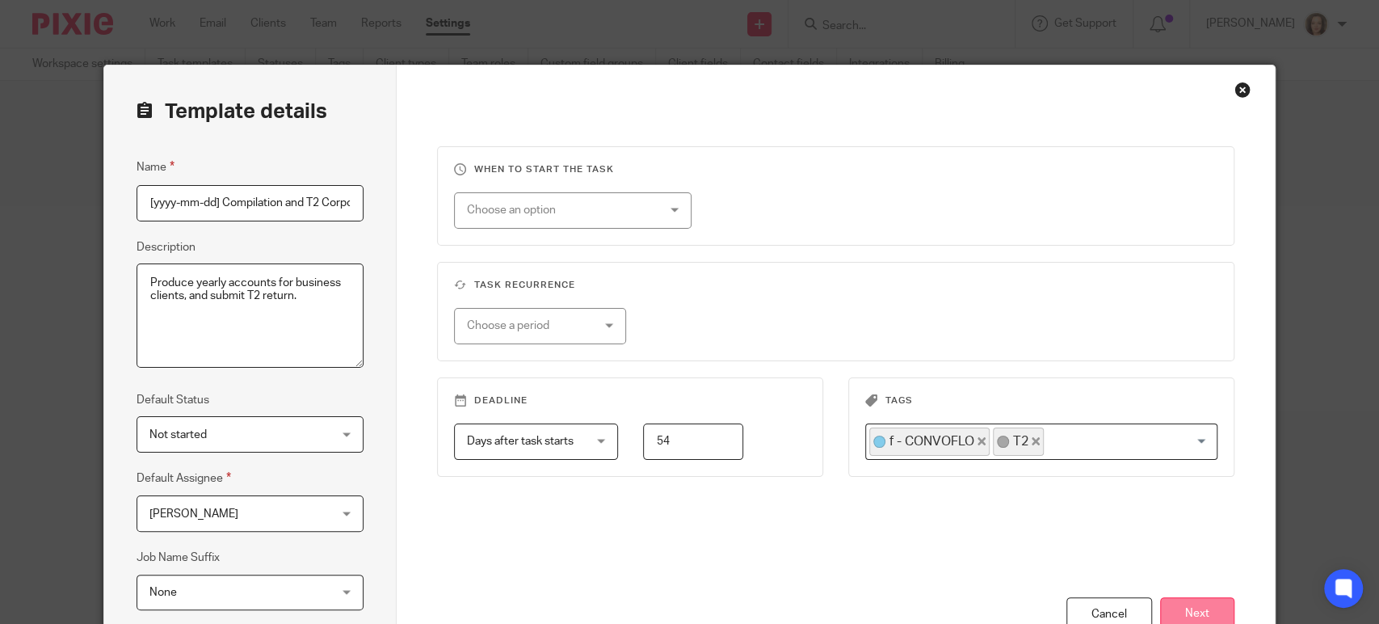
click at [1200, 606] on button "Next" at bounding box center [1197, 614] width 74 height 35
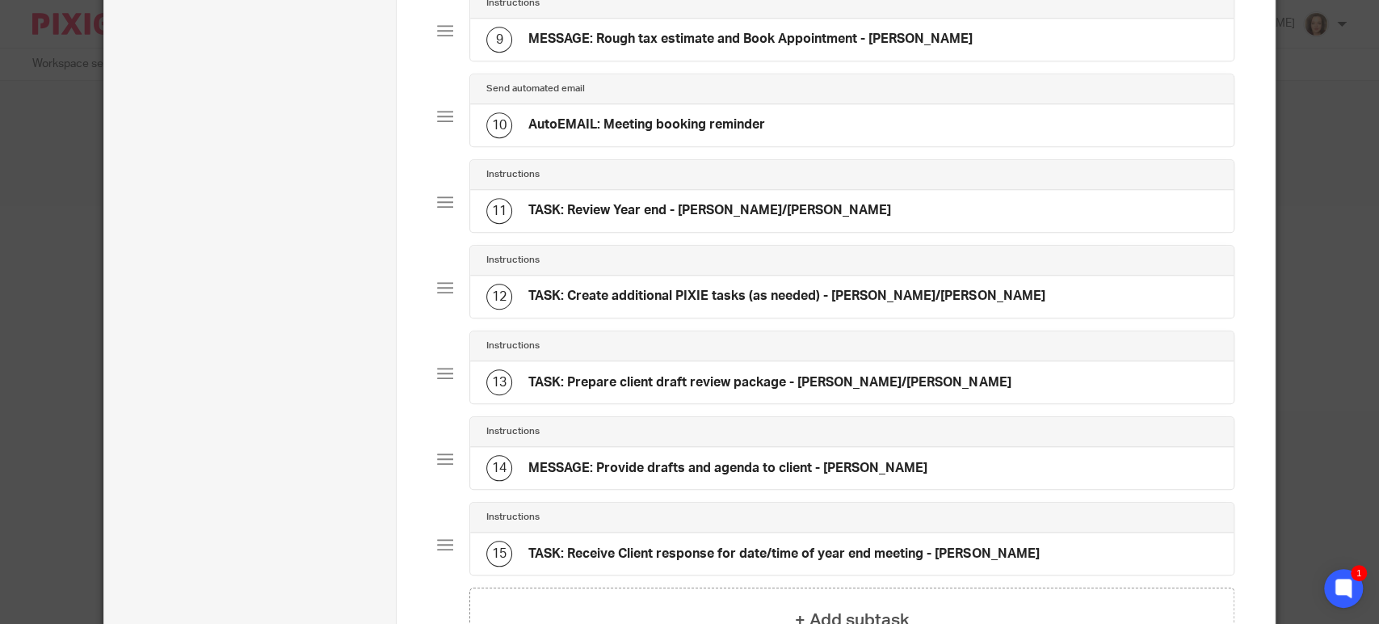
scroll to position [830, 0]
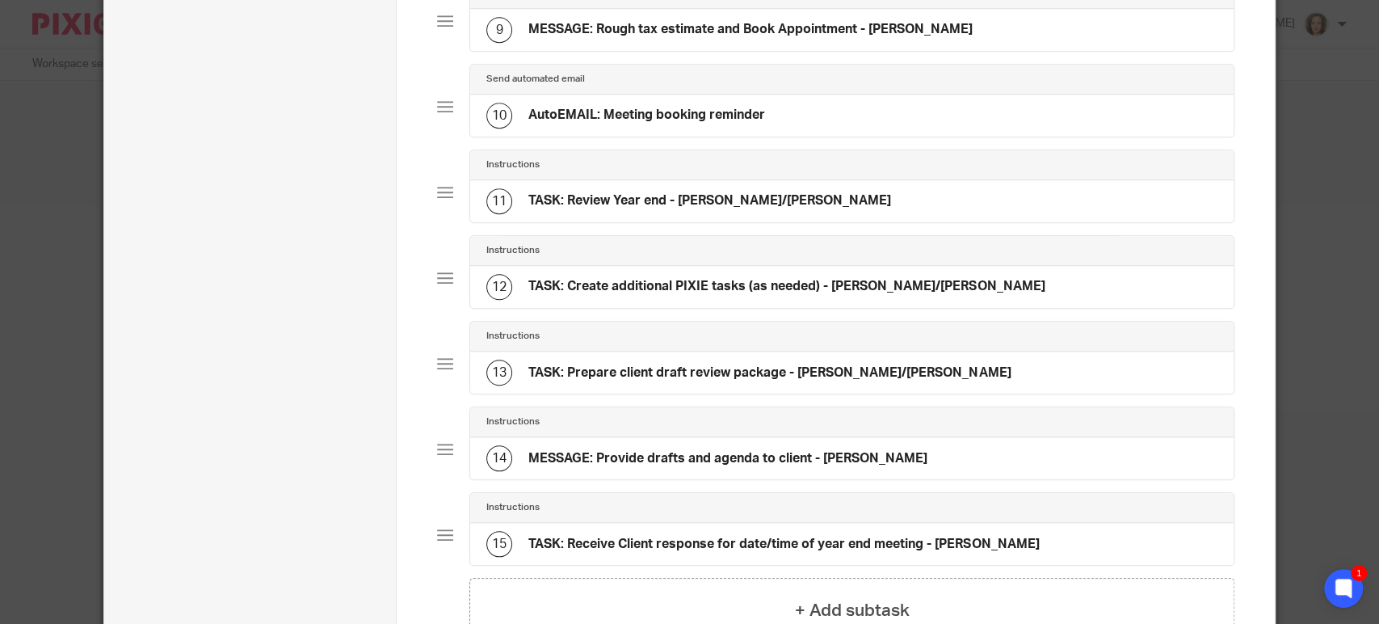
click at [729, 124] on h4 "AutoEMAIL: Meeting booking reminder" at bounding box center [646, 115] width 237 height 17
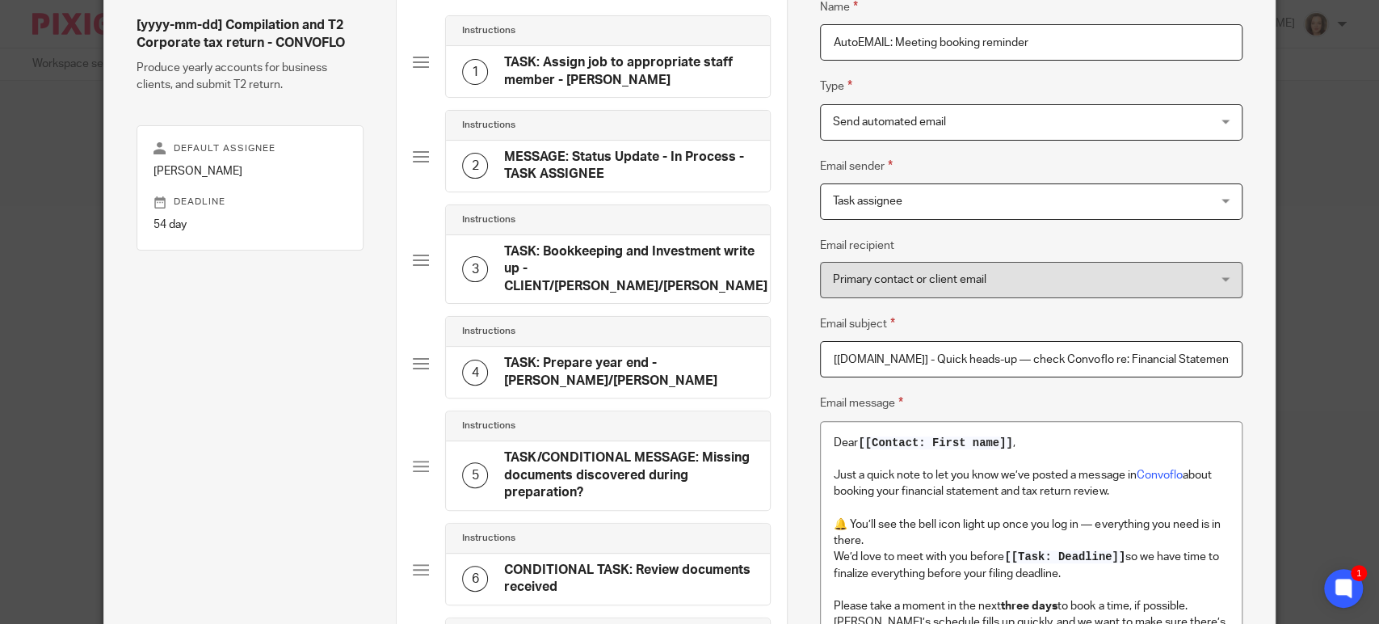
scroll to position [135, 0]
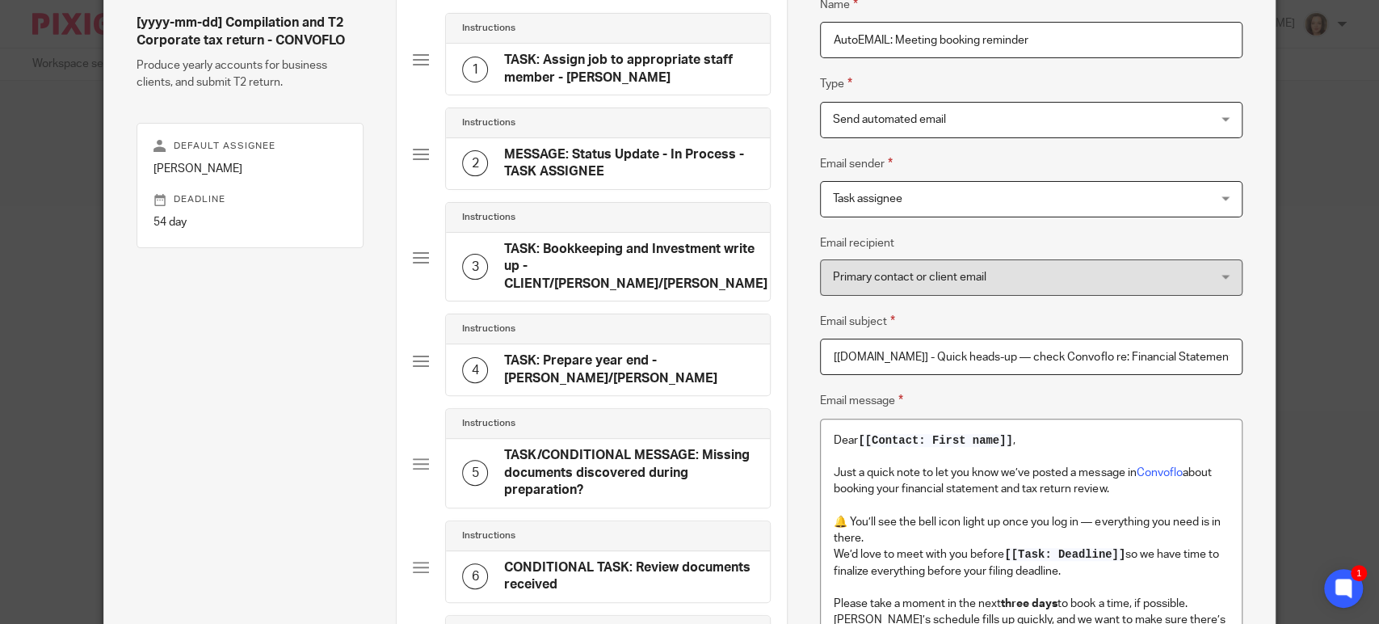
click at [1217, 198] on div "Task assignee Task assignee" at bounding box center [1031, 199] width 422 height 36
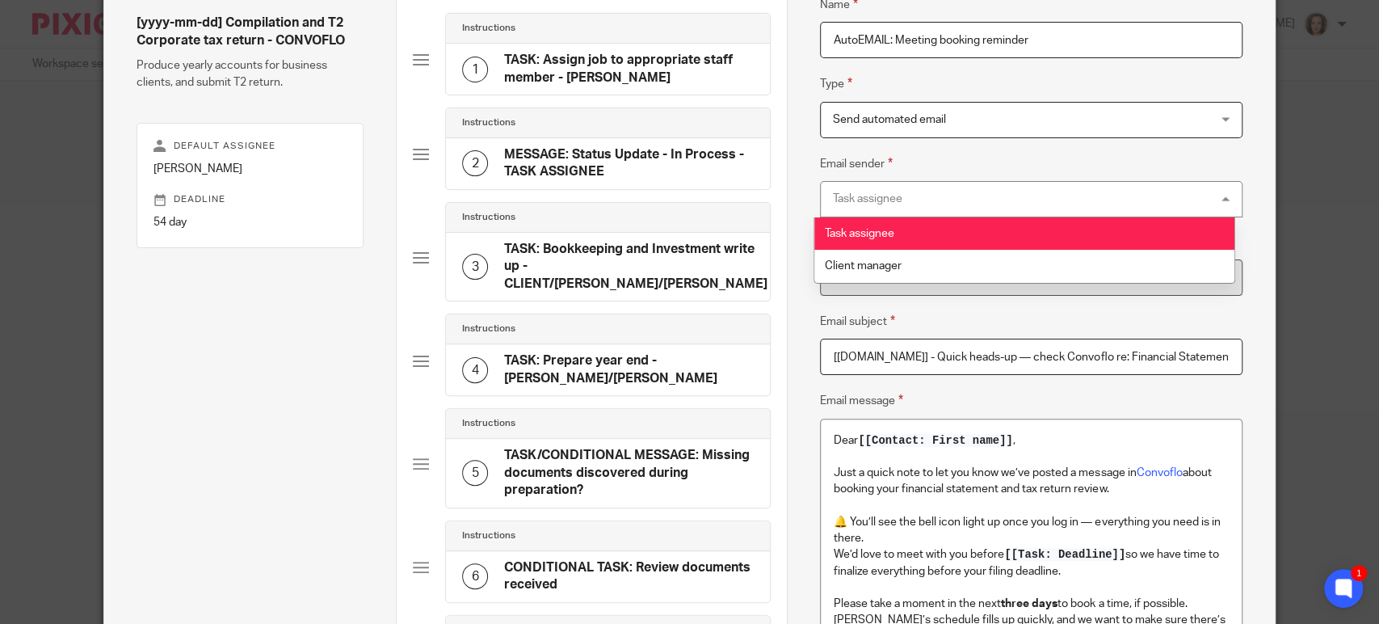
click at [1208, 170] on div "Email sender Task assignee Task assignee Task assignee Client manager job_assig…" at bounding box center [1031, 185] width 422 height 63
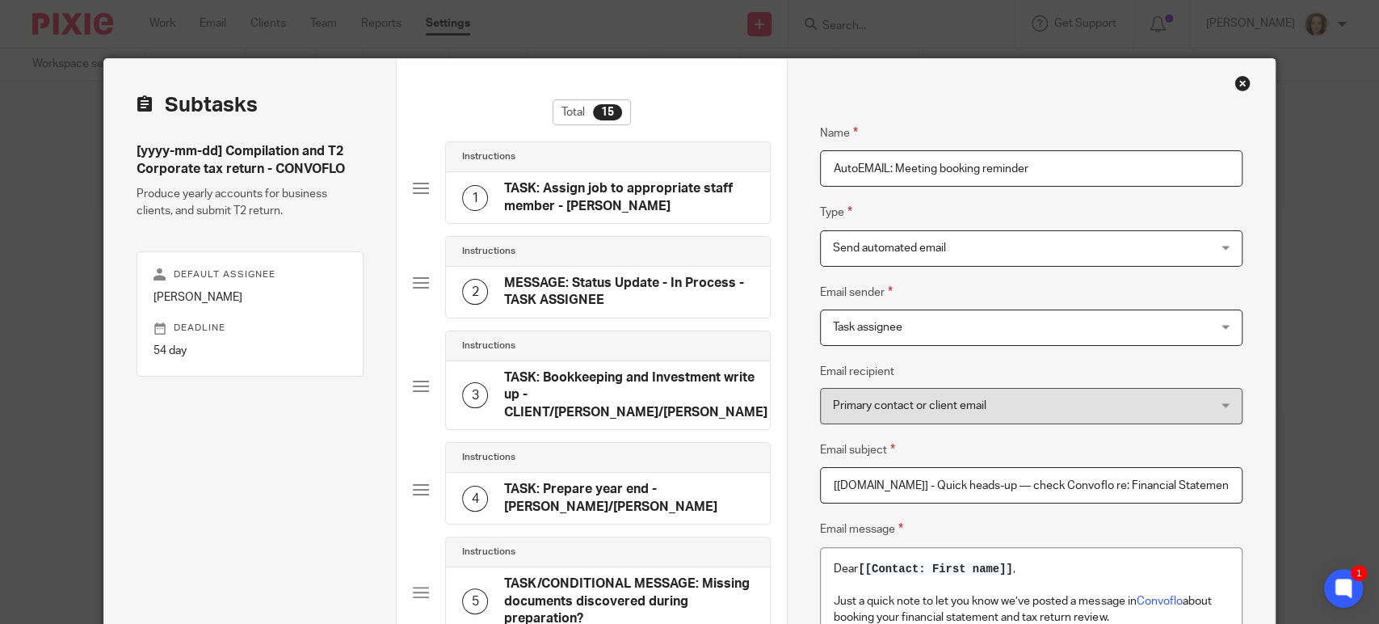
scroll to position [0, 0]
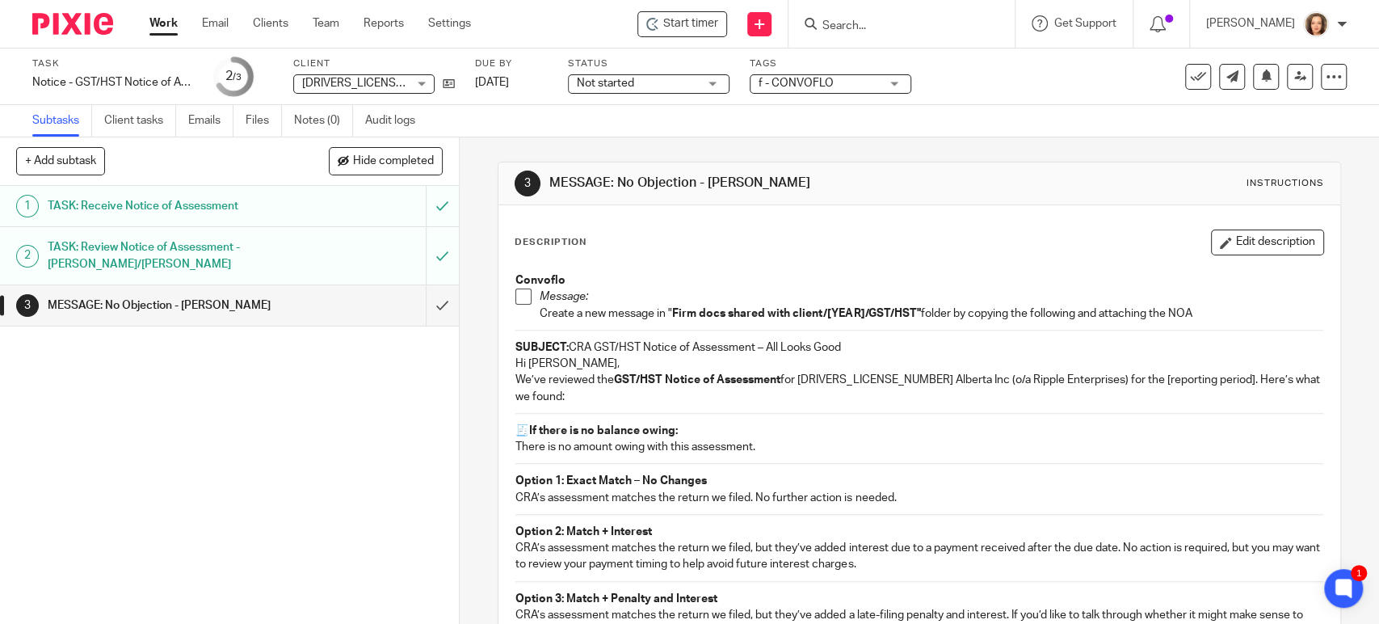
click at [225, 254] on h1 "TASK: Review Notice of Assessment - [PERSON_NAME]/[PERSON_NAME]" at bounding box center [169, 255] width 242 height 41
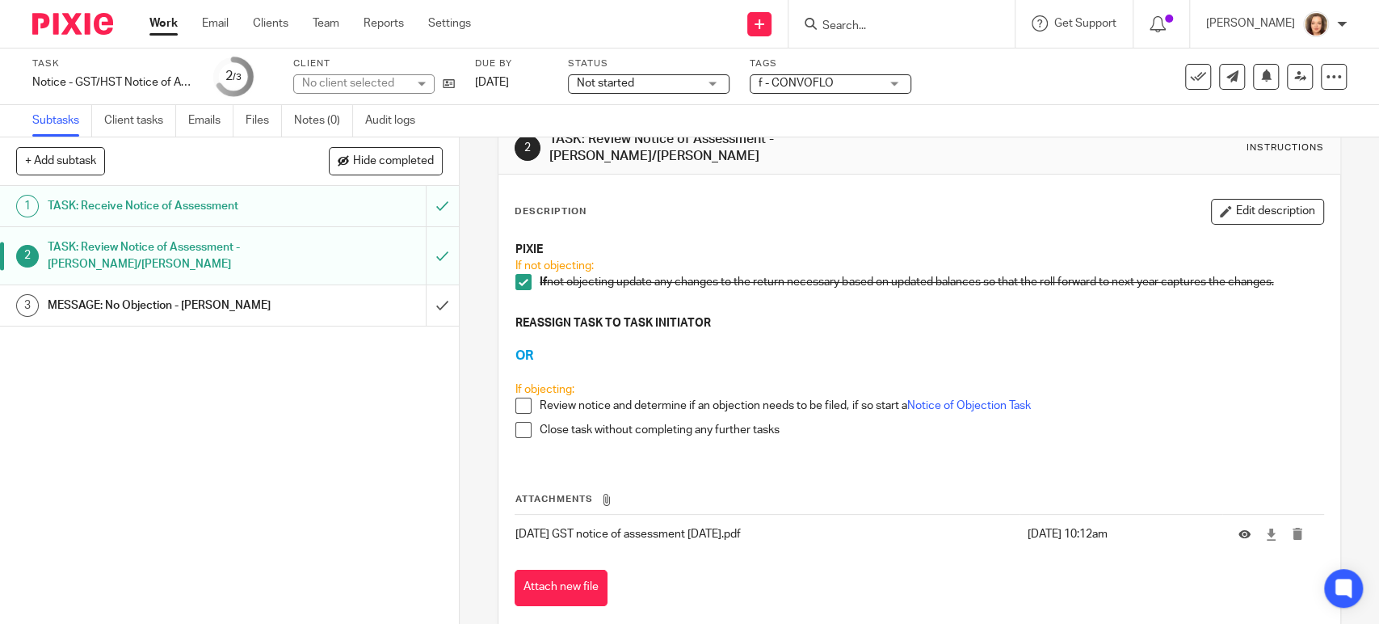
scroll to position [61, 0]
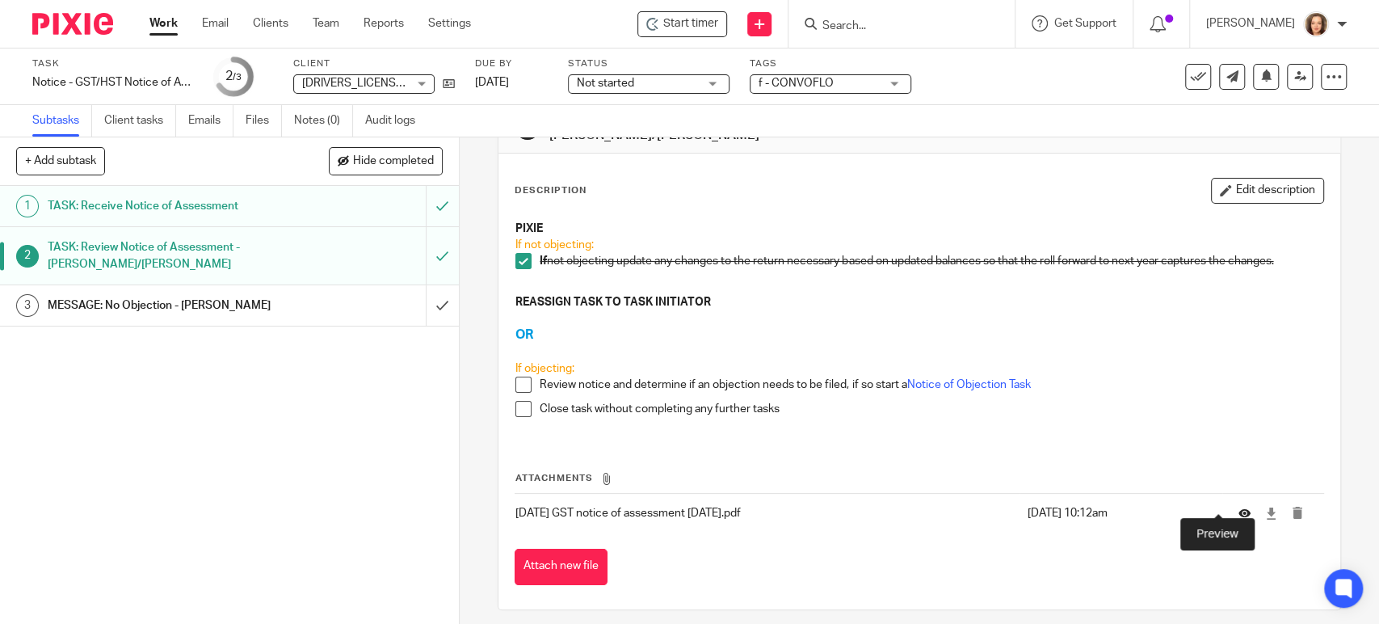
click at [1238, 507] on icon at bounding box center [1244, 513] width 12 height 12
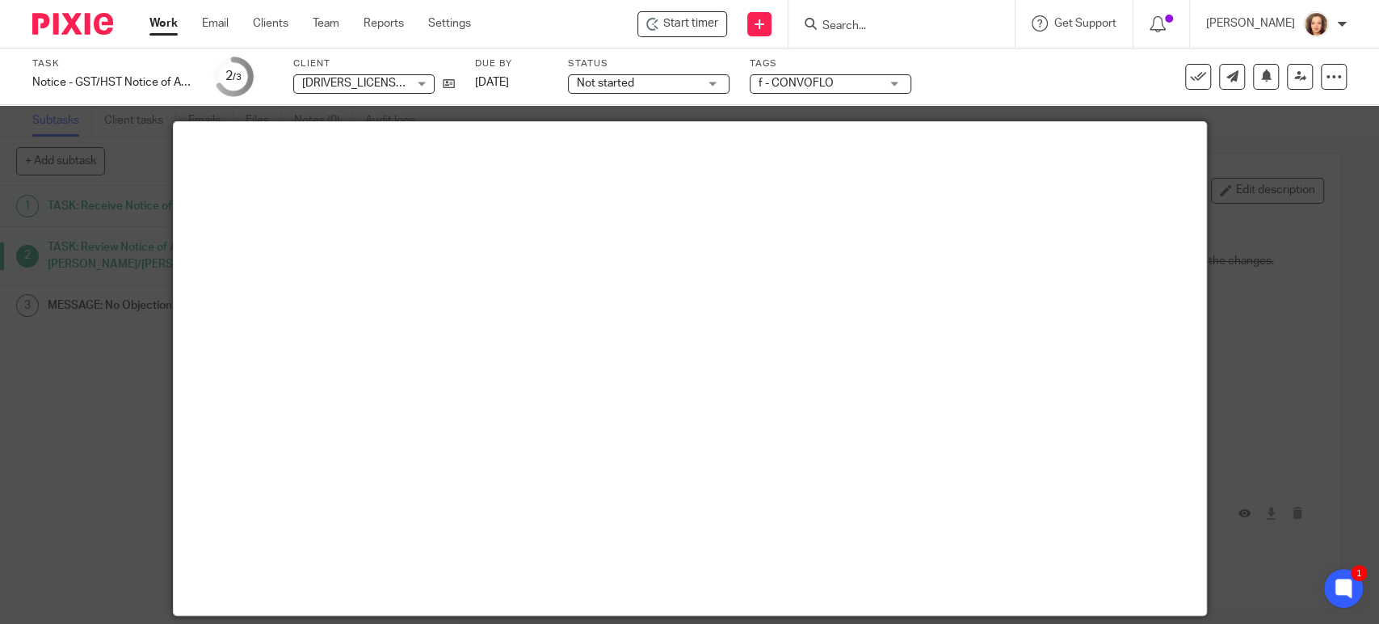
click at [53, 421] on div at bounding box center [689, 312] width 1379 height 624
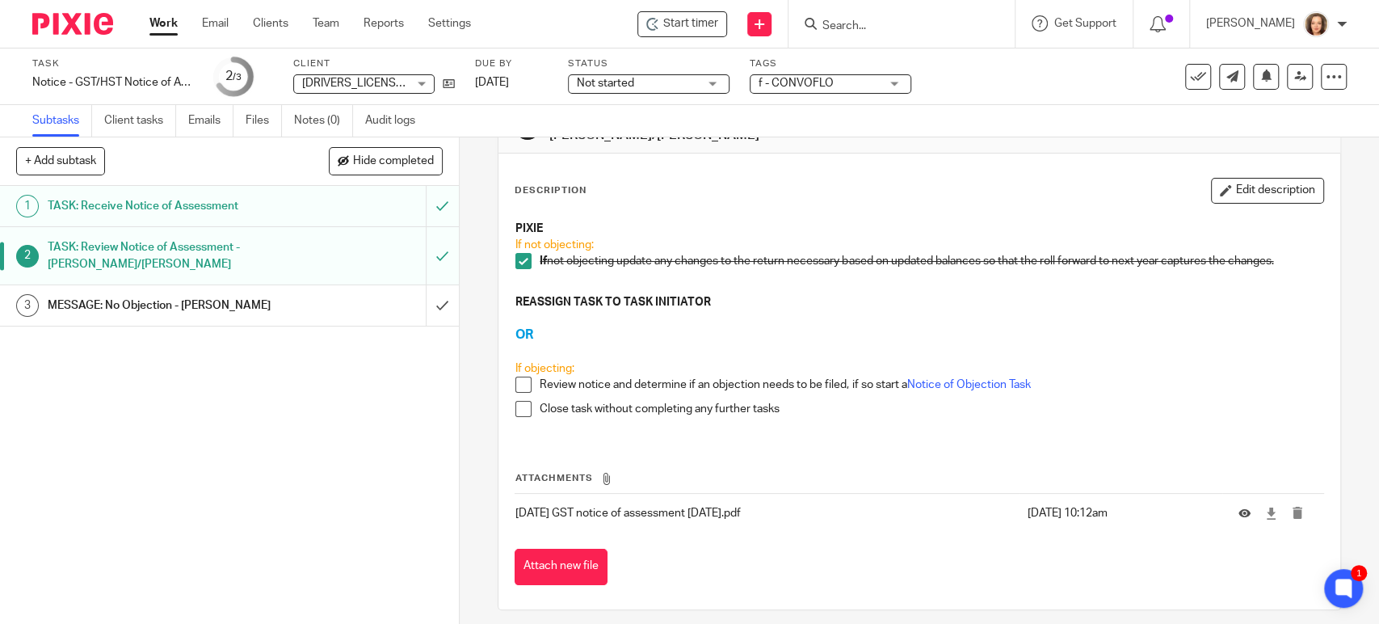
click at [153, 429] on div "1 TASK: Receive Notice of Assessment 2 TASK: Review Notice of Assessment - JEAN…" at bounding box center [229, 405] width 459 height 438
click at [258, 300] on h1 "MESSAGE: No Objection - MICHELE" at bounding box center [169, 305] width 242 height 24
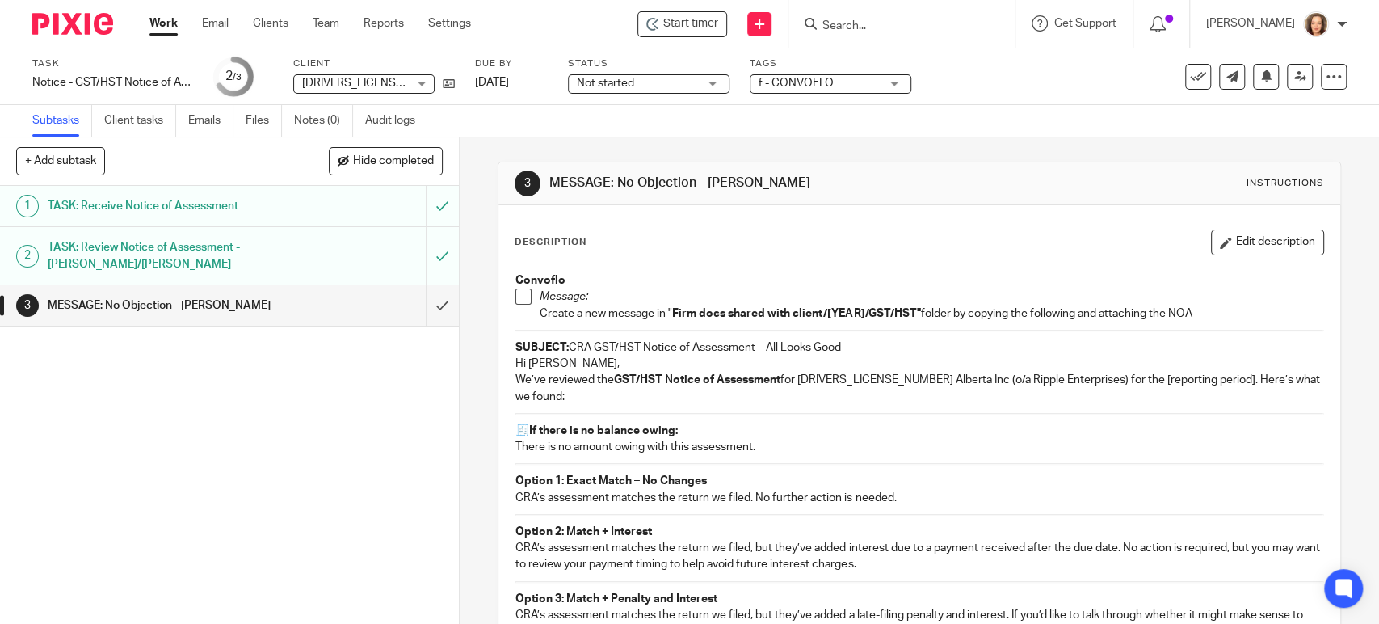
click at [515, 377] on p "We’ve reviewed the GST/HST Notice of Assessment for [DRIVERS_LICENSE_NUMBER] Al…" at bounding box center [918, 388] width 807 height 33
click at [1237, 248] on button "Edit description" at bounding box center [1267, 242] width 113 height 26
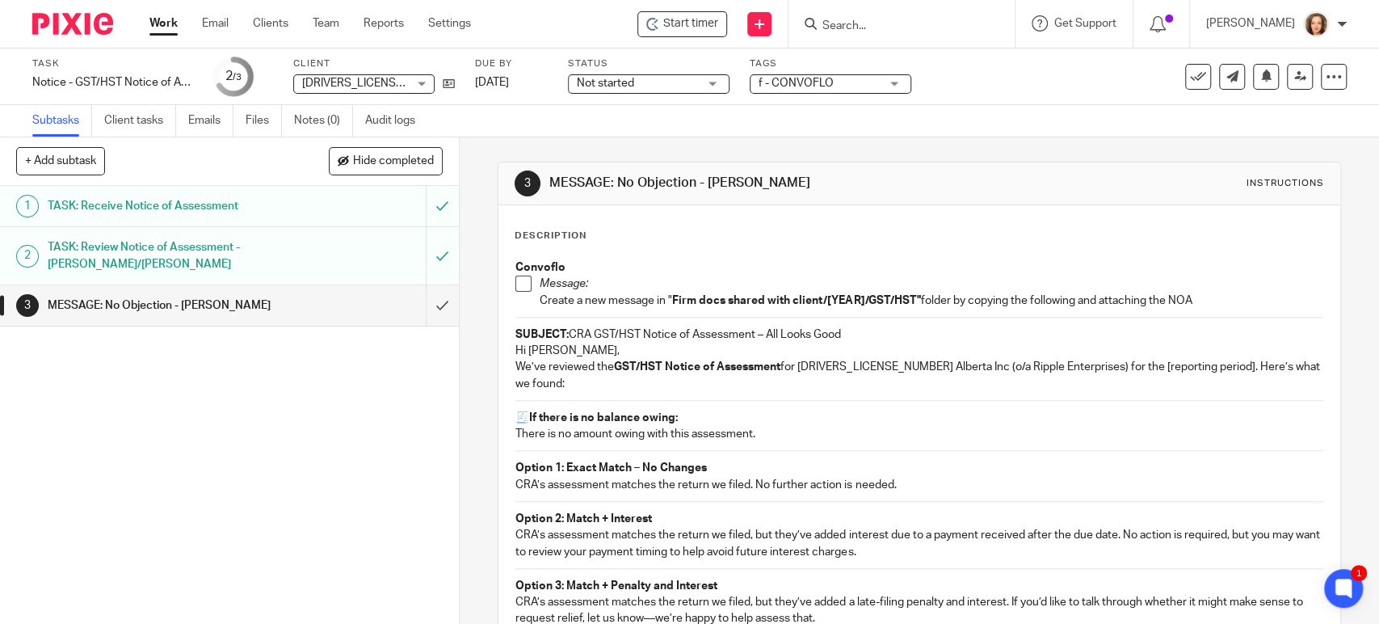
click at [515, 368] on p "We’ve reviewed the GST/HST Notice of Assessment for 1822759 Alberta Inc (o/a Ri…" at bounding box center [918, 375] width 807 height 33
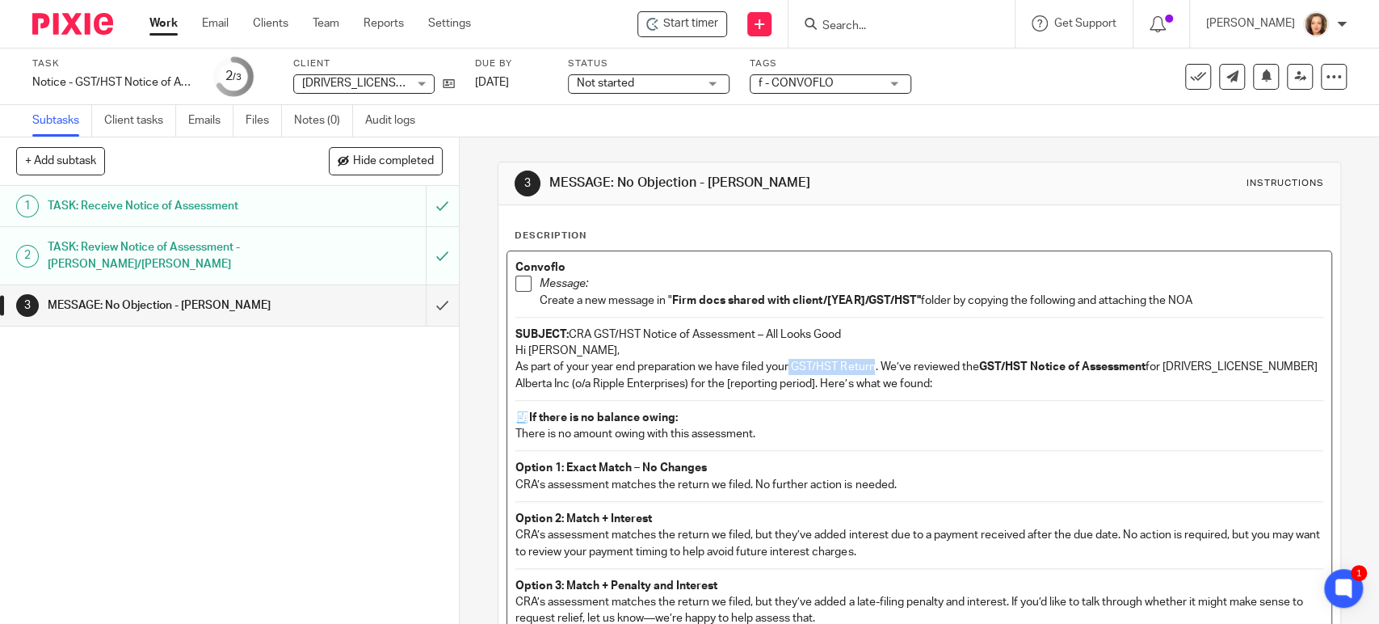
drag, startPoint x: 787, startPoint y: 364, endPoint x: 869, endPoint y: 363, distance: 82.4
click at [869, 363] on p "As part of your year end preparation we have filed your GST/HST Return. We’ve r…" at bounding box center [918, 375] width 807 height 33
click at [900, 368] on p "As part of your year end preparation we have filed your GST/HST Return . We’ve …" at bounding box center [918, 375] width 807 height 33
click at [914, 367] on p "As part of your year end preparation we have filed your GST/HST Return . We’ve …" at bounding box center [918, 375] width 807 height 33
click at [1137, 363] on p "As part of your year end preparation we have filed your GST/HST Return . We’ve …" at bounding box center [918, 375] width 807 height 33
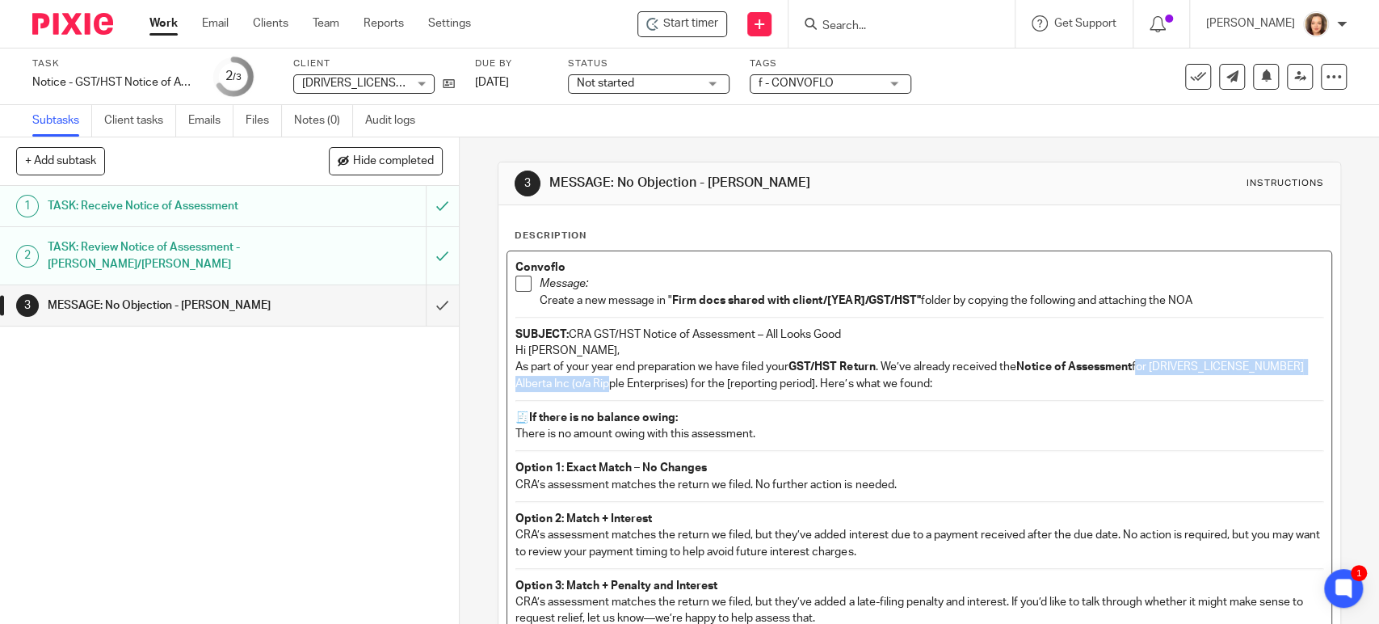
click at [607, 380] on p "As part of your year end preparation we have filed your GST/HST Return . We’ve …" at bounding box center [918, 375] width 807 height 33
click at [875, 367] on p "As part of your year end preparation we have filed your GST/HST Return . We’ve …" at bounding box center [918, 375] width 807 height 33
click at [877, 368] on p "As part of your year end preparation we have filed your GST/HST Return for 1822…" at bounding box center [918, 375] width 807 height 33
click at [632, 380] on p "As part of your year end preparation we have filed your GST/HST Return for 1822…" at bounding box center [918, 375] width 807 height 33
drag, startPoint x: 632, startPoint y: 380, endPoint x: 756, endPoint y: 380, distance: 123.6
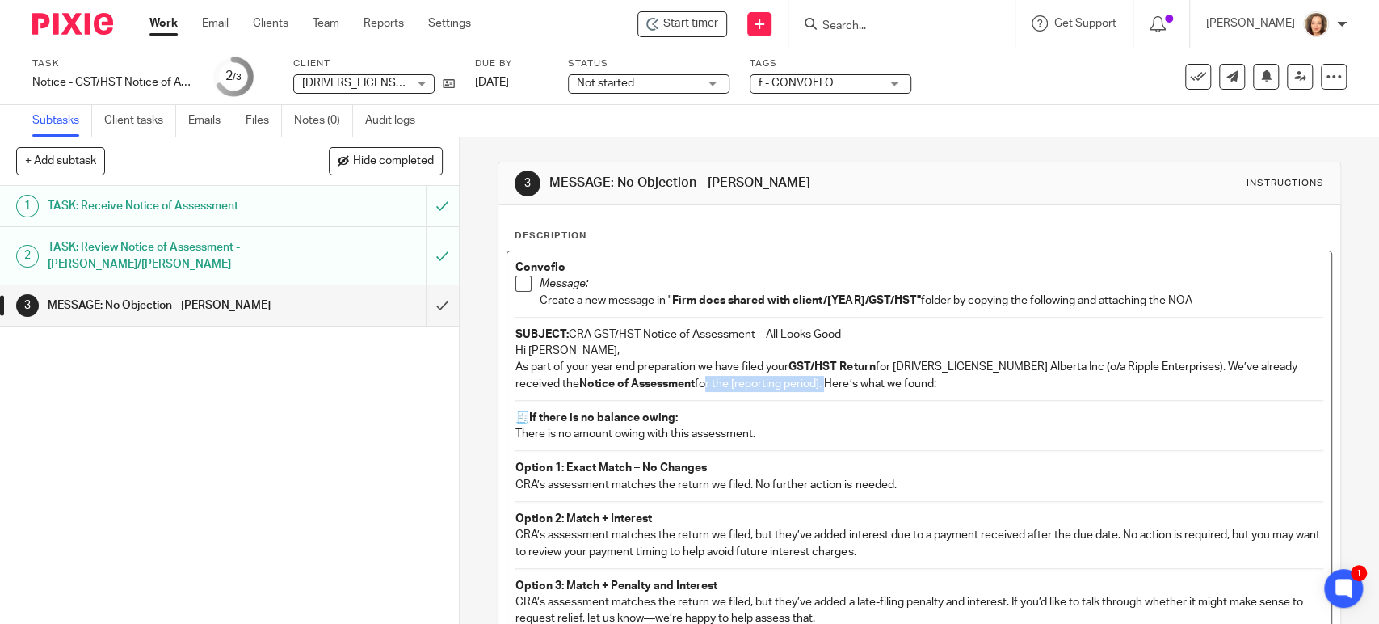
click at [756, 380] on p "As part of your year end preparation we have filed your GST/HST Return for 1822…" at bounding box center [918, 375] width 807 height 33
click at [1126, 367] on p "As part of your year end preparation we have filed your GST/HST Return for 1822…" at bounding box center [918, 375] width 807 height 33
click at [713, 418] on p "🧾 If there is no balance owing:" at bounding box center [918, 418] width 807 height 16
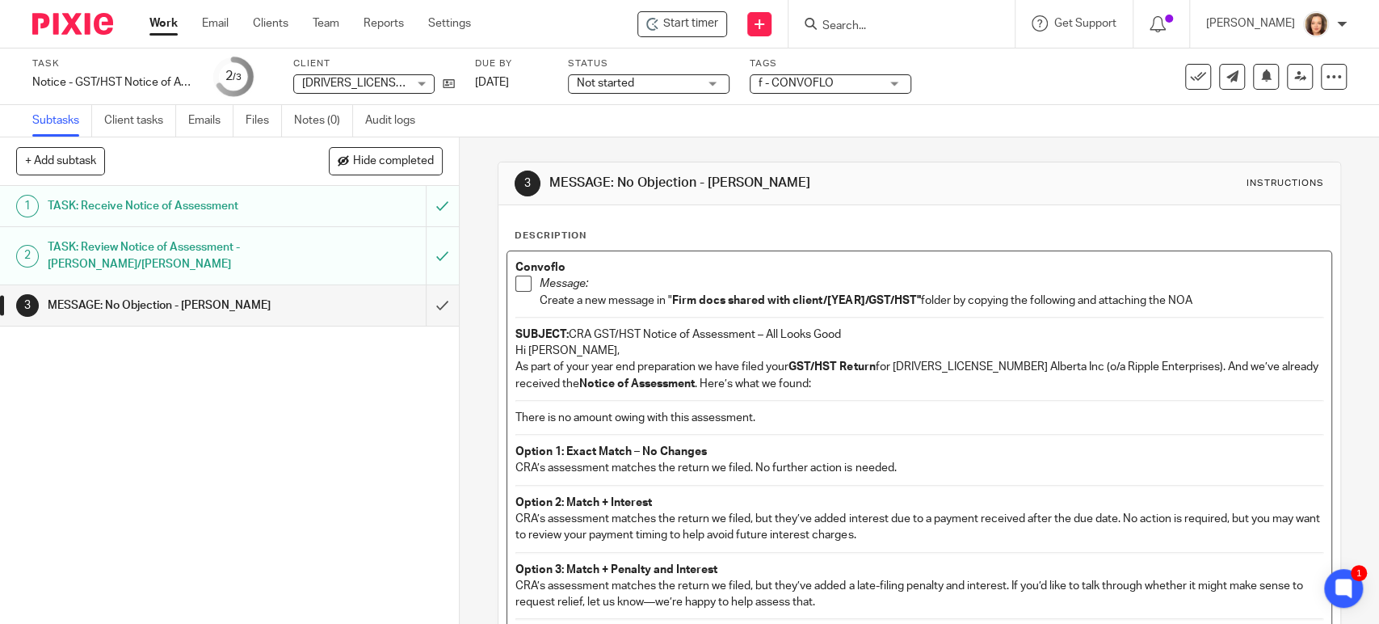
click at [769, 416] on p "There is no amount owing with this assessment." at bounding box center [918, 418] width 807 height 16
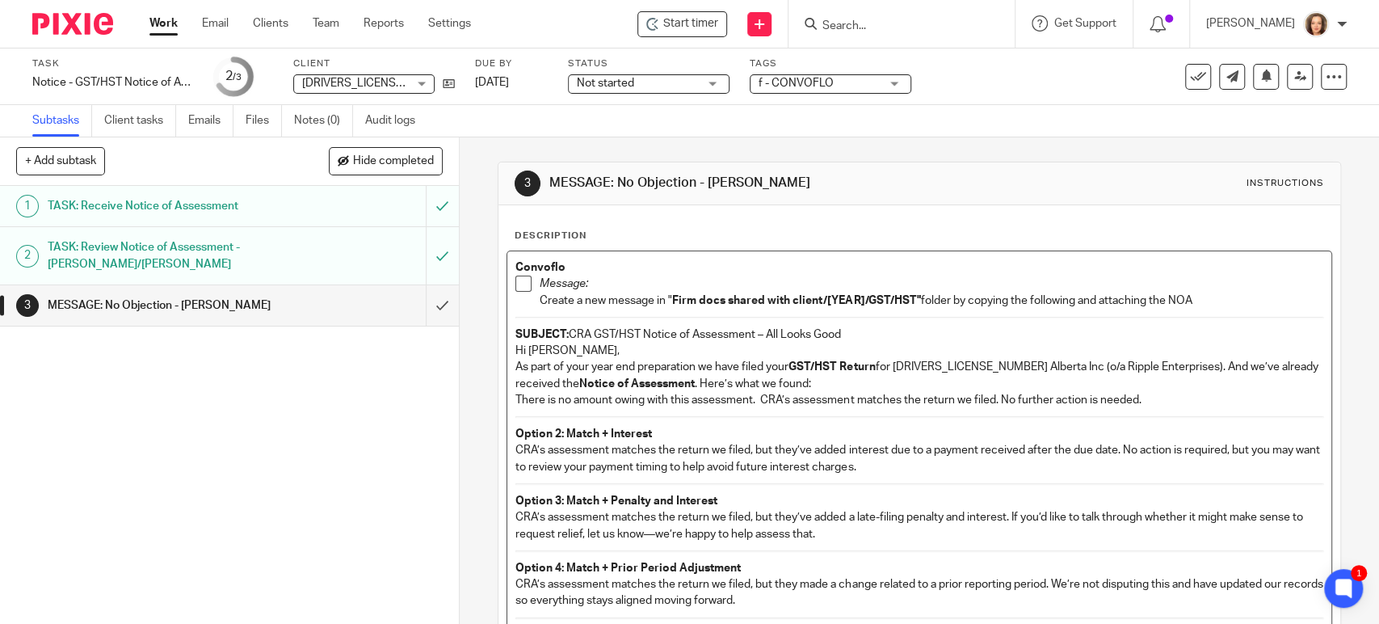
click at [509, 432] on div "Convoflo Message: Create a new message in " Firm docs shared with client/[YEAR]…" at bounding box center [918, 528] width 823 height 555
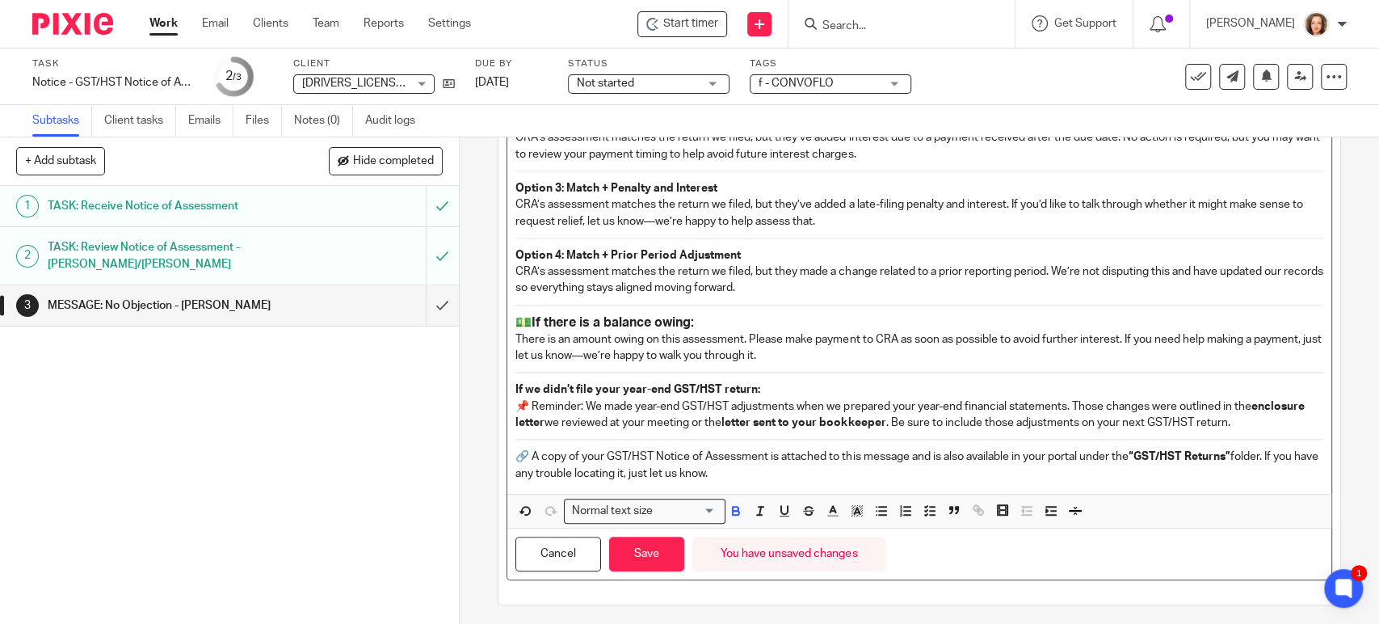
scroll to position [315, 0]
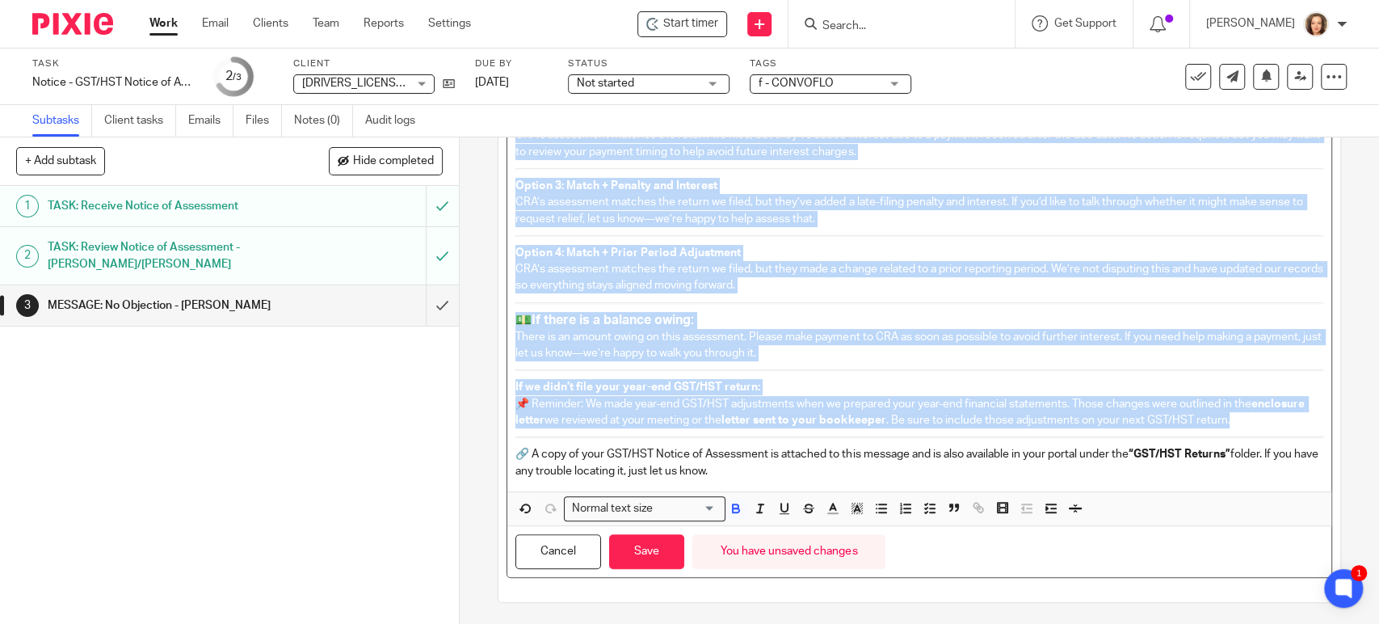
click at [1283, 416] on p "If we didn’t file your year-end GST/HST return: 📌 Reminder: We made year-end GS…" at bounding box center [918, 403] width 807 height 49
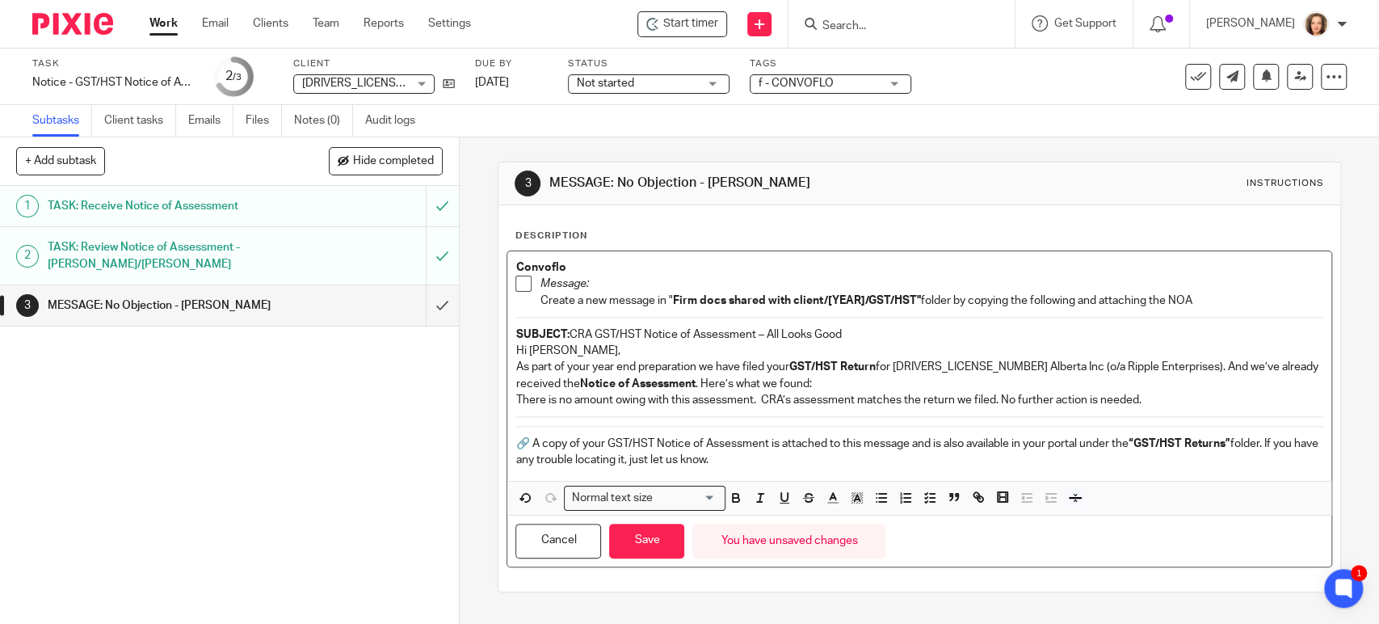
scroll to position [0, 0]
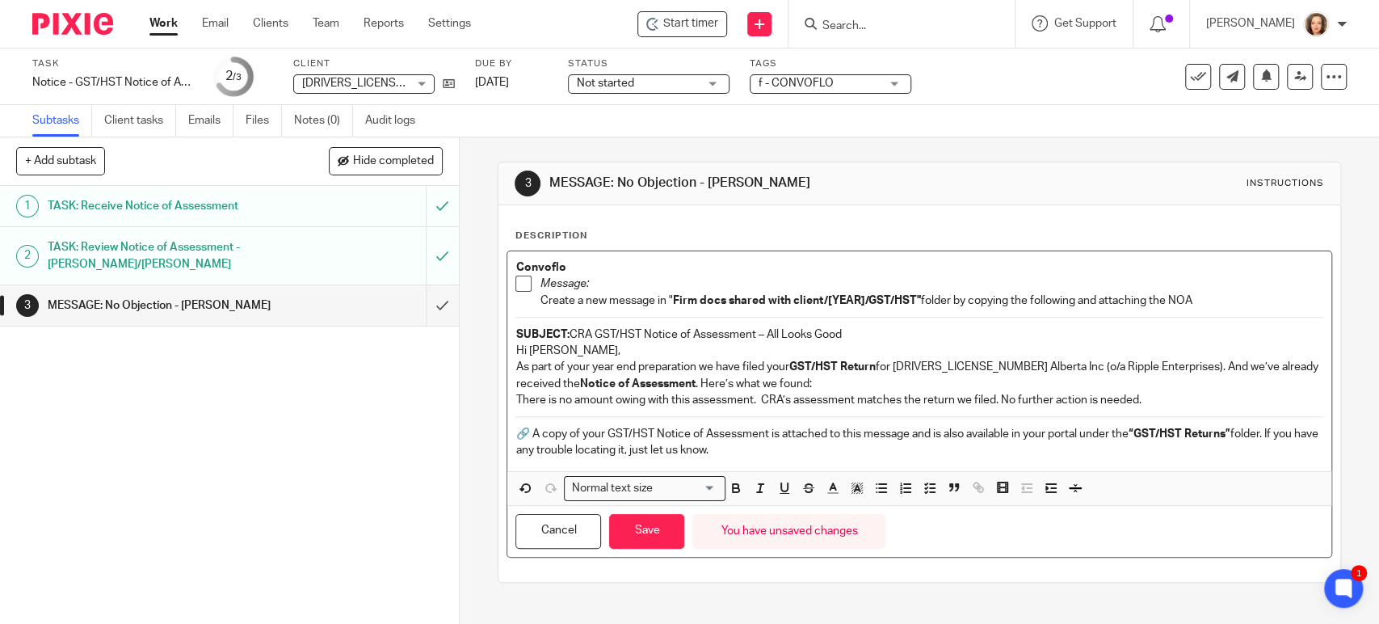
click at [1166, 398] on p "There is no amount owing with this assessment. CRA’s assessment matches the ret…" at bounding box center [918, 400] width 807 height 16
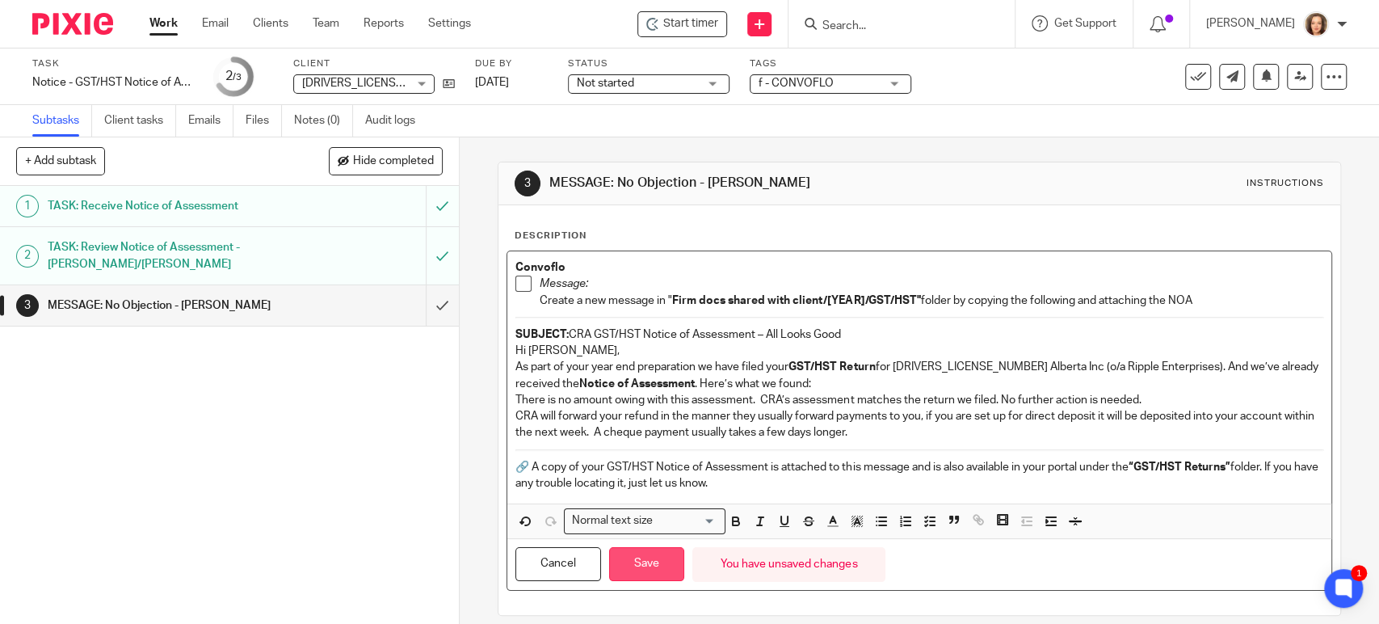
click at [641, 569] on button "Save" at bounding box center [646, 564] width 75 height 35
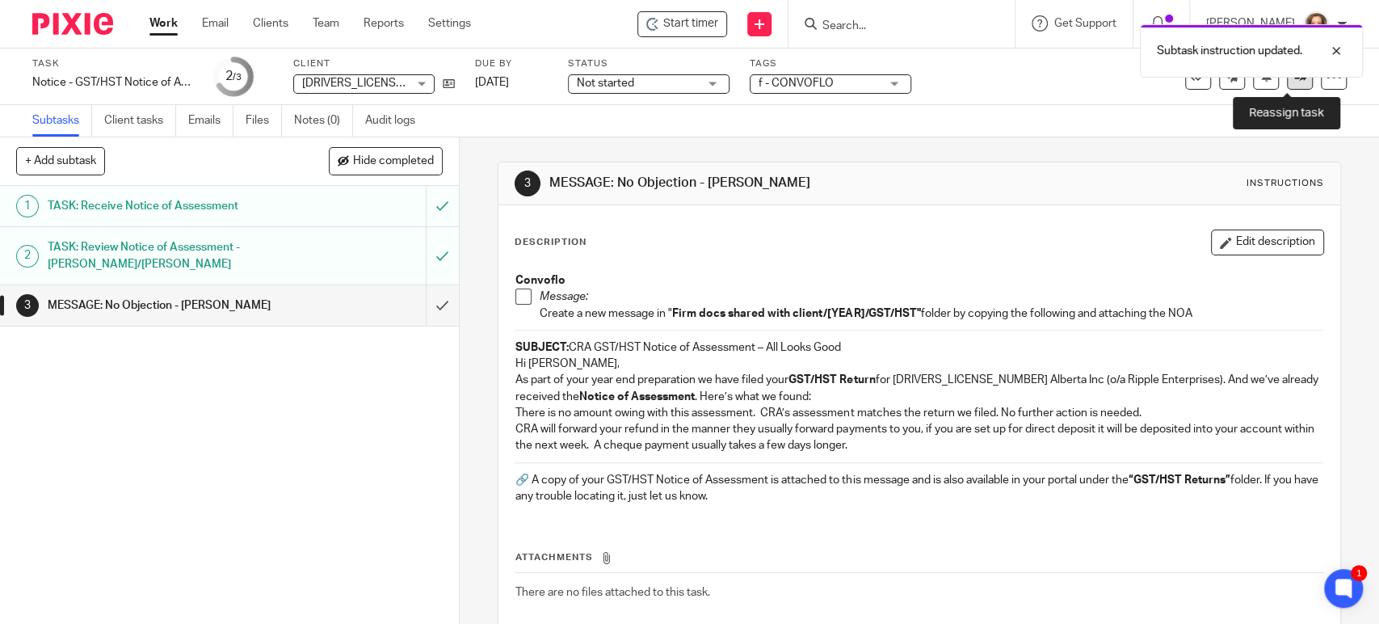
click at [1294, 82] on icon at bounding box center [1300, 76] width 12 height 12
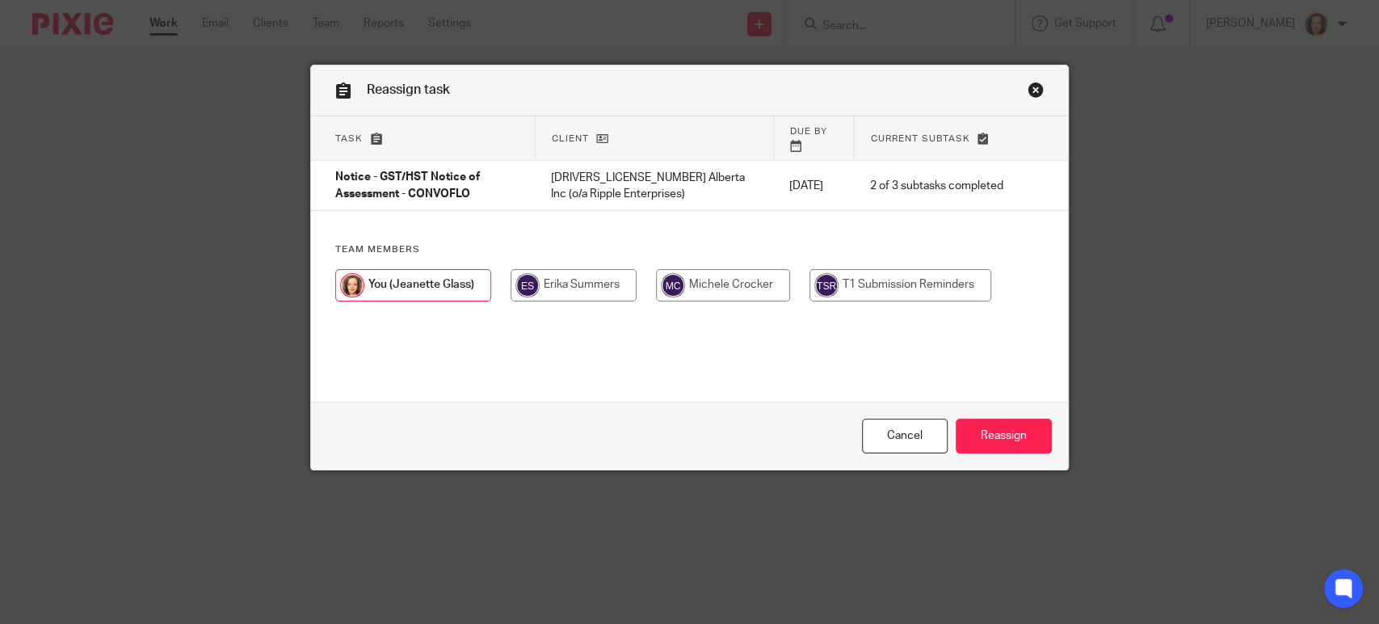
click at [723, 273] on input "radio" at bounding box center [723, 285] width 134 height 32
radio input "true"
click at [1001, 429] on input "Reassign" at bounding box center [1004, 435] width 96 height 35
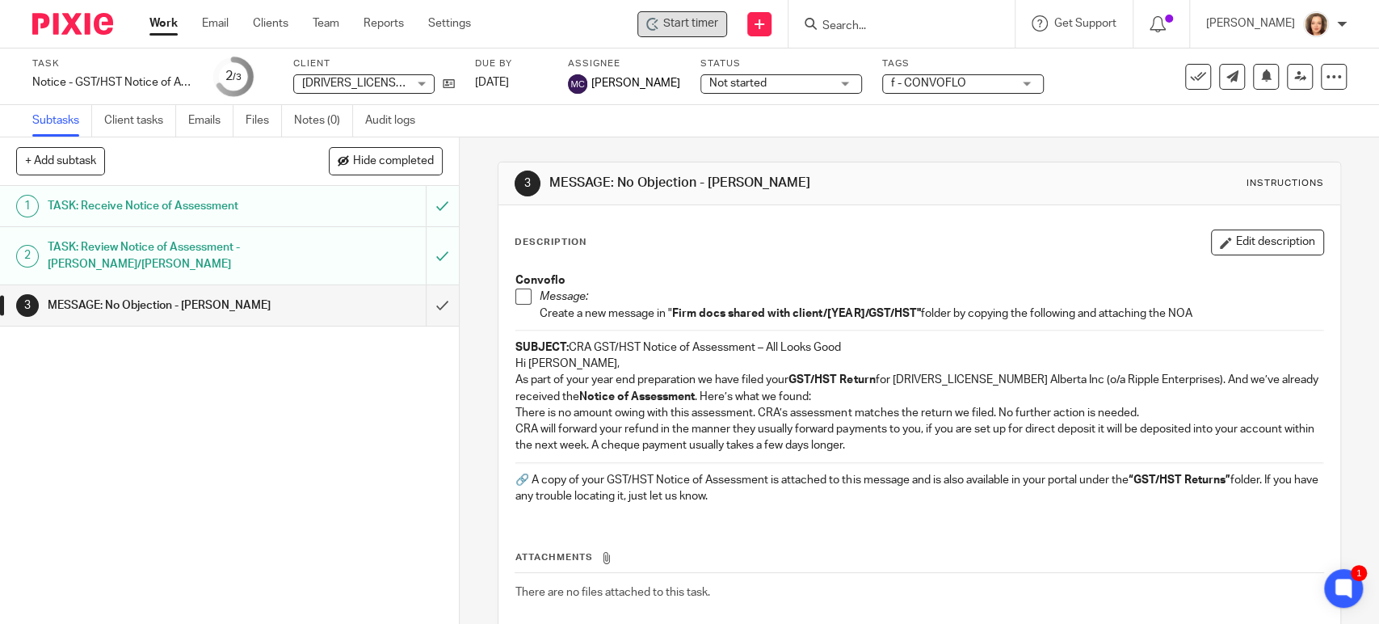
click at [698, 16] on span "Start timer" at bounding box center [690, 23] width 55 height 17
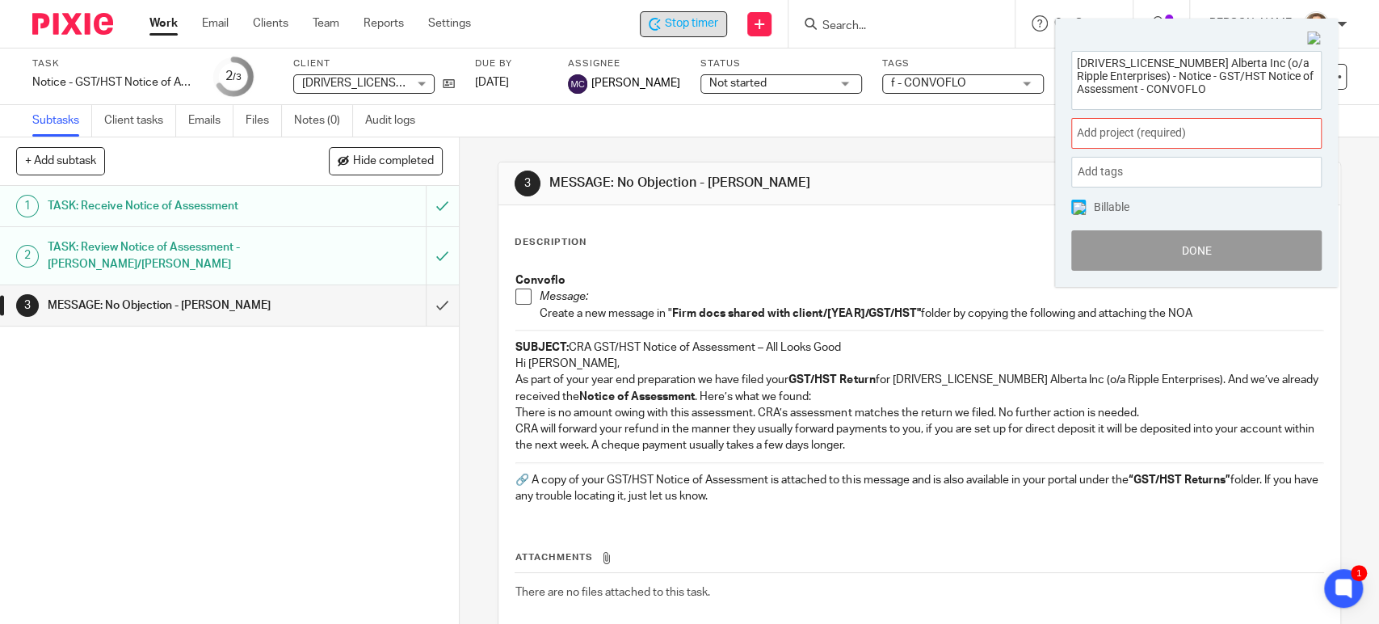
drag, startPoint x: 1151, startPoint y: 87, endPoint x: 1002, endPoint y: 41, distance: 156.4
click at [1002, 41] on body "Work Email Clients Team Reports Settings Work Email Clients Team Reports Settin…" at bounding box center [689, 312] width 1379 height 624
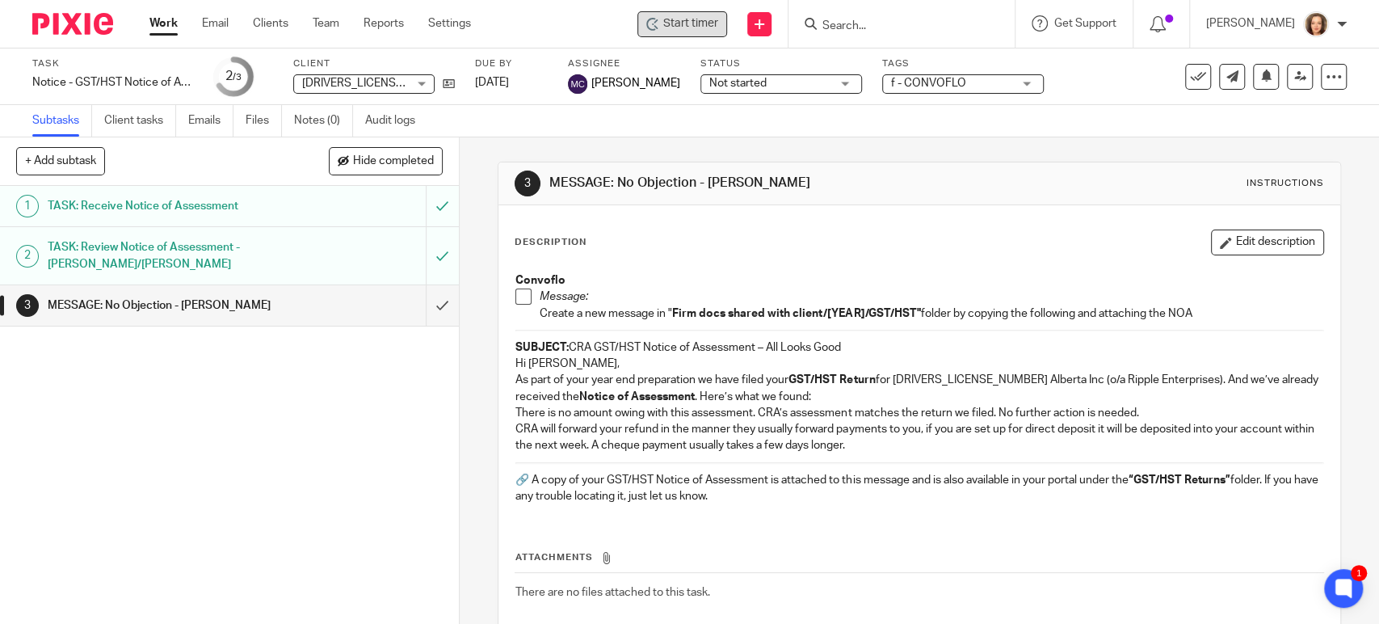
click at [843, 24] on input "Search" at bounding box center [893, 26] width 145 height 15
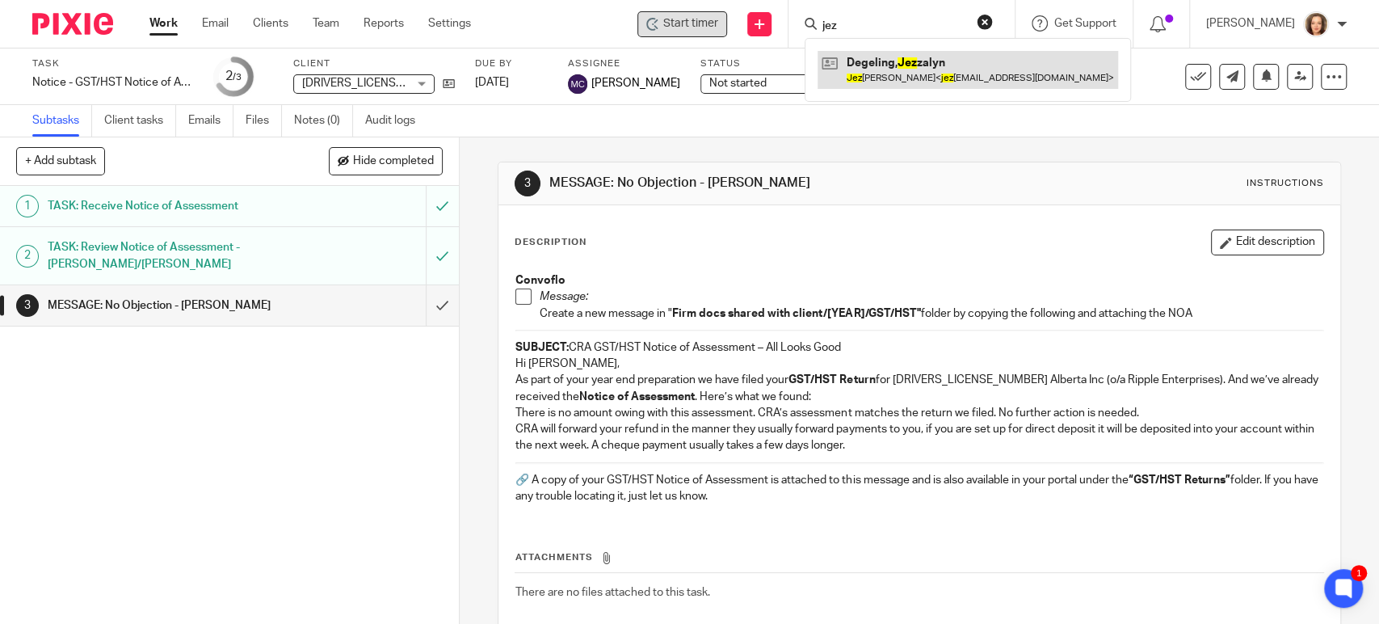
type input "jez"
click at [886, 74] on link at bounding box center [967, 69] width 300 height 37
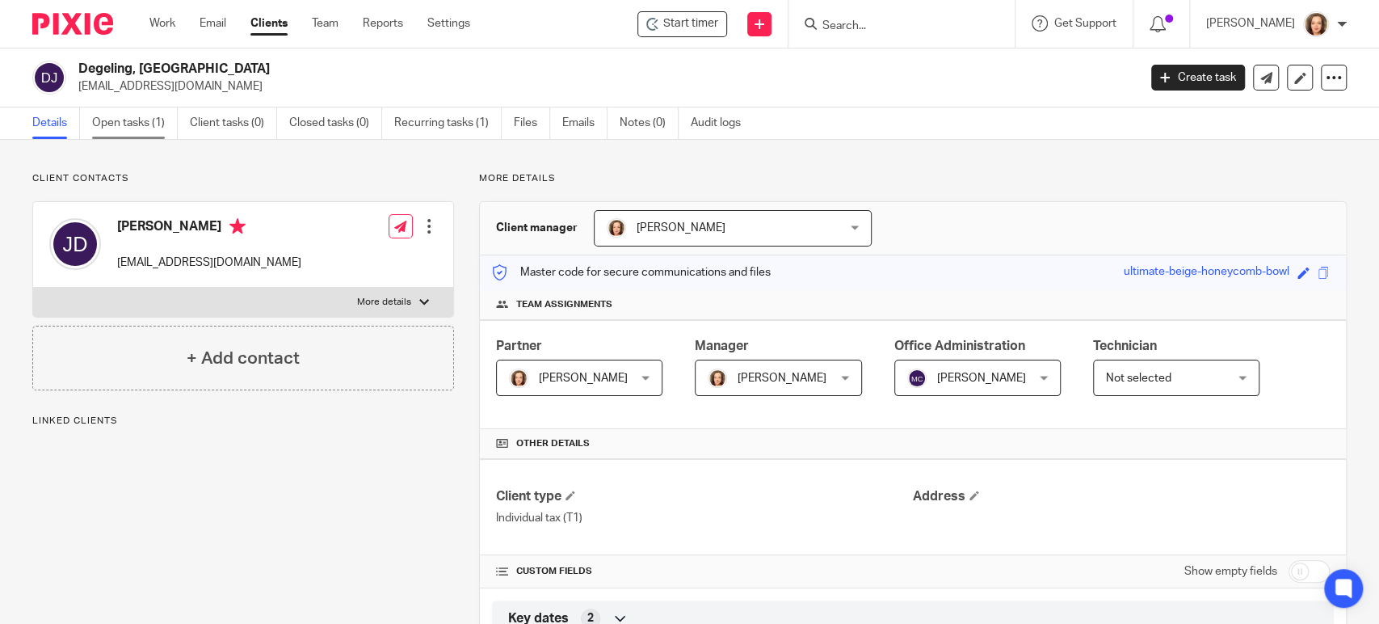
click at [119, 127] on link "Open tasks (1)" at bounding box center [135, 123] width 86 height 32
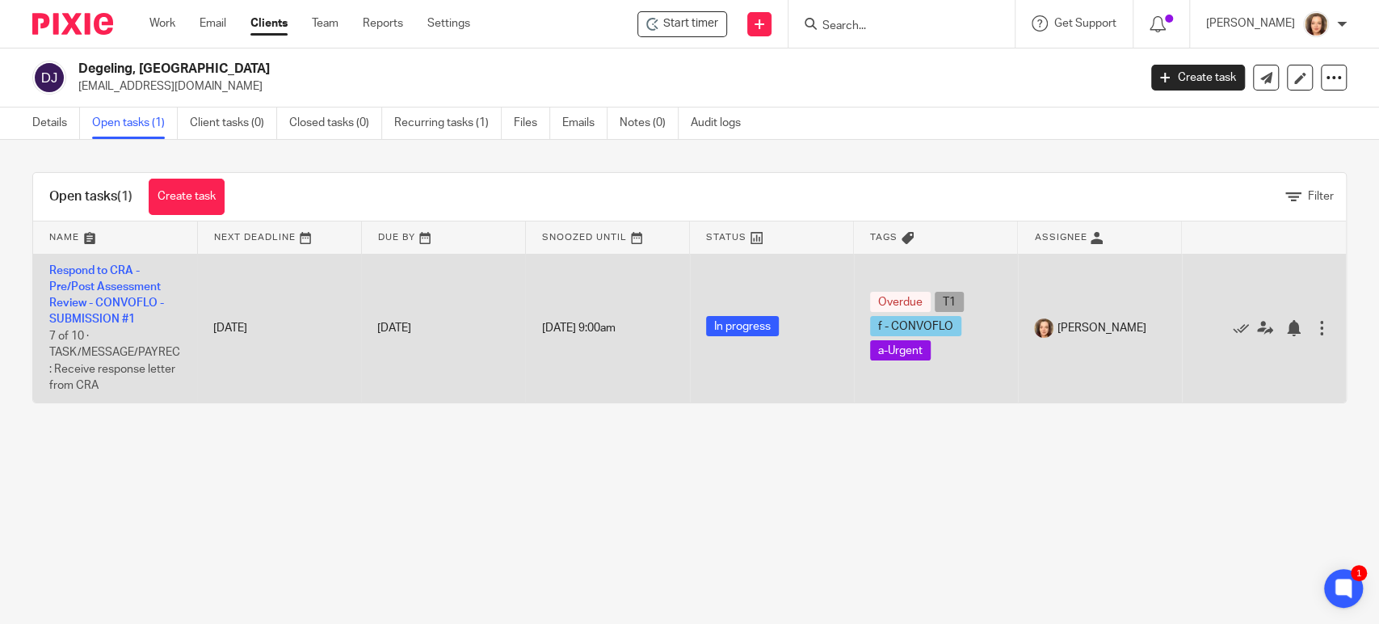
click at [107, 309] on td "Respond to CRA - Pre/Post Assessment Review - CONVOFLO - SUBMISSION #1 7 of 10 …" at bounding box center [115, 328] width 164 height 149
click at [114, 315] on link "Respond to CRA - Pre/Post Assessment Review - CONVOFLO - SUBMISSION #1" at bounding box center [106, 295] width 115 height 61
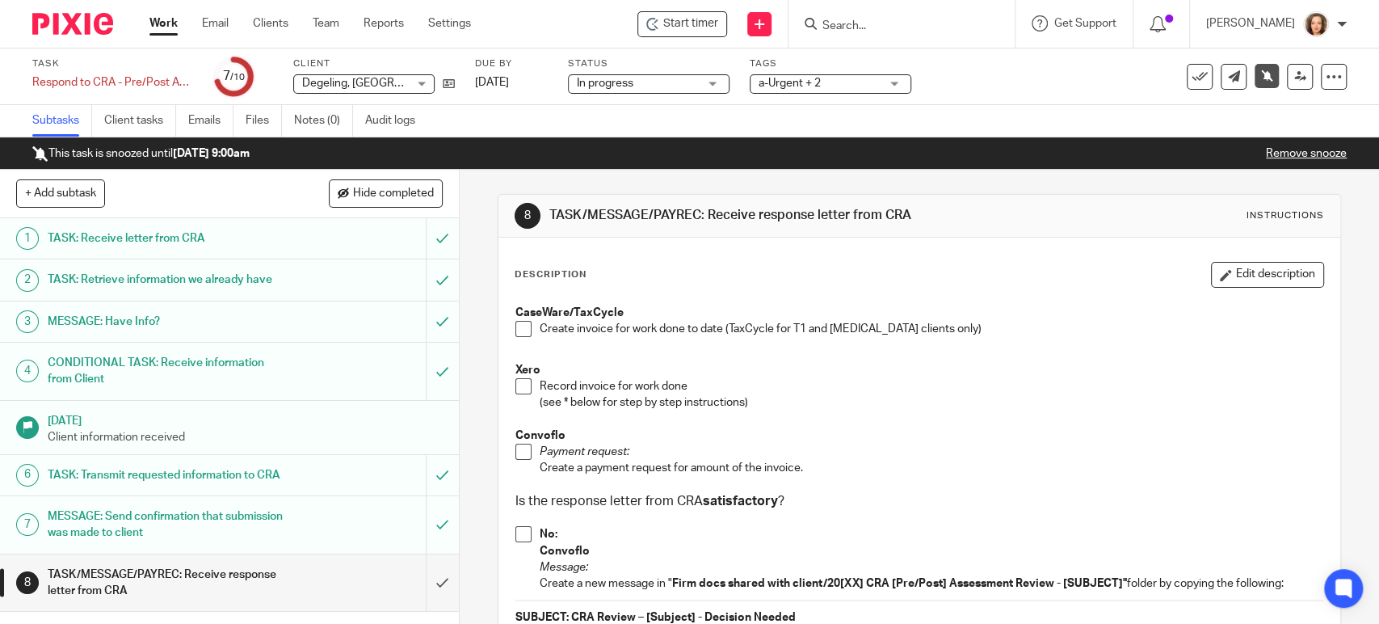
click at [1291, 148] on link "Remove snooze" at bounding box center [1306, 153] width 81 height 11
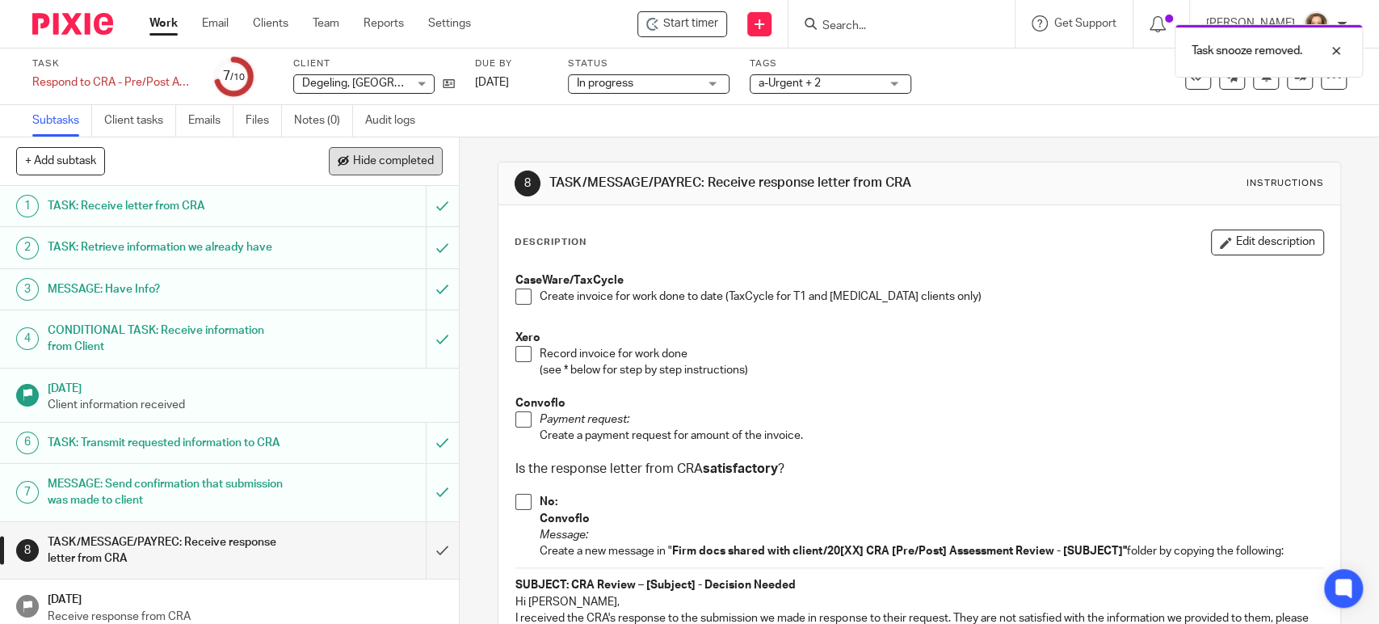
click at [405, 160] on span "Hide completed" at bounding box center [393, 161] width 81 height 13
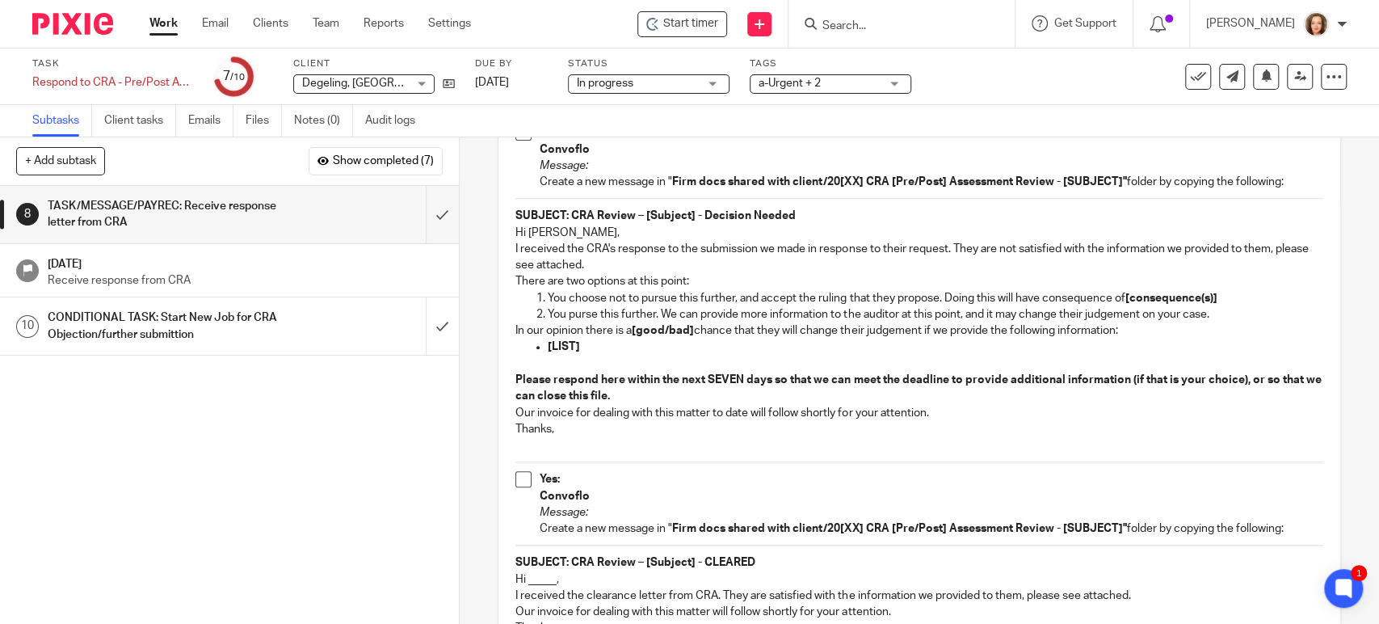
scroll to position [359, 0]
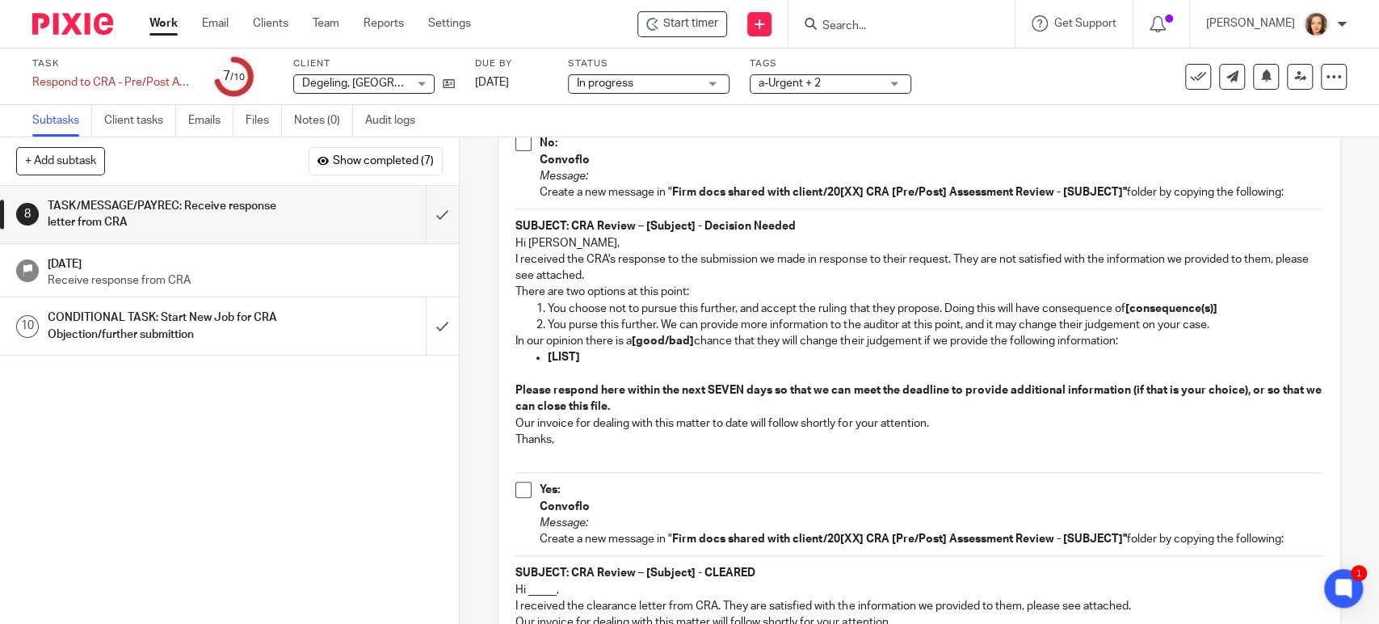
click at [569, 439] on p "Thanks," at bounding box center [918, 439] width 807 height 16
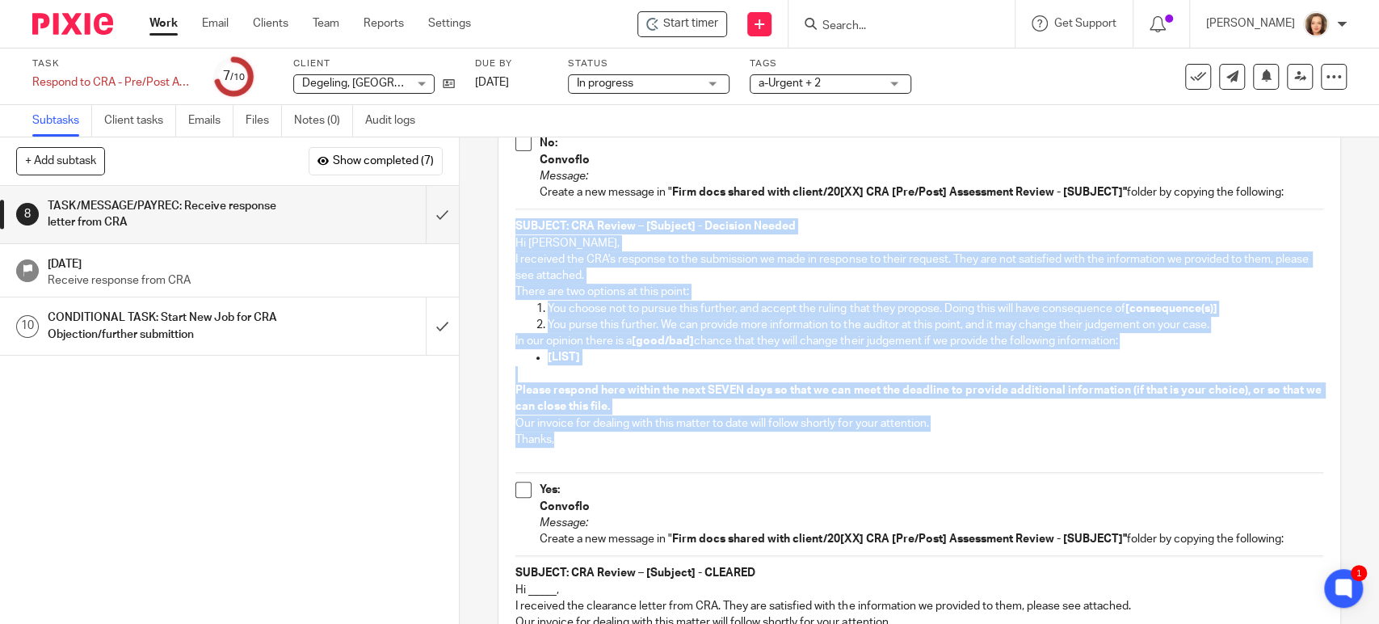
drag, startPoint x: 562, startPoint y: 439, endPoint x: 506, endPoint y: 228, distance: 218.1
click at [507, 228] on div "CaseWare/TaxCycle Create invoice for work done to date (TaxCycle for T1 and T3 …" at bounding box center [918, 394] width 823 height 979
copy div "SUBJECT: CRA Review – [Subject] - Decision Needed Hi Jezzalyn, I received the C…"
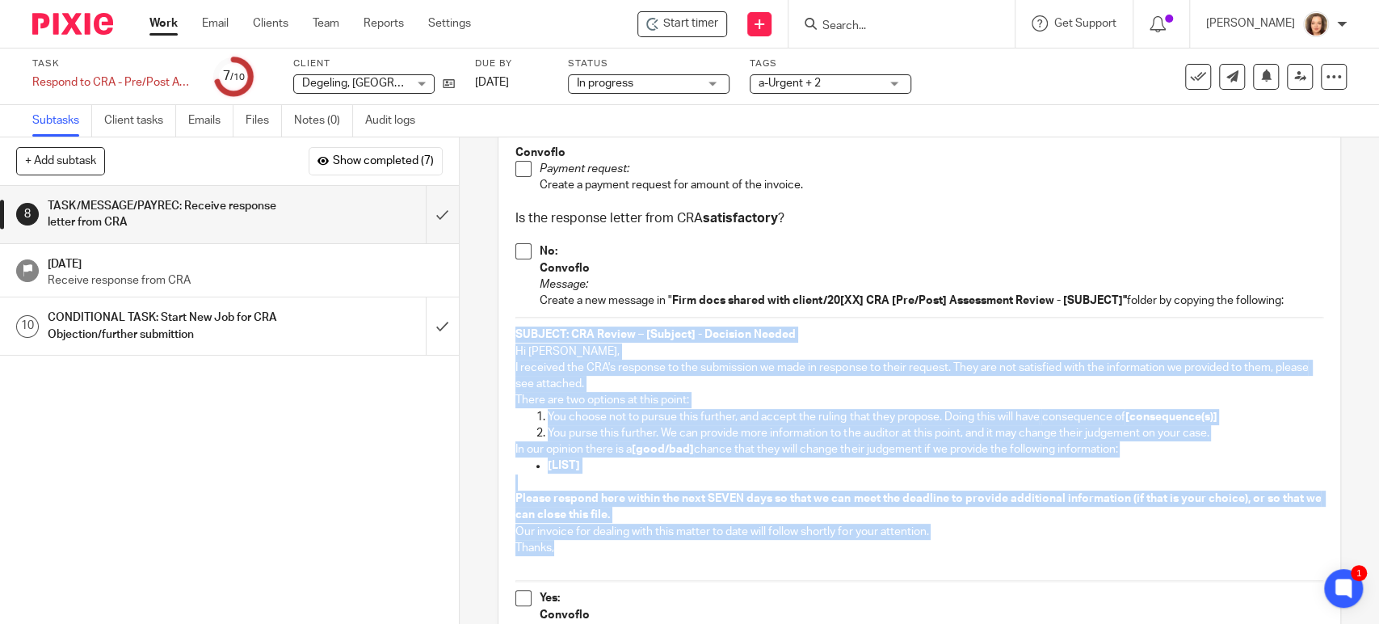
scroll to position [246, 0]
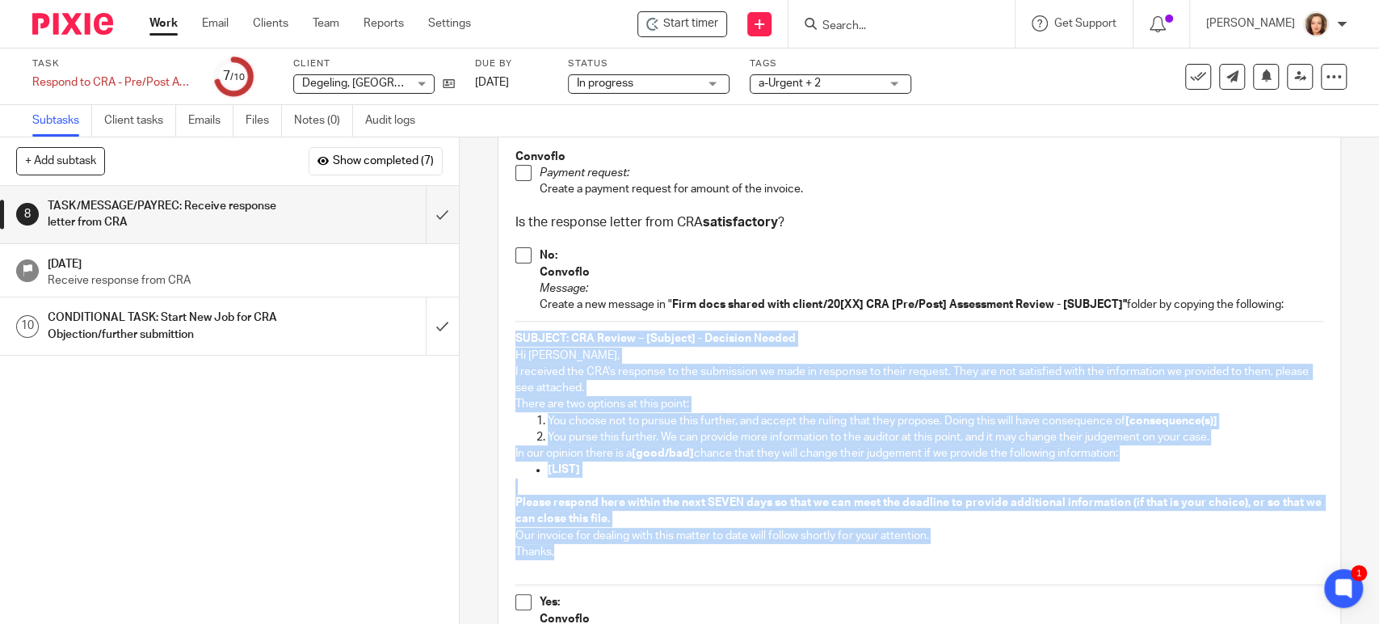
click at [517, 253] on span at bounding box center [523, 255] width 16 height 16
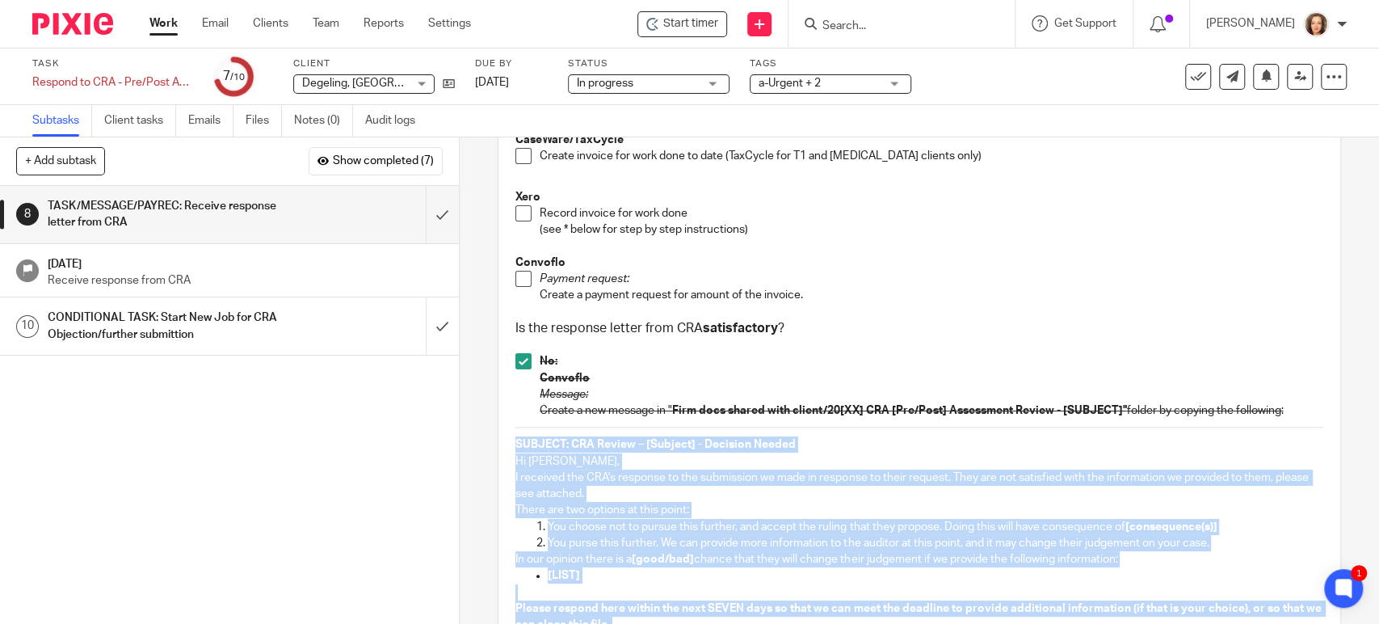
scroll to position [471, 0]
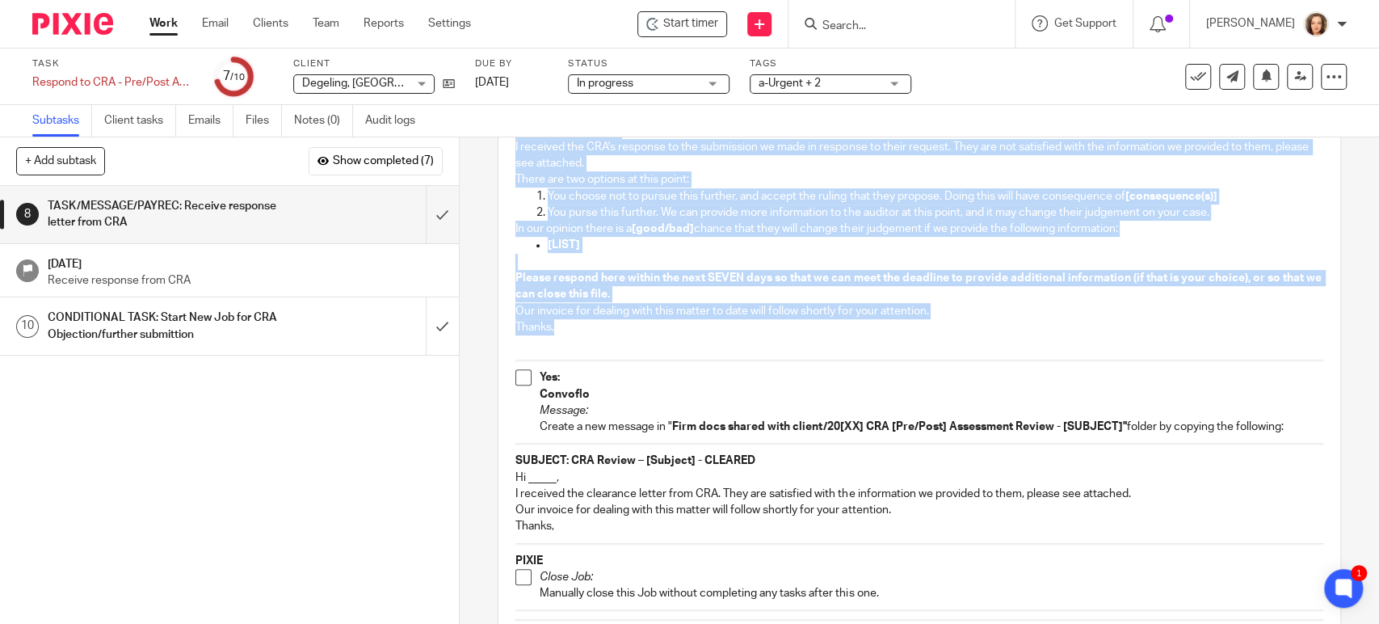
copy div "SUBJECT: CRA Review – [Subject] - Decision Needed Hi Jezzalyn, I received the C…"
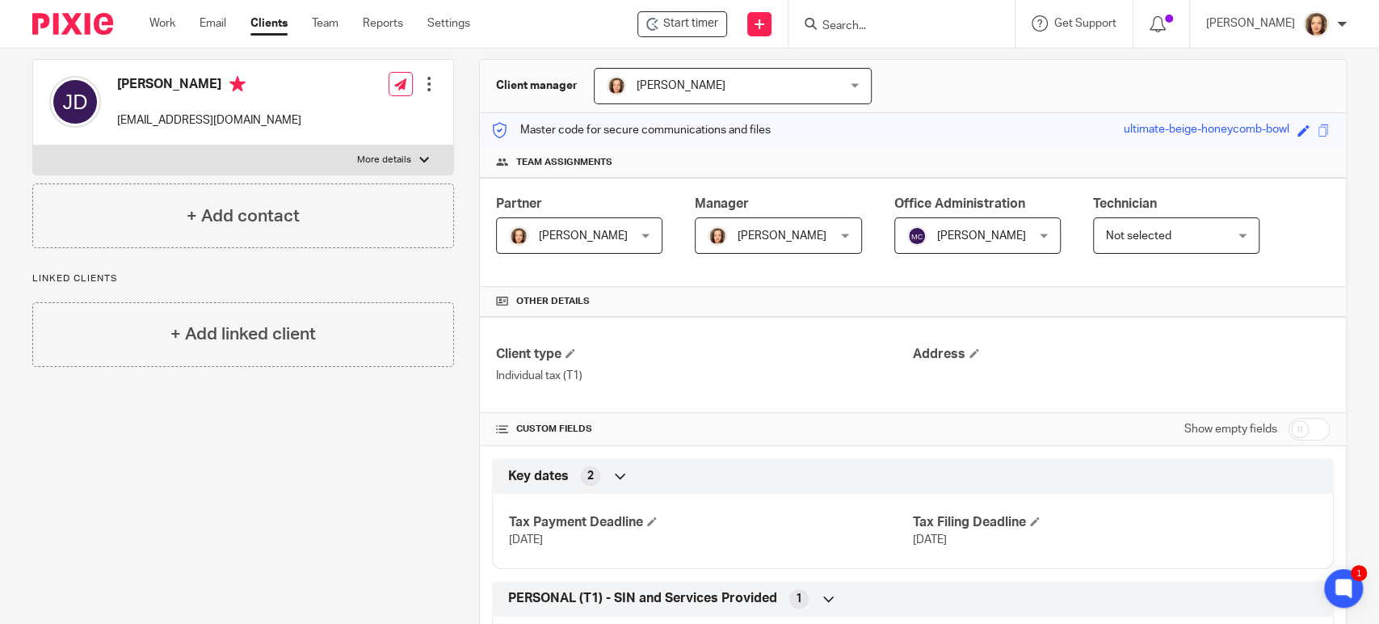
scroll to position [253, 0]
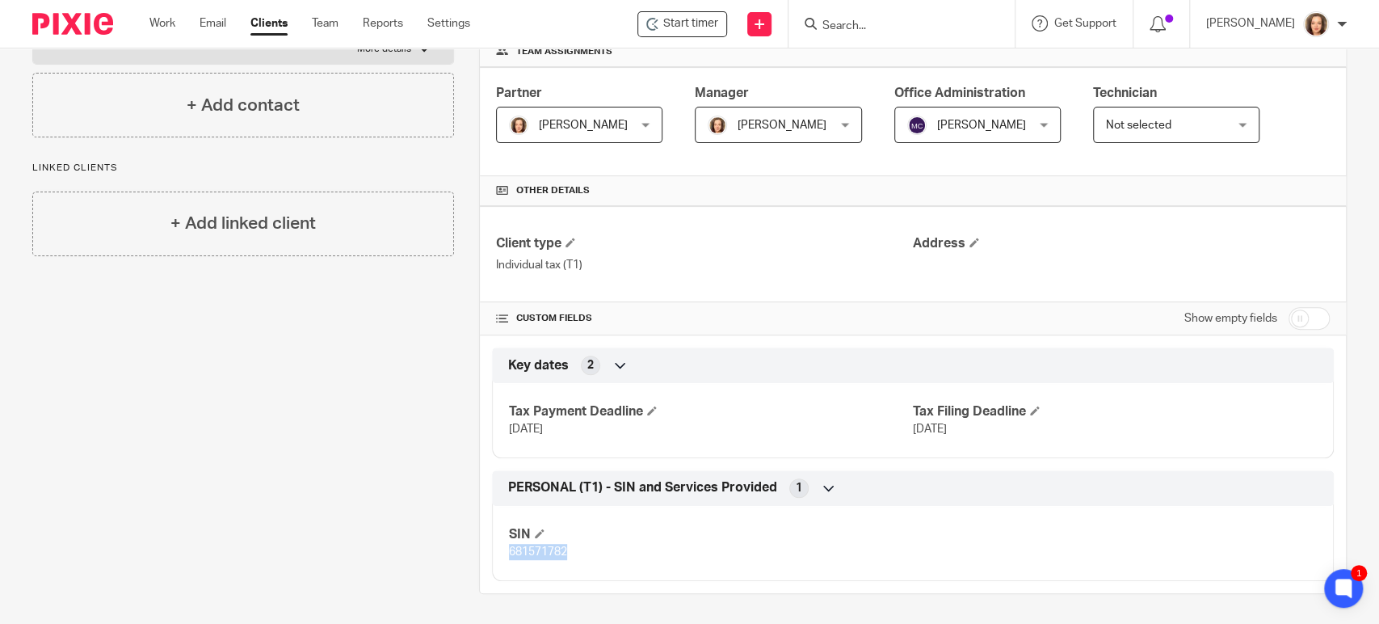
drag, startPoint x: 561, startPoint y: 551, endPoint x: 506, endPoint y: 548, distance: 54.2
click at [509, 548] on span "681571782" at bounding box center [538, 551] width 58 height 11
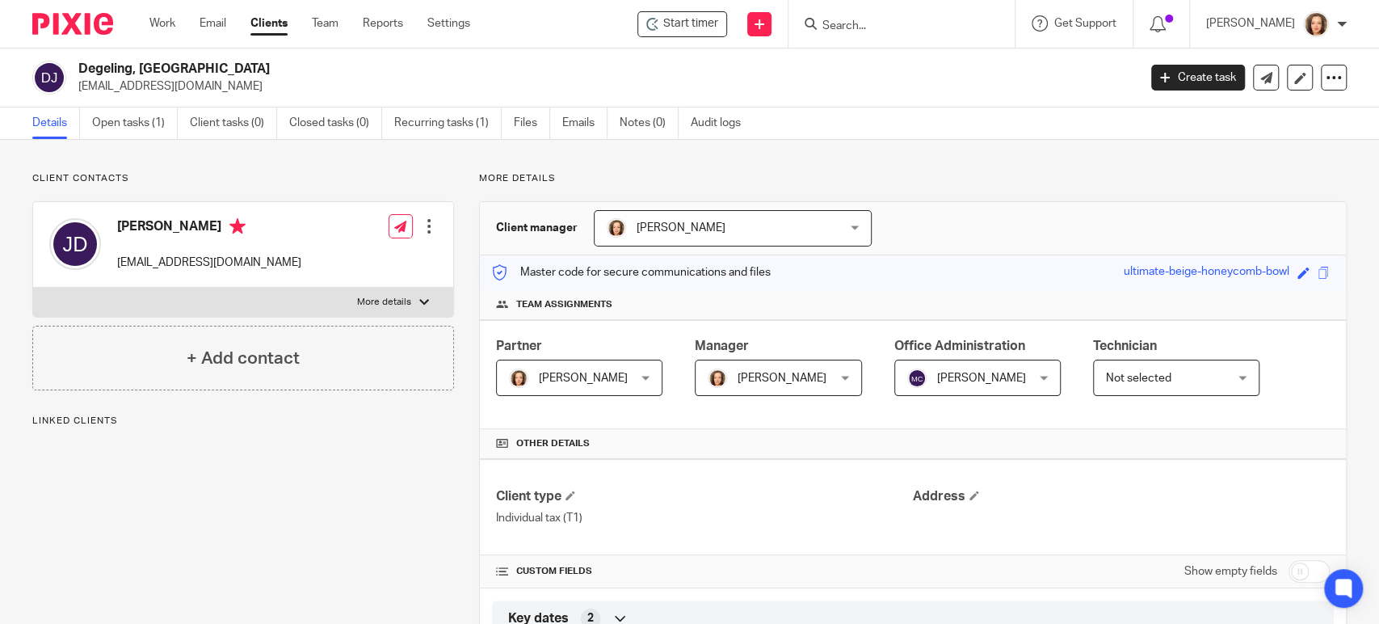
scroll to position [253, 0]
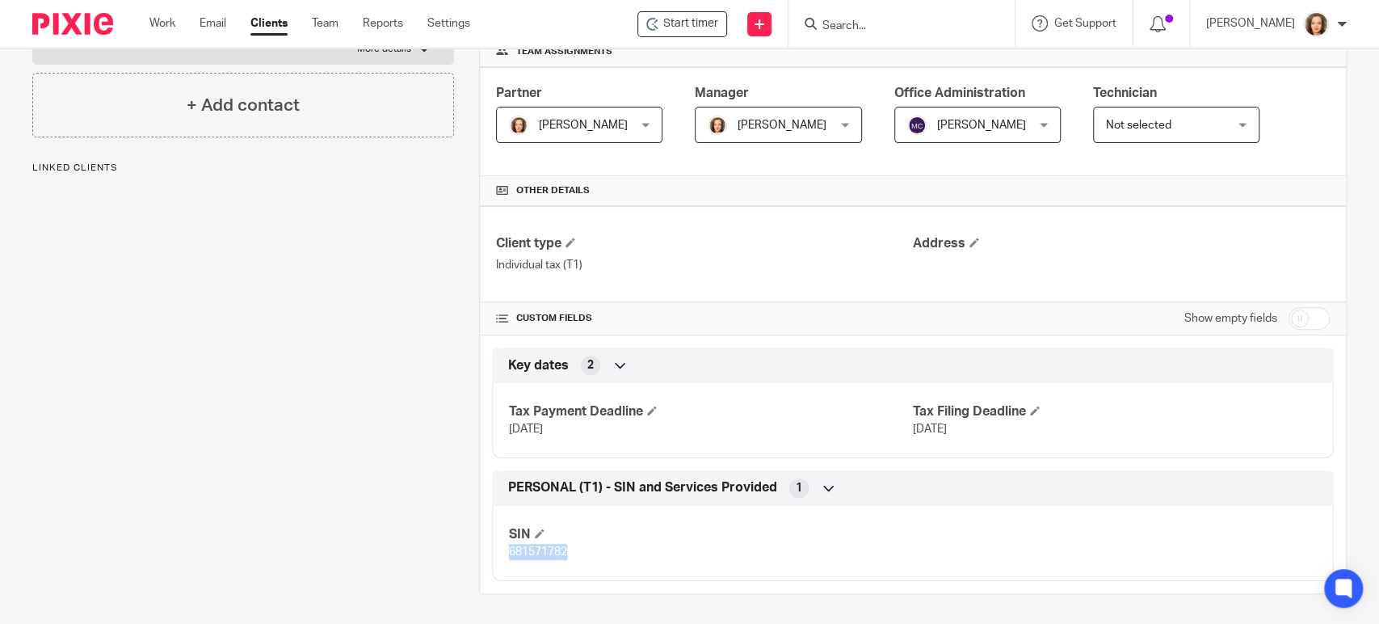
click at [509, 552] on p "681571782" at bounding box center [711, 552] width 404 height 16
